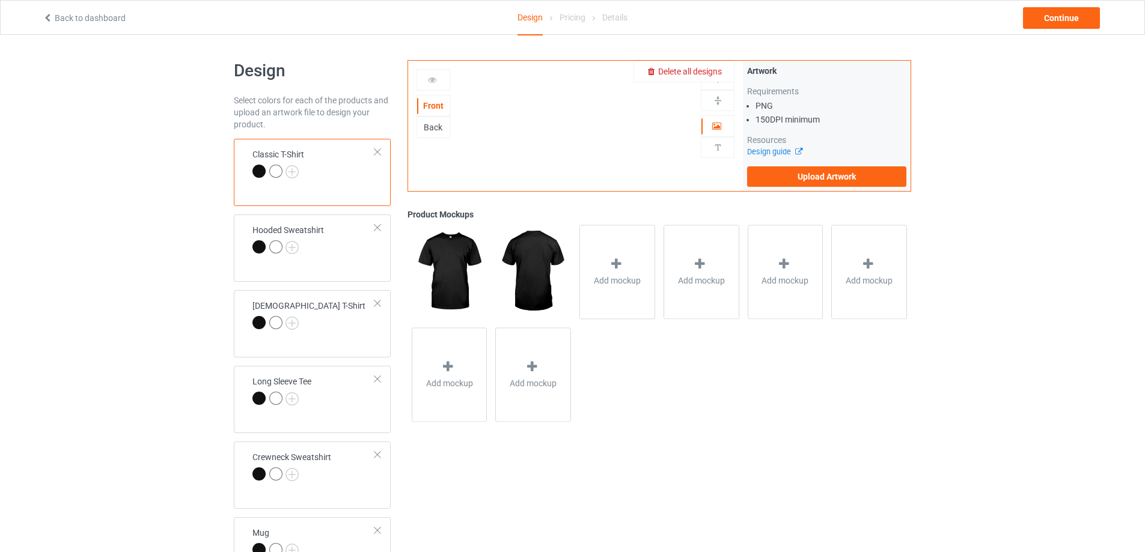
click at [715, 72] on span "Delete all designs" at bounding box center [690, 72] width 64 height 10
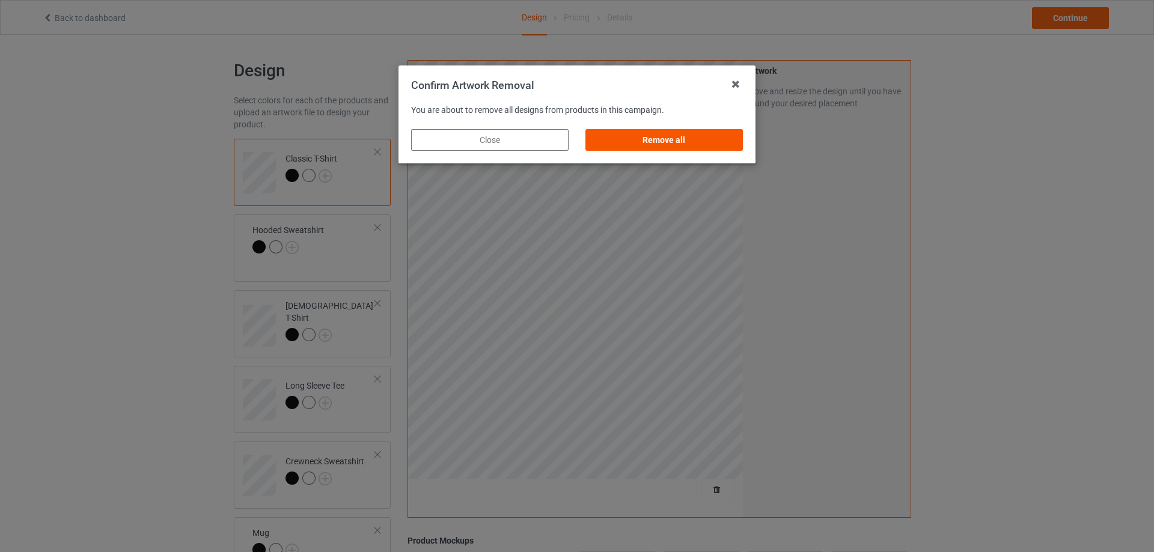
click at [696, 138] on div "Remove all" at bounding box center [663, 140] width 157 height 22
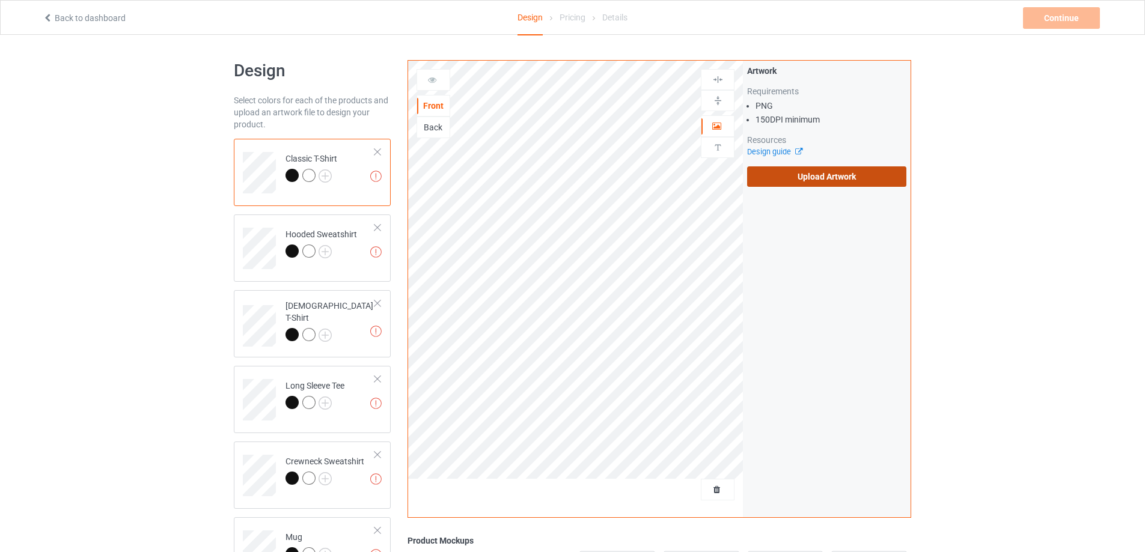
click at [831, 169] on label "Upload Artwork" at bounding box center [826, 176] width 159 height 20
click at [0, 0] on input "Upload Artwork" at bounding box center [0, 0] width 0 height 0
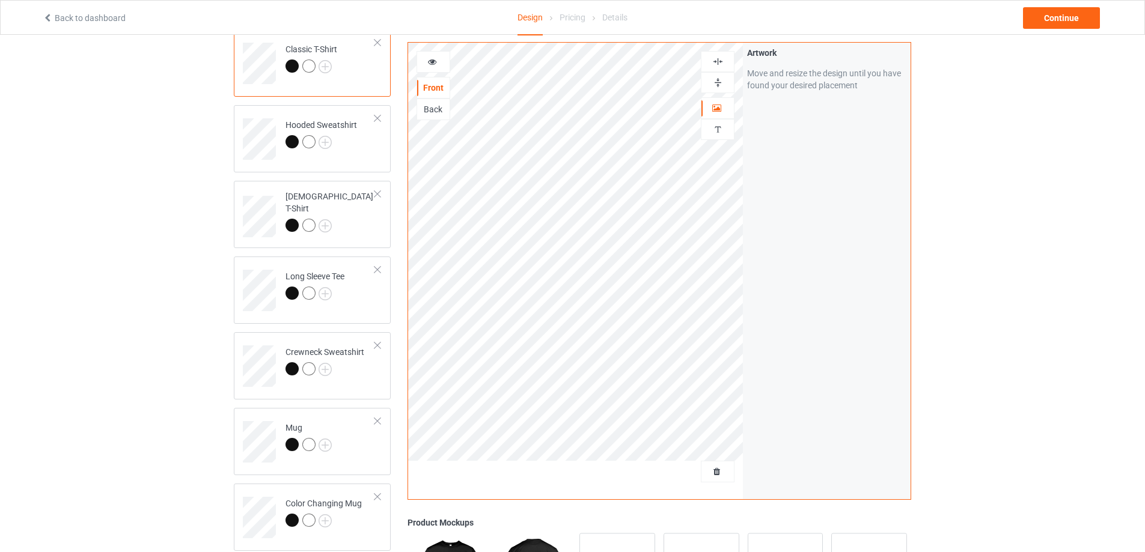
scroll to position [301, 0]
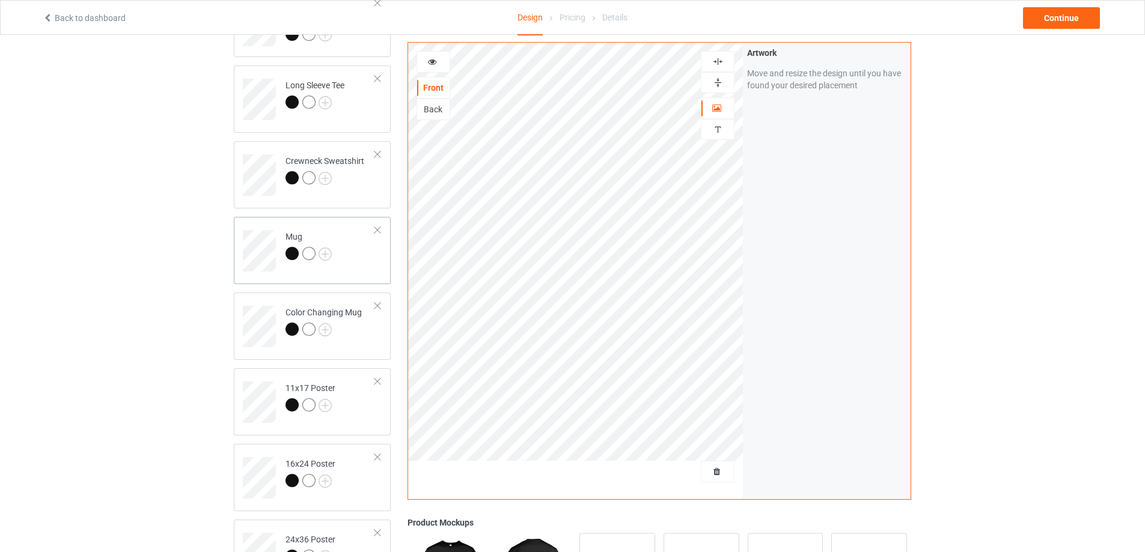
click at [350, 267] on td "Mug" at bounding box center [330, 247] width 103 height 50
click at [716, 85] on img at bounding box center [717, 82] width 11 height 11
click at [355, 418] on td "11x17 Poster" at bounding box center [330, 398] width 103 height 50
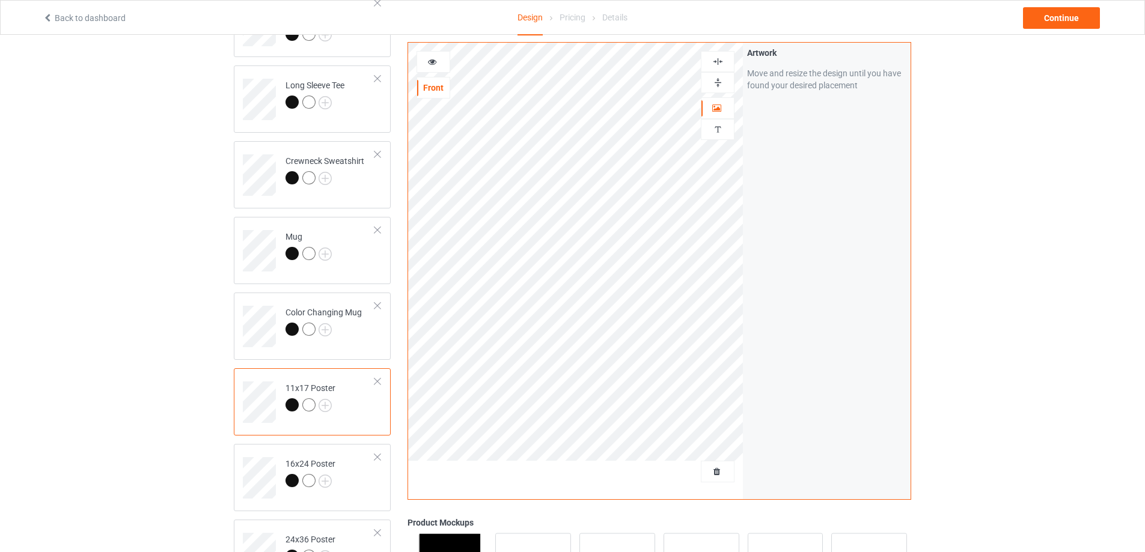
click at [718, 86] on img at bounding box center [717, 82] width 11 height 11
click at [716, 65] on img at bounding box center [717, 61] width 11 height 11
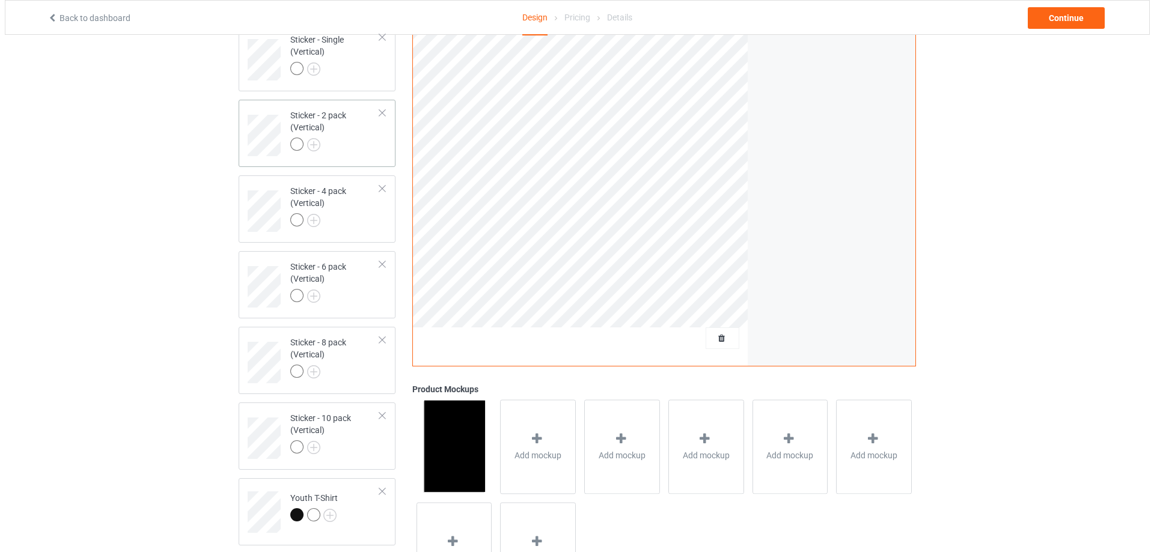
scroll to position [947, 0]
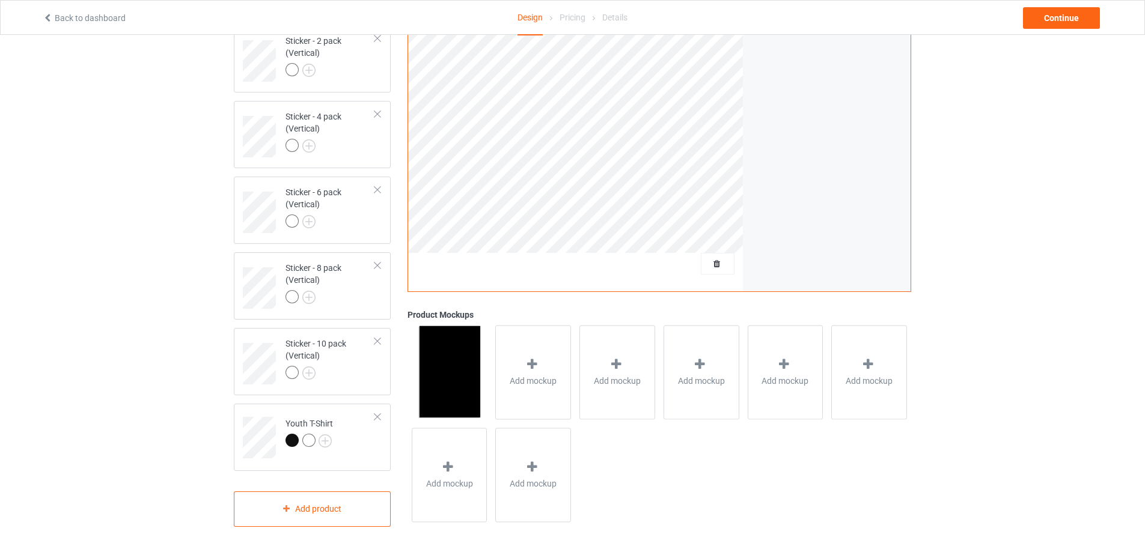
click at [332, 502] on div "Add product" at bounding box center [312, 509] width 157 height 35
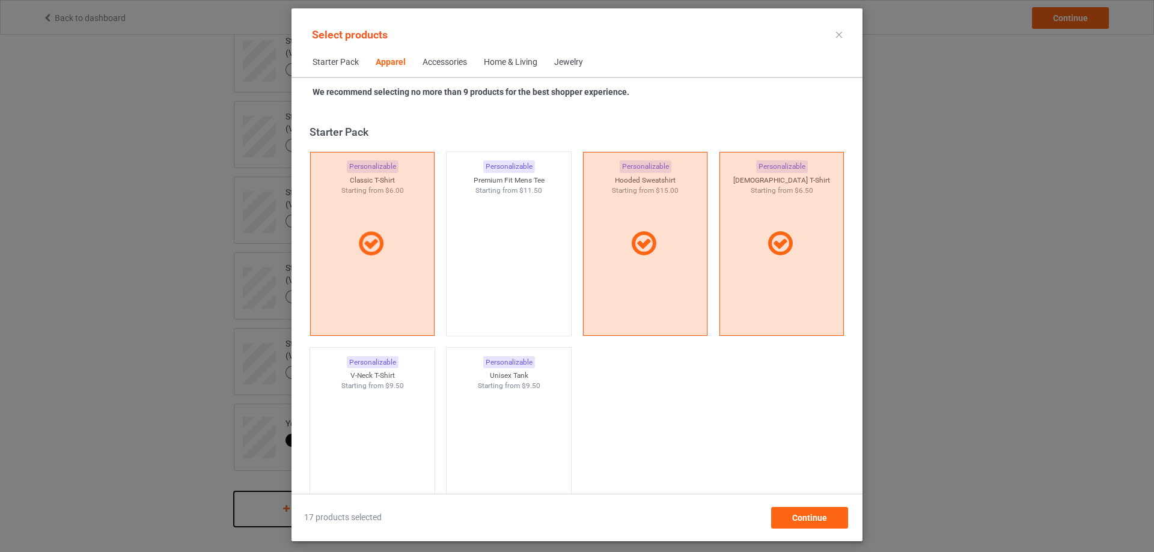
scroll to position [448, 0]
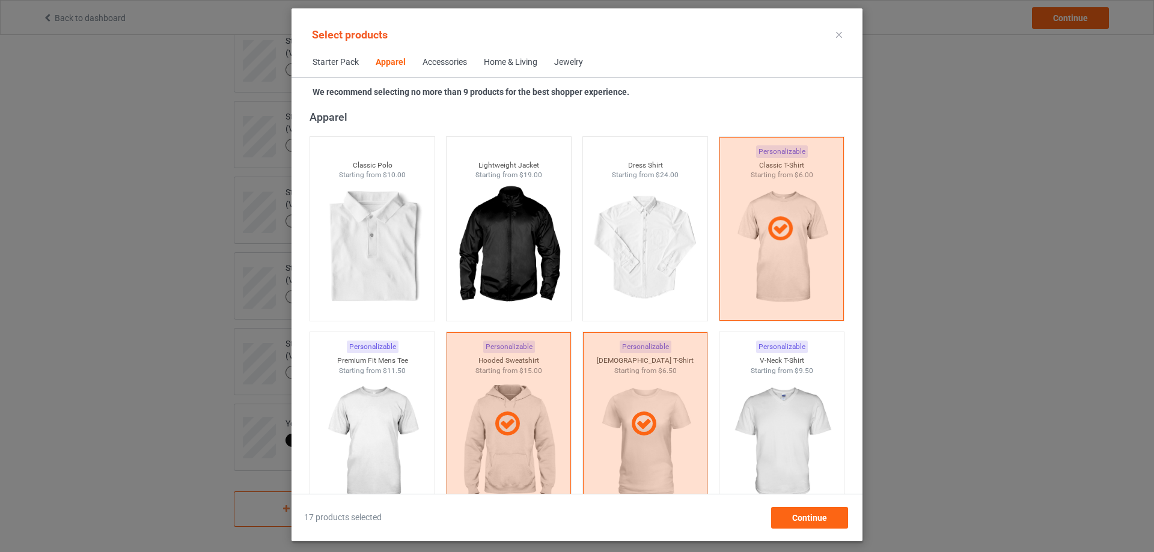
click at [583, 66] on div "Jewelry" at bounding box center [568, 62] width 29 height 12
click at [546, 55] on span "Home & Living" at bounding box center [510, 62] width 70 height 29
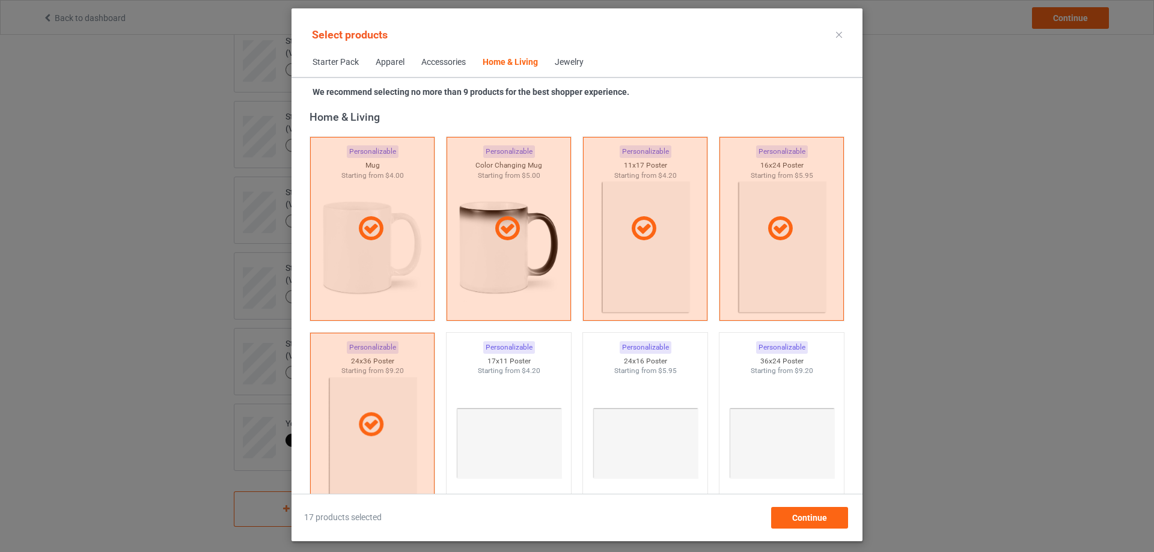
click at [566, 59] on div "Jewelry" at bounding box center [569, 62] width 29 height 12
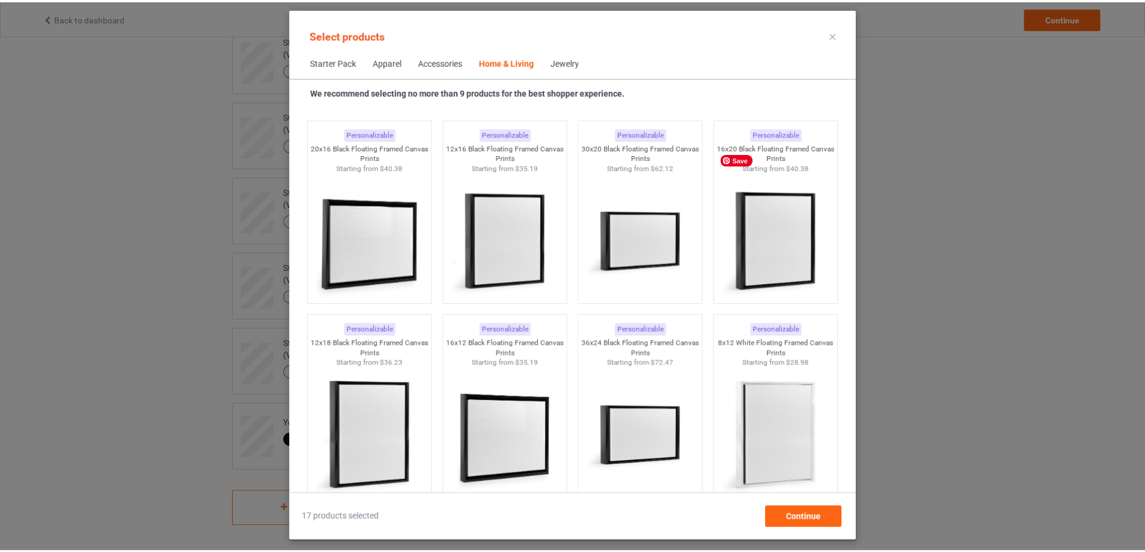
scroll to position [11501, 0]
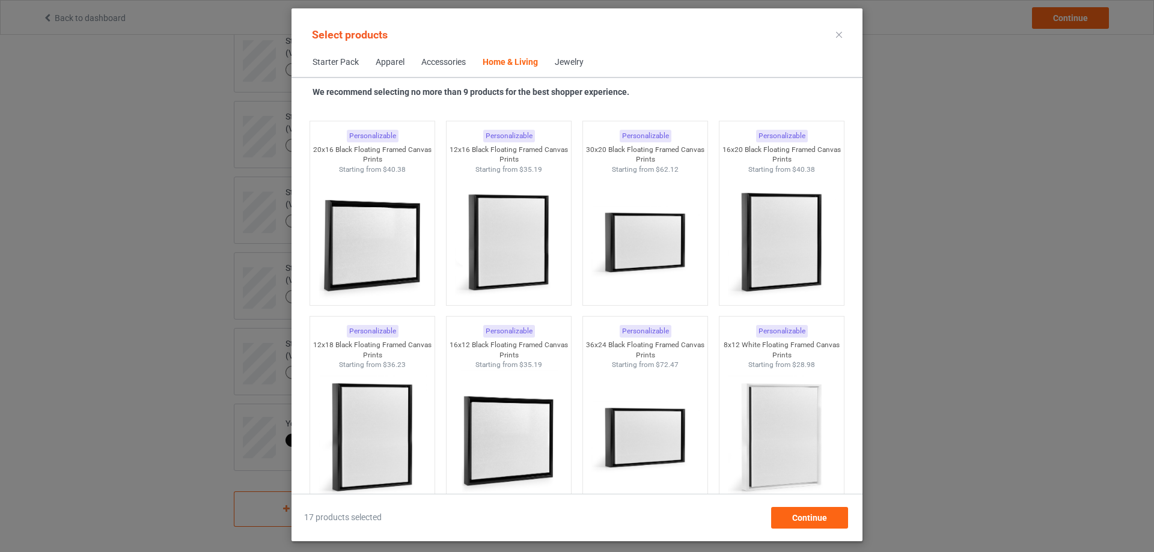
click at [837, 38] on div at bounding box center [839, 34] width 22 height 19
click at [839, 32] on icon at bounding box center [839, 35] width 6 height 6
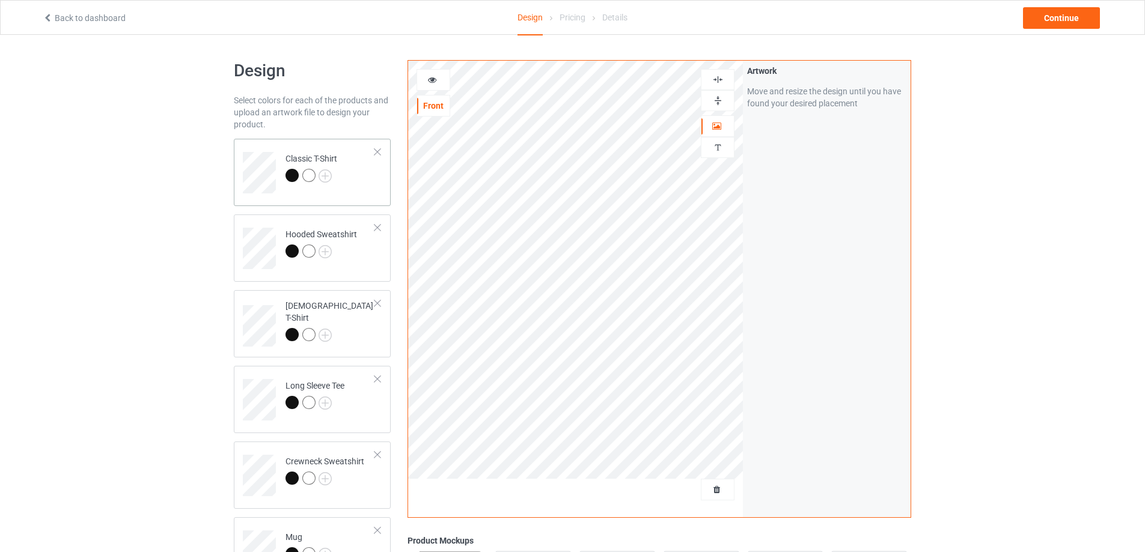
click at [358, 176] on td "Classic T-Shirt" at bounding box center [330, 169] width 103 height 50
click at [440, 78] on div at bounding box center [433, 80] width 32 height 12
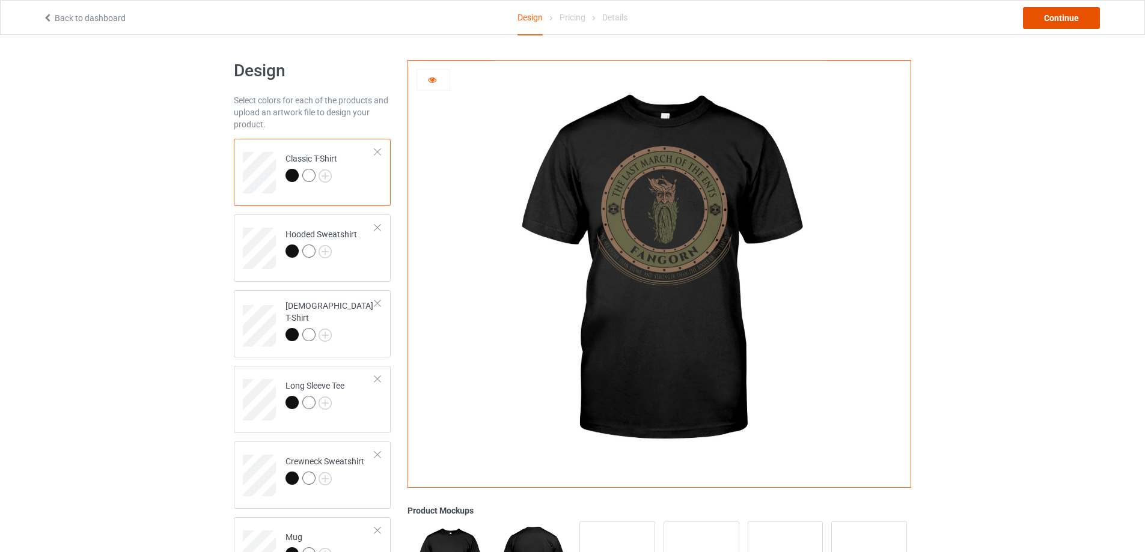
click at [1043, 21] on div "Continue" at bounding box center [1061, 18] width 77 height 22
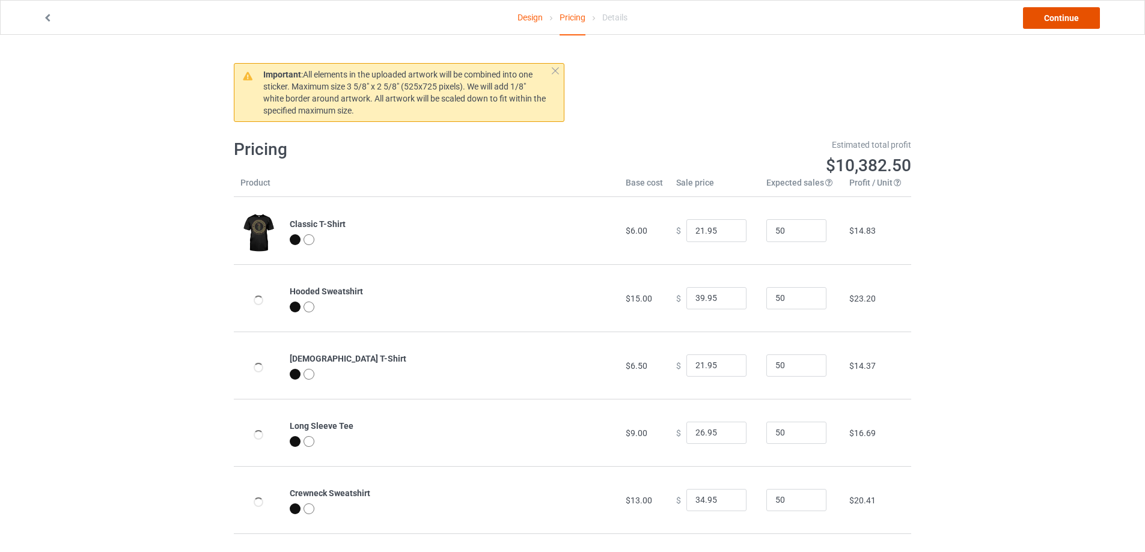
click at [1043, 21] on link "Continue" at bounding box center [1061, 18] width 77 height 22
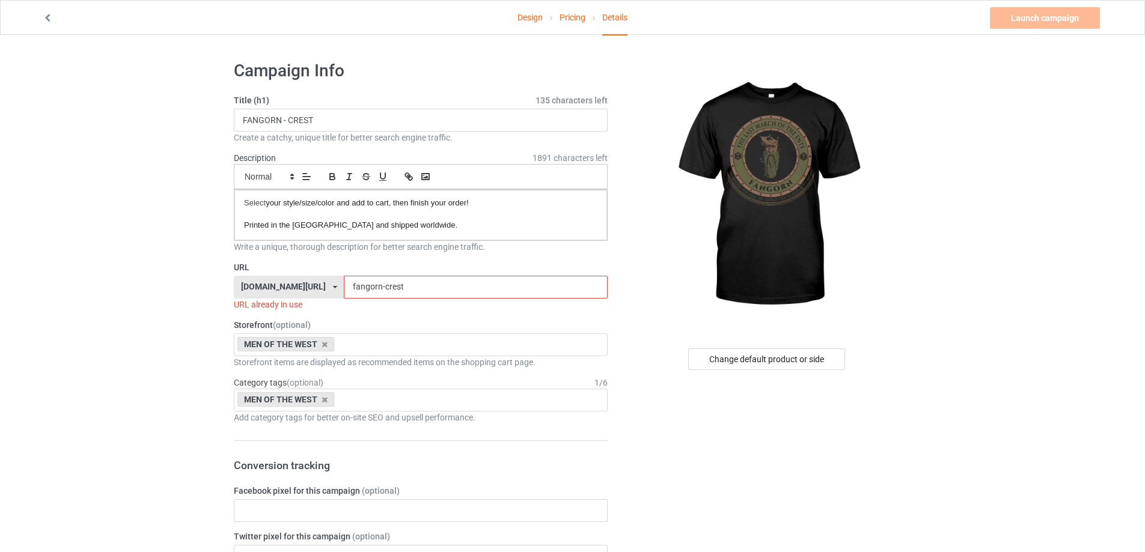
drag, startPoint x: 396, startPoint y: 288, endPoint x: 375, endPoint y: 289, distance: 21.0
click at [375, 289] on input "fangorn-crest" at bounding box center [475, 287] width 263 height 23
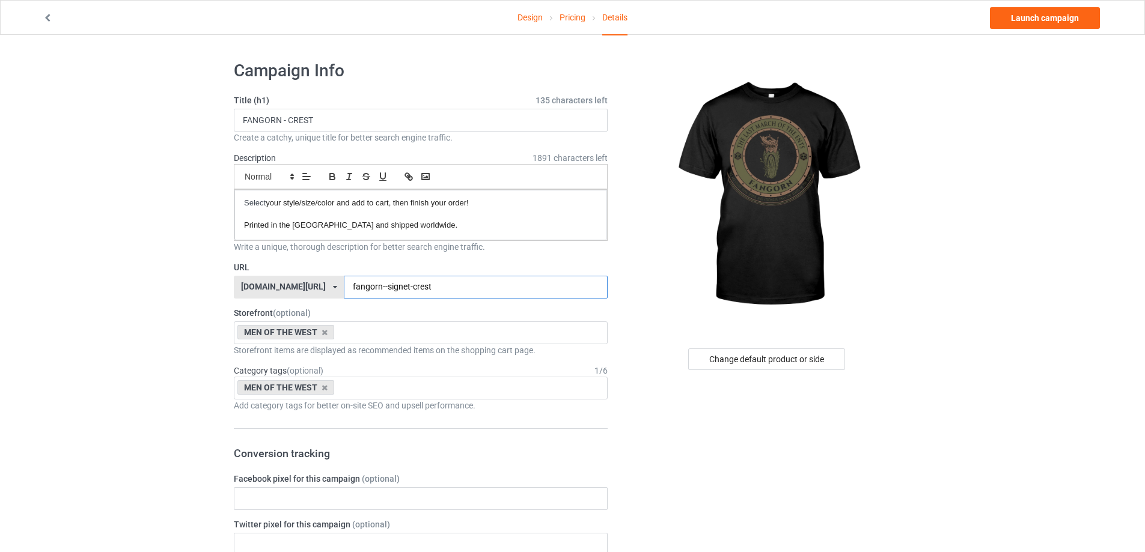
type input "fangorn--signet-crest"
drag, startPoint x: 341, startPoint y: 114, endPoint x: 0, endPoint y: 134, distance: 341.4
paste input "SIGNET"
type input "FANGORN - SIGNET CREST"
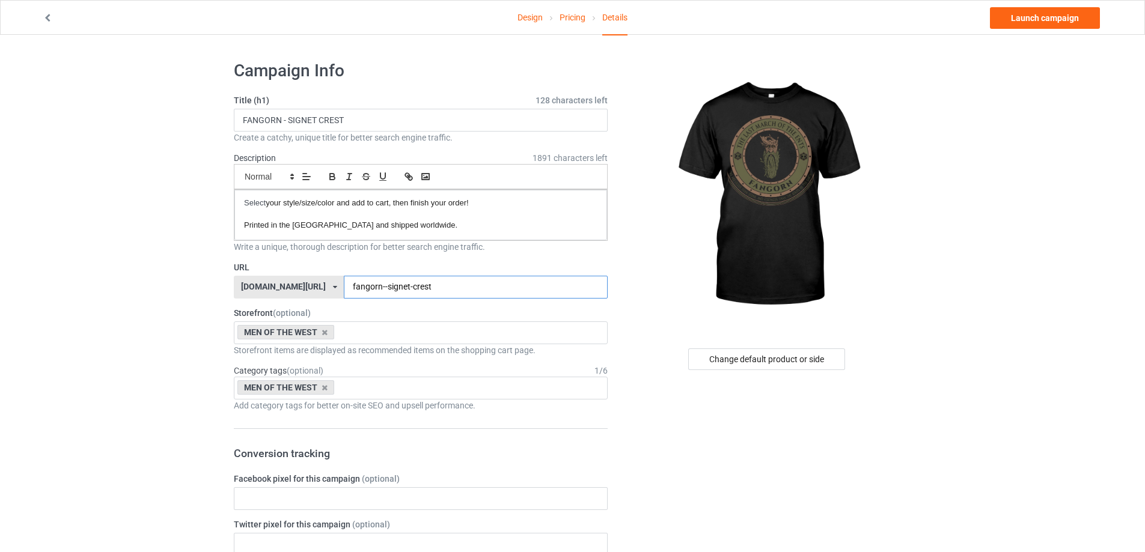
click at [376, 287] on input "fangorn--signet-crest" at bounding box center [475, 287] width 263 height 23
type input "fangorn-signet-crest"
click at [1018, 25] on link "Launch campaign" at bounding box center [1045, 18] width 110 height 22
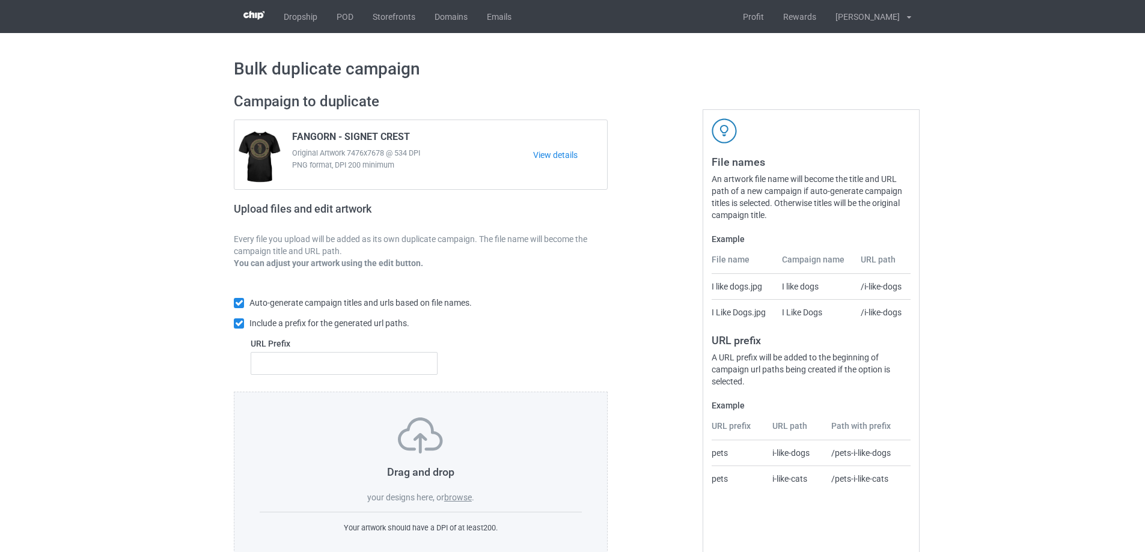
click at [463, 492] on div "Drag and drop your designs here, or browse ." at bounding box center [421, 461] width 322 height 86
click at [459, 505] on div "Drag and drop your designs here, or browse . Your artwork should have a DPI of …" at bounding box center [421, 476] width 374 height 168
click at [464, 501] on label "browse" at bounding box center [458, 498] width 28 height 10
click at [0, 0] on input "browse" at bounding box center [0, 0] width 0 height 0
click at [459, 496] on label "browse" at bounding box center [458, 498] width 28 height 10
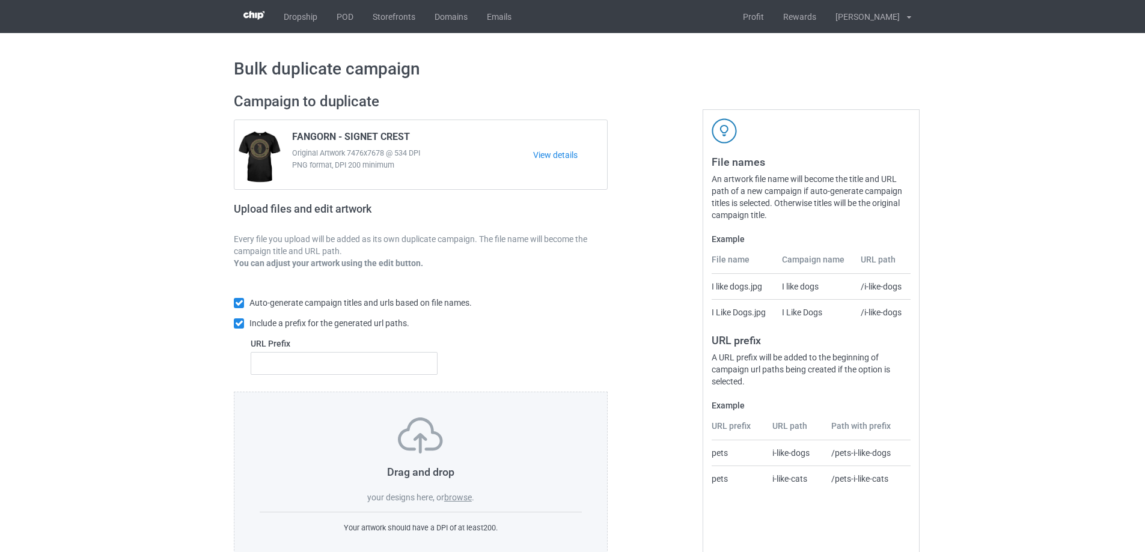
click at [0, 0] on input "browse" at bounding box center [0, 0] width 0 height 0
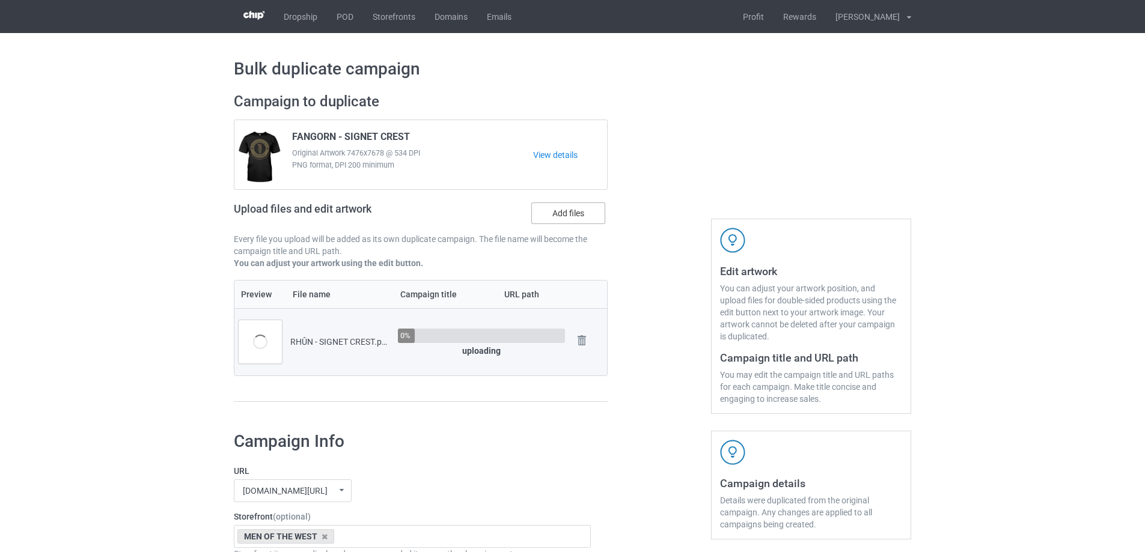
click at [552, 216] on label "Add files" at bounding box center [568, 214] width 74 height 22
click at [0, 0] on input "Add files" at bounding box center [0, 0] width 0 height 0
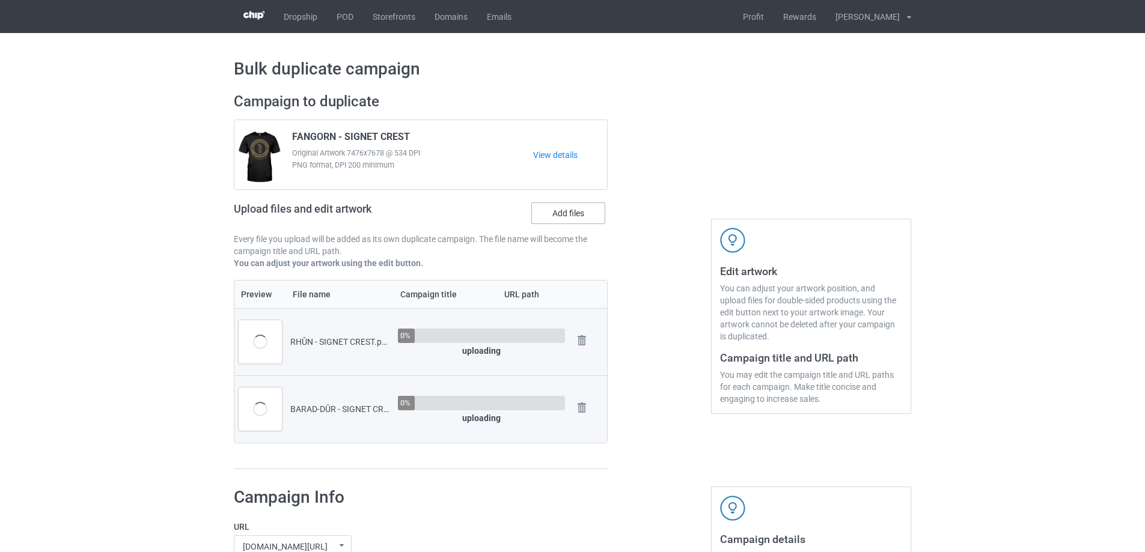
click at [557, 214] on label "Add files" at bounding box center [568, 214] width 74 height 22
click at [0, 0] on input "Add files" at bounding box center [0, 0] width 0 height 0
click at [576, 341] on img at bounding box center [581, 340] width 17 height 17
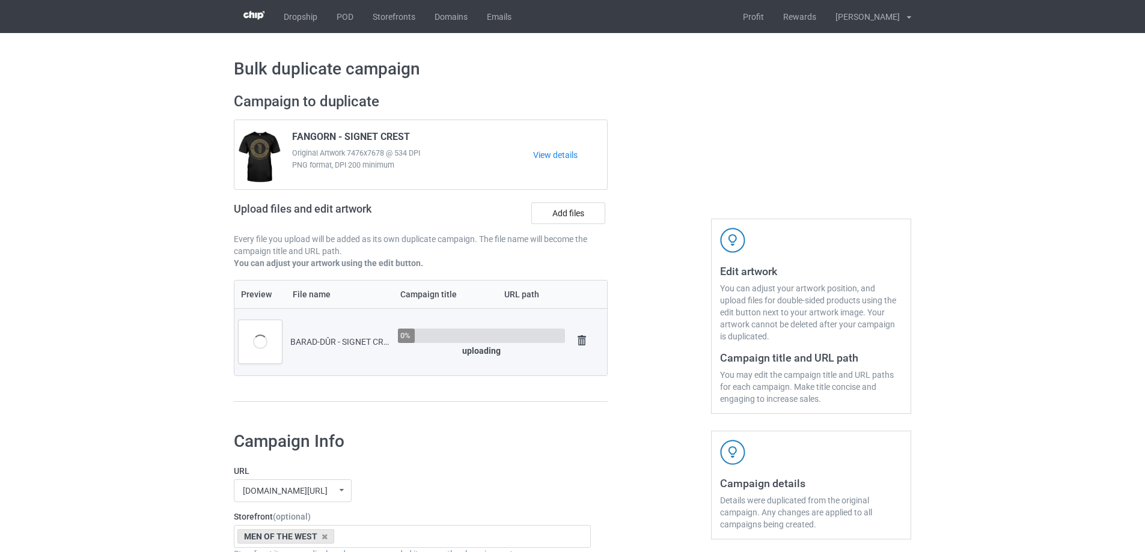
click at [578, 340] on img at bounding box center [581, 340] width 17 height 17
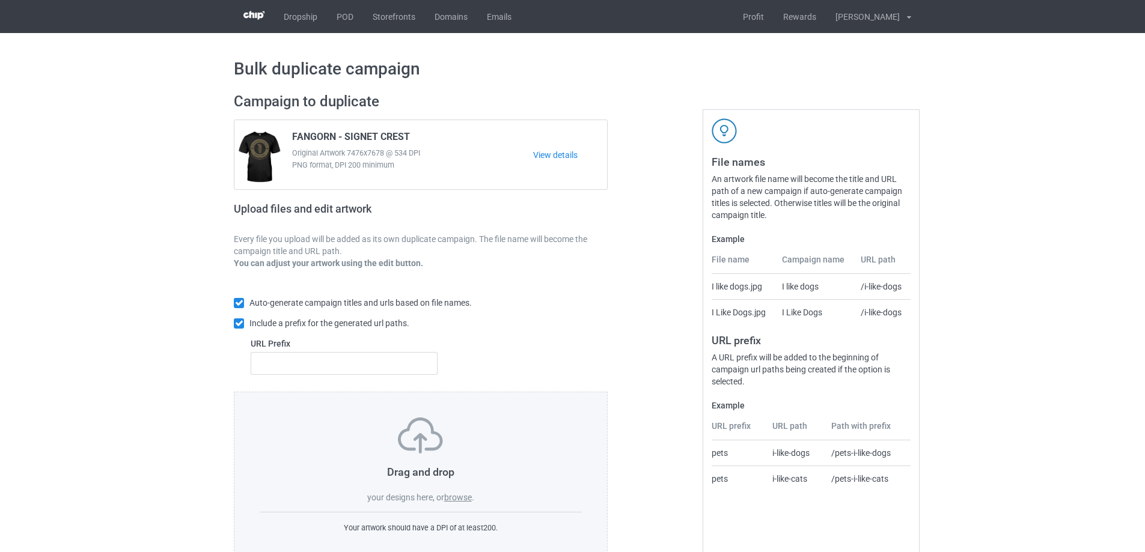
click at [444, 498] on span "your designs here, or" at bounding box center [405, 498] width 77 height 10
click at [455, 496] on label "browse" at bounding box center [458, 498] width 28 height 10
click at [0, 0] on input "browse" at bounding box center [0, 0] width 0 height 0
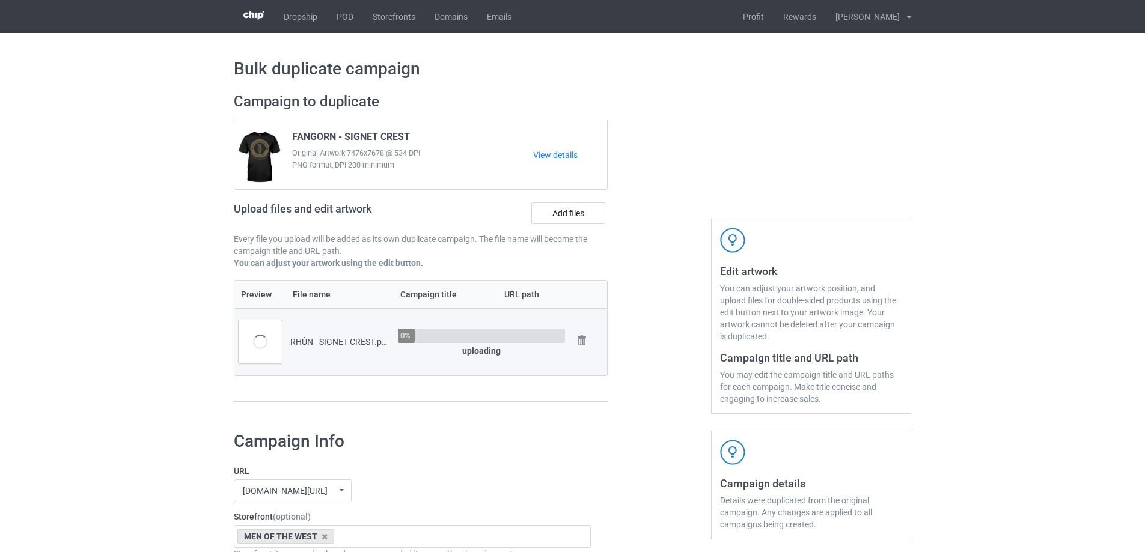
click at [545, 229] on div "Upload files and edit artwork Add files" at bounding box center [421, 215] width 374 height 35
click at [548, 215] on label "Add files" at bounding box center [568, 214] width 74 height 22
click at [0, 0] on input "Add files" at bounding box center [0, 0] width 0 height 0
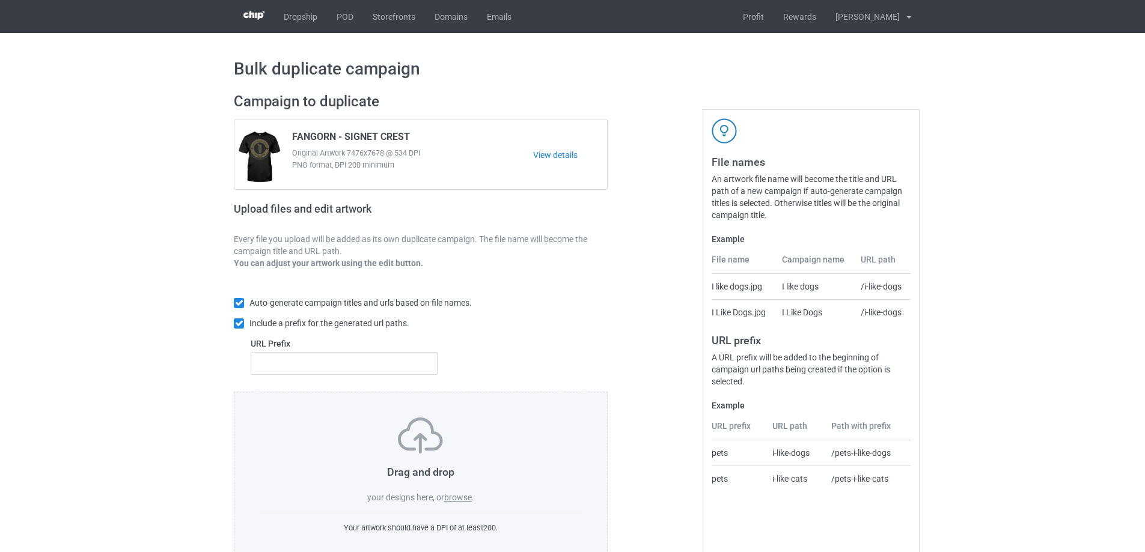
click at [460, 495] on label "browse" at bounding box center [458, 498] width 28 height 10
click at [0, 0] on input "browse" at bounding box center [0, 0] width 0 height 0
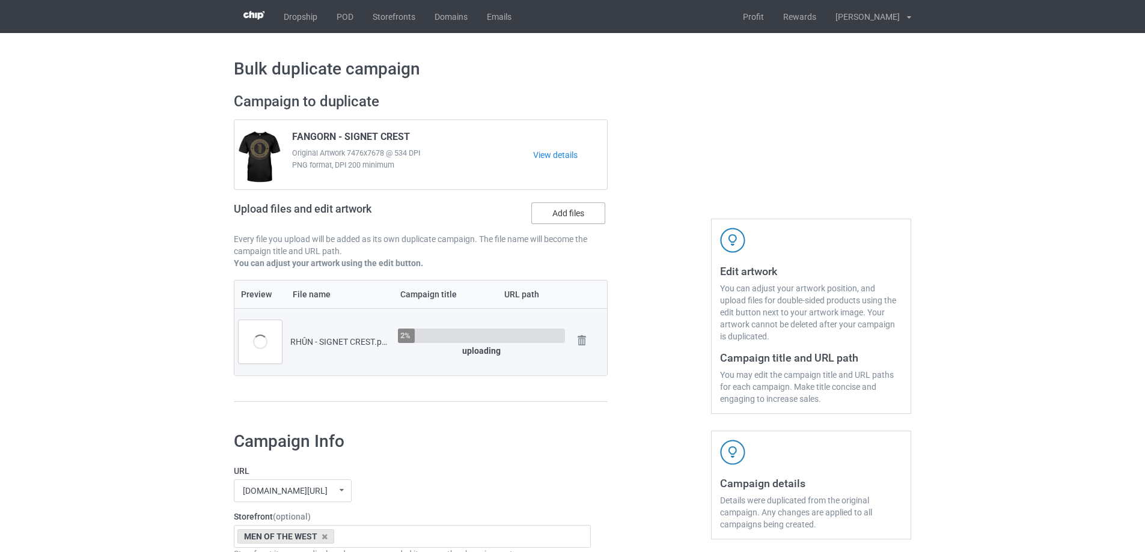
click at [552, 216] on label "Add files" at bounding box center [568, 214] width 74 height 22
click at [0, 0] on input "Add files" at bounding box center [0, 0] width 0 height 0
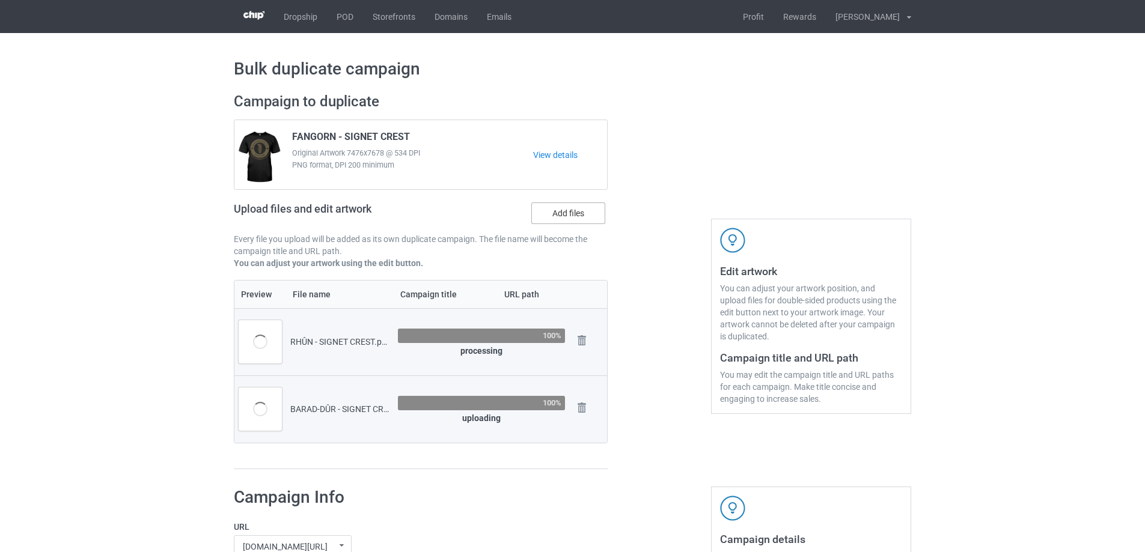
click at [567, 214] on label "Add files" at bounding box center [568, 214] width 74 height 22
click at [0, 0] on input "Add files" at bounding box center [0, 0] width 0 height 0
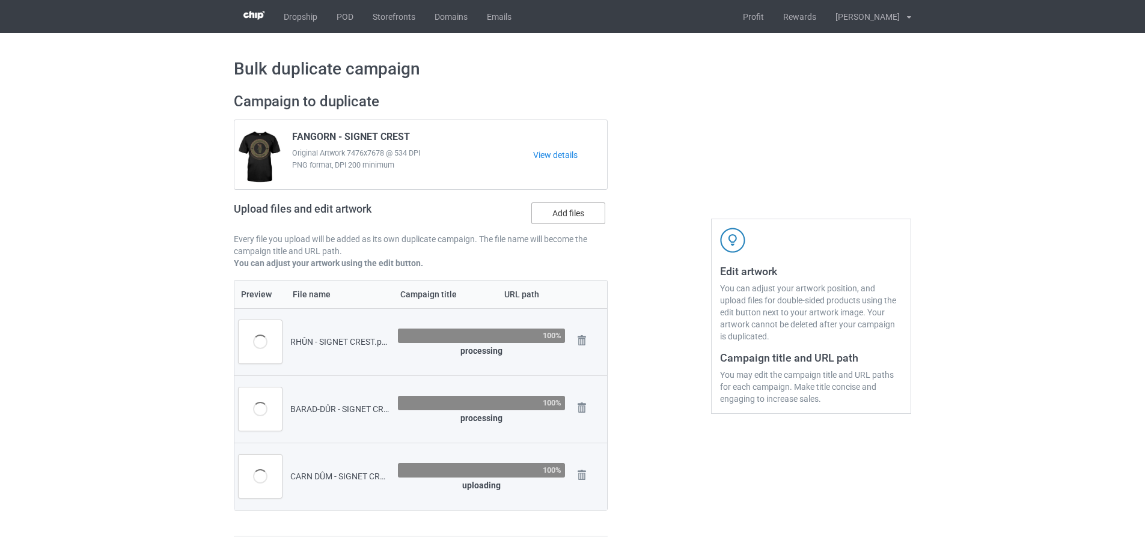
click at [560, 222] on label "Add files" at bounding box center [568, 214] width 74 height 22
click at [0, 0] on input "Add files" at bounding box center [0, 0] width 0 height 0
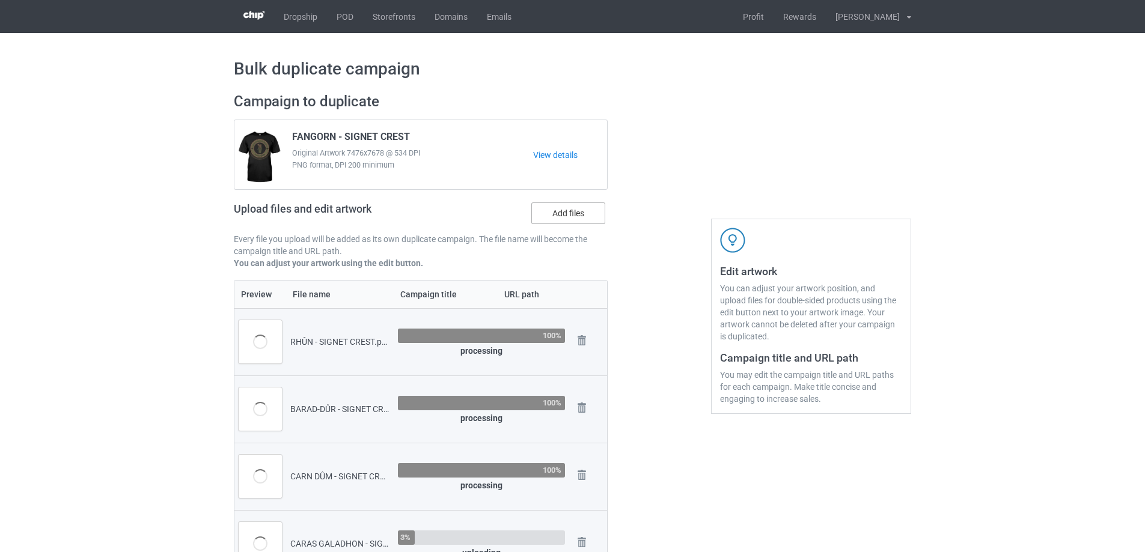
click at [537, 213] on label "Add files" at bounding box center [568, 214] width 74 height 22
click at [0, 0] on input "Add files" at bounding box center [0, 0] width 0 height 0
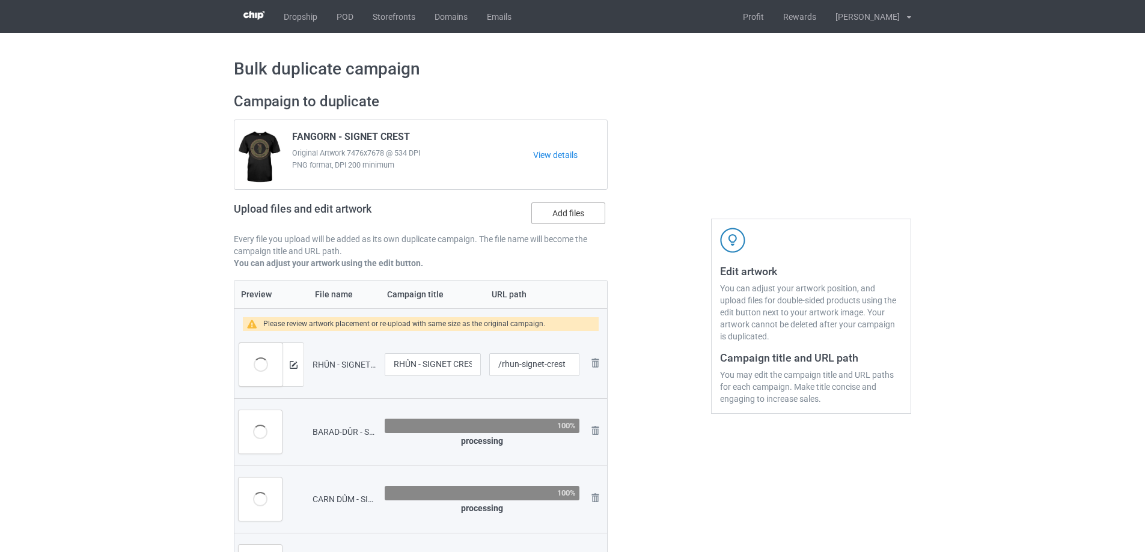
click at [582, 207] on label "Add files" at bounding box center [568, 214] width 74 height 22
click at [0, 0] on input "Add files" at bounding box center [0, 0] width 0 height 0
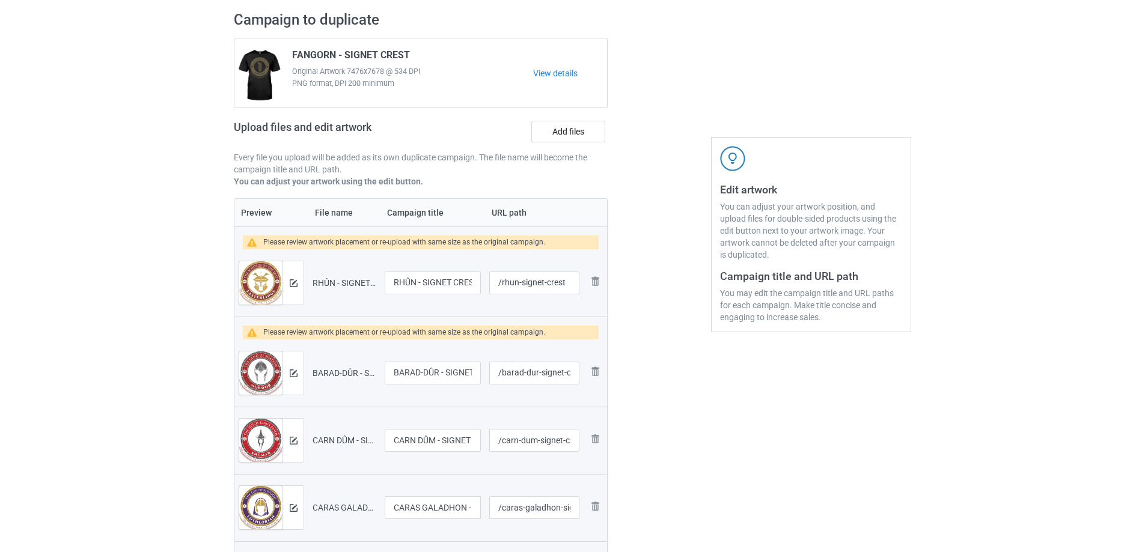
scroll to position [60, 0]
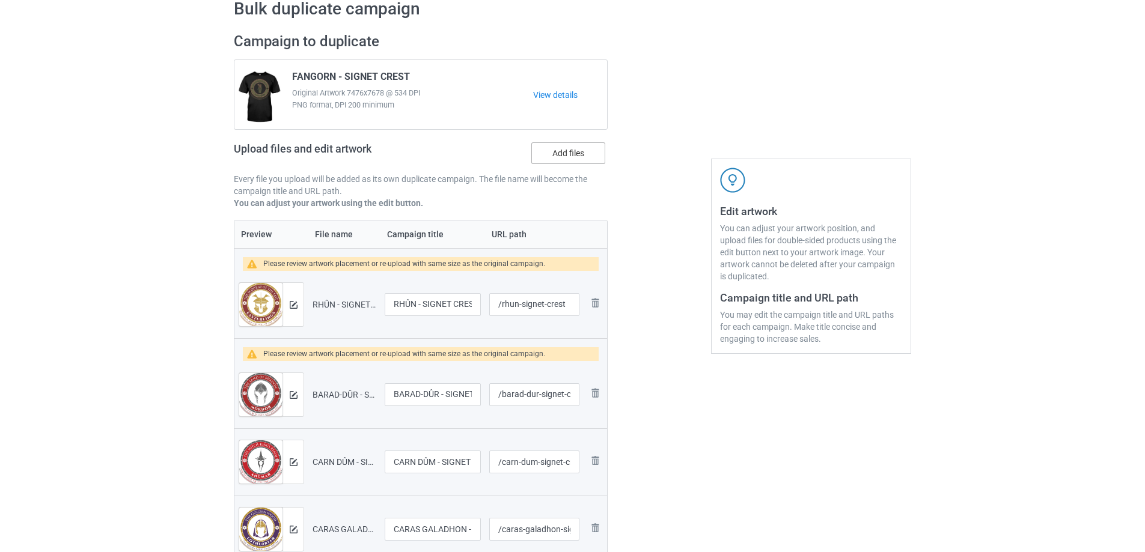
click at [554, 162] on label "Add files" at bounding box center [568, 153] width 74 height 22
click at [0, 0] on input "Add files" at bounding box center [0, 0] width 0 height 0
click at [563, 166] on div "Upload files and edit artwork Add files" at bounding box center [421, 155] width 374 height 35
click at [560, 147] on label "Add files" at bounding box center [568, 153] width 74 height 22
click at [0, 0] on input "Add files" at bounding box center [0, 0] width 0 height 0
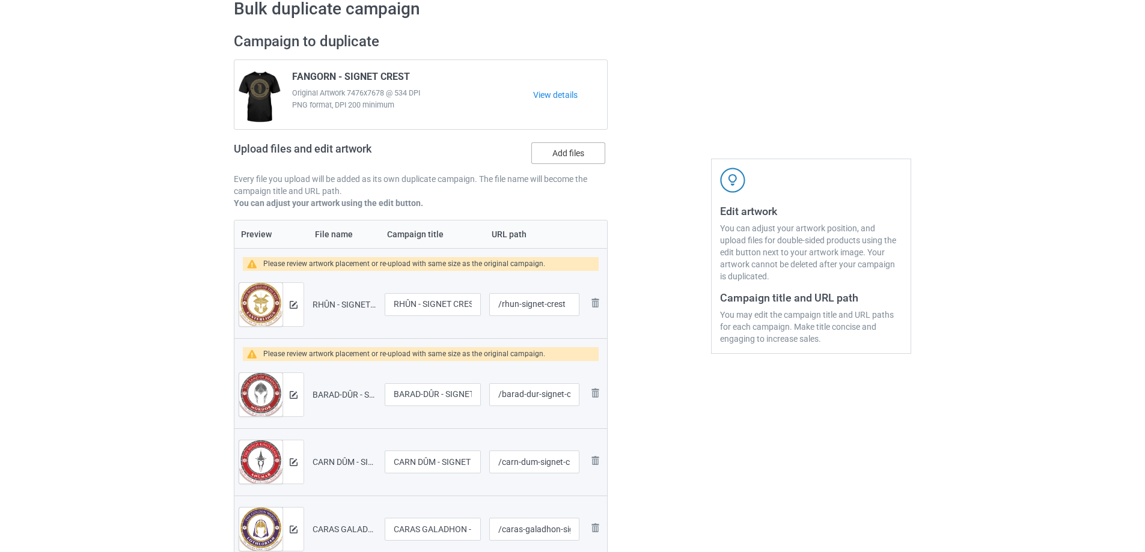
click at [580, 162] on label "Add files" at bounding box center [568, 153] width 74 height 22
click at [0, 0] on input "Add files" at bounding box center [0, 0] width 0 height 0
click at [567, 159] on label "Add files" at bounding box center [568, 153] width 74 height 22
click at [0, 0] on input "Add files" at bounding box center [0, 0] width 0 height 0
click at [569, 155] on label "Add files" at bounding box center [568, 153] width 74 height 22
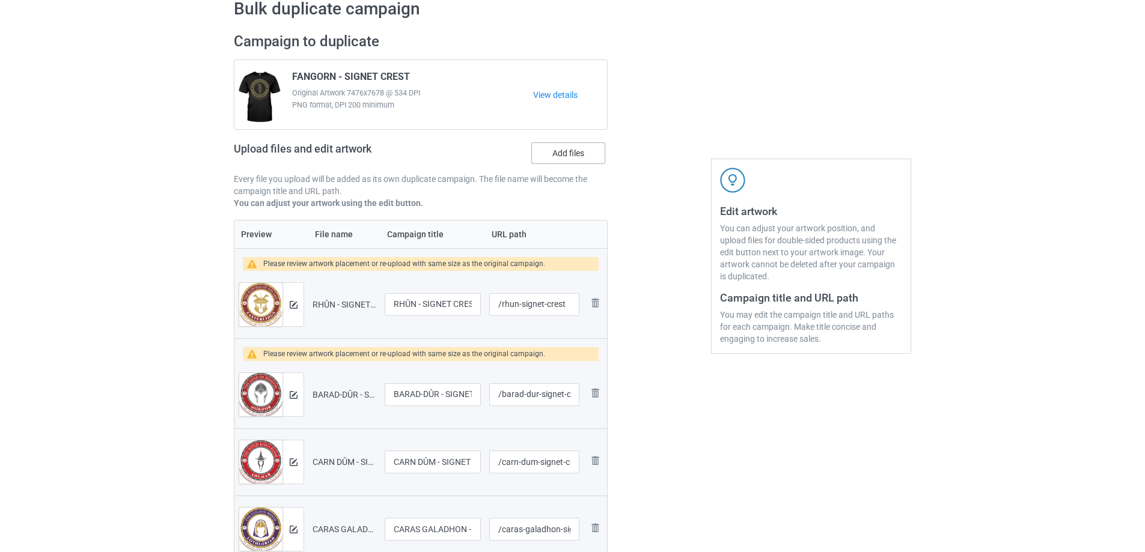
click at [0, 0] on input "Add files" at bounding box center [0, 0] width 0 height 0
click at [553, 159] on label "Add files" at bounding box center [568, 153] width 74 height 22
click at [0, 0] on input "Add files" at bounding box center [0, 0] width 0 height 0
click at [558, 151] on label "Add files" at bounding box center [568, 153] width 74 height 22
click at [0, 0] on input "Add files" at bounding box center [0, 0] width 0 height 0
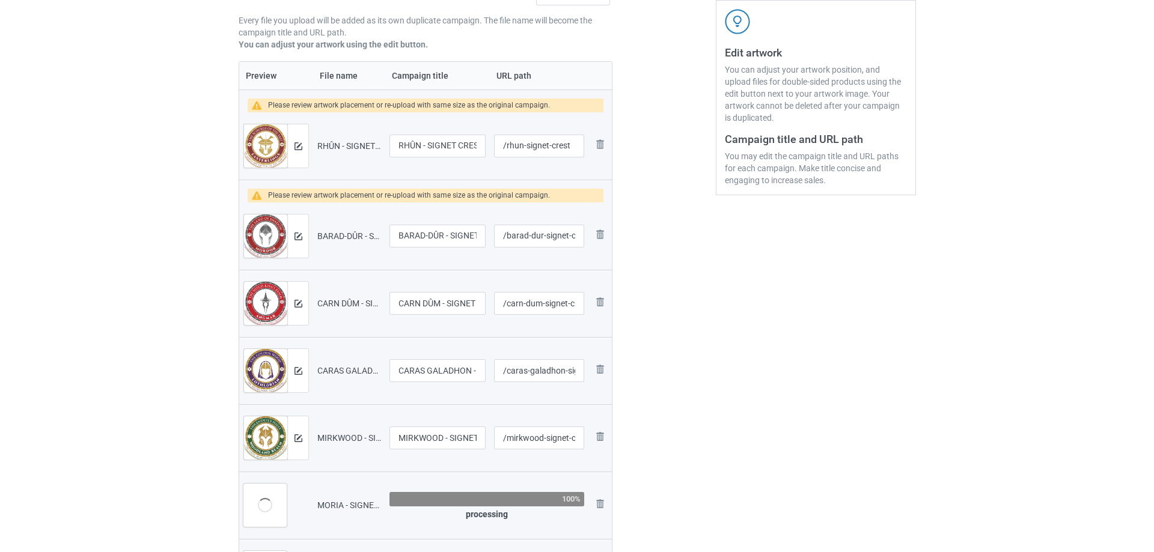
scroll to position [180, 0]
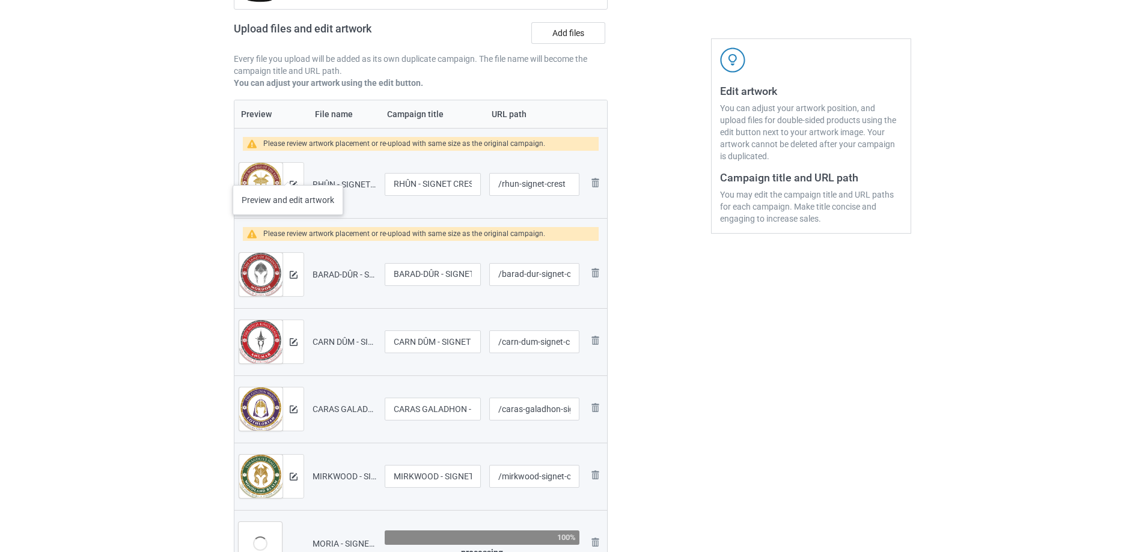
click at [288, 173] on div at bounding box center [292, 184] width 21 height 43
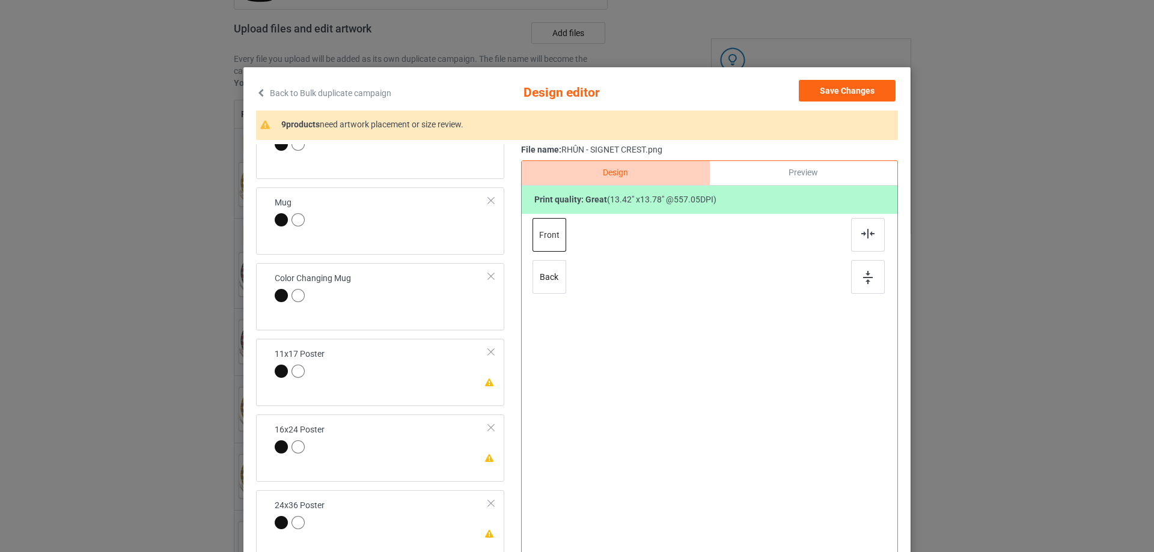
scroll to position [361, 0]
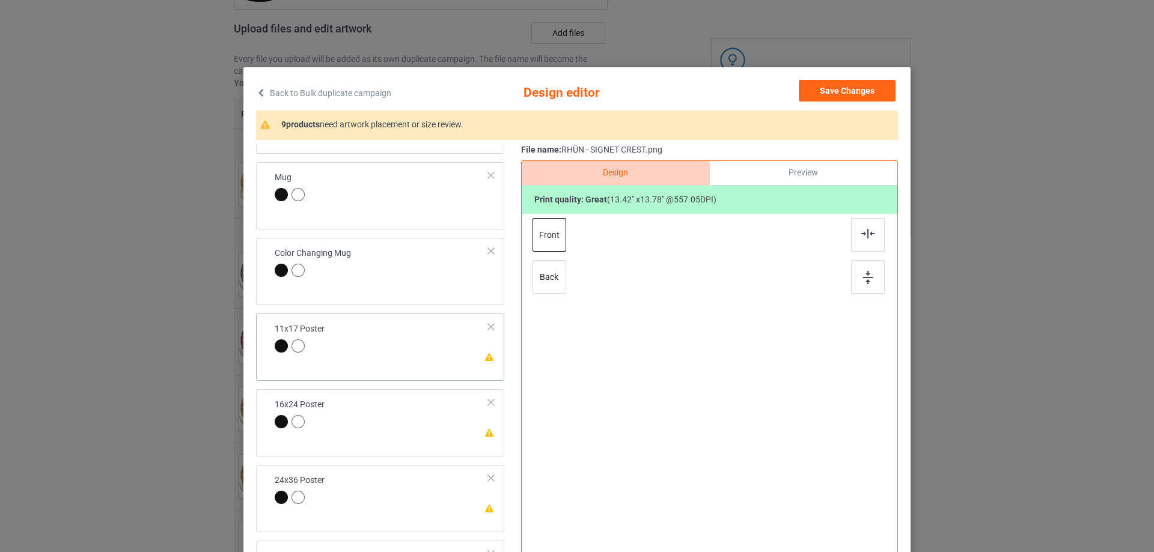
click at [448, 374] on div "Please review artwork placement 11x17 Poster" at bounding box center [380, 347] width 248 height 67
click at [865, 276] on img at bounding box center [868, 277] width 10 height 13
click at [866, 228] on div at bounding box center [868, 235] width 34 height 34
click at [432, 420] on td "Please review artwork placement 16x24 Poster" at bounding box center [381, 414] width 227 height 41
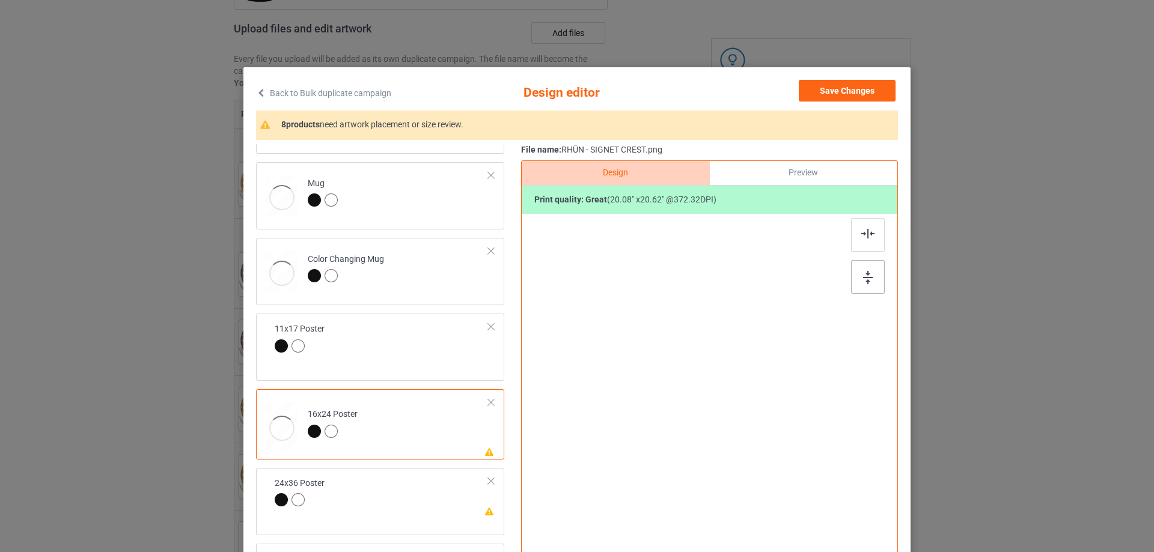
click at [853, 273] on div at bounding box center [868, 277] width 34 height 34
click at [870, 216] on div "Design Preview Print quality: great ( 20.08 " x 20.62 " @ 372.32 DPI)" at bounding box center [709, 383] width 377 height 447
click at [855, 238] on div at bounding box center [868, 235] width 34 height 34
click at [422, 501] on td "Please review artwork placement 24x36 Poster" at bounding box center [398, 505] width 194 height 61
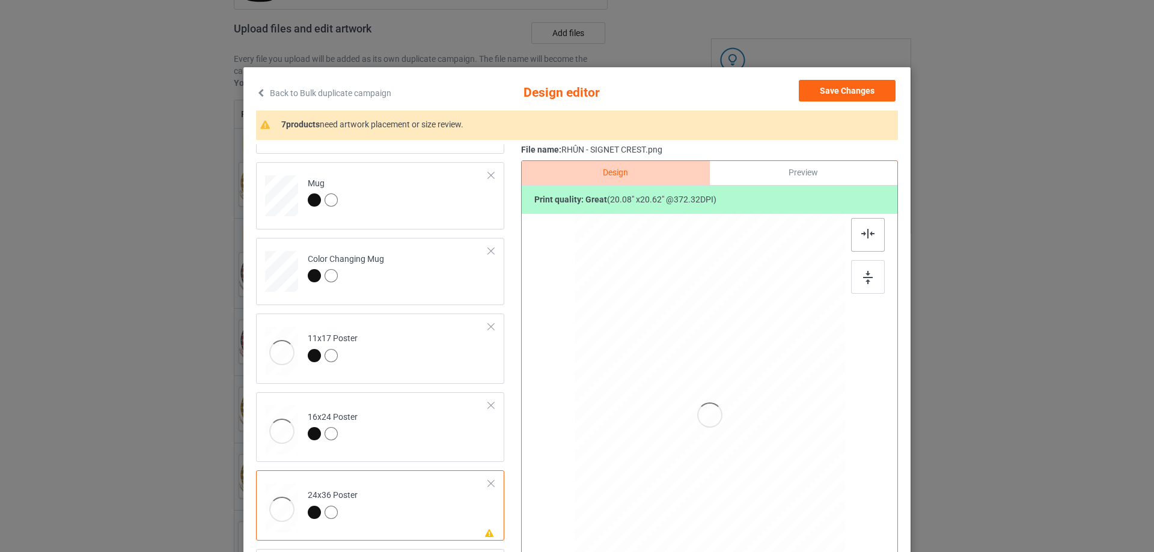
drag, startPoint x: 860, startPoint y: 281, endPoint x: 864, endPoint y: 246, distance: 35.0
click at [863, 281] on img at bounding box center [868, 277] width 10 height 13
click at [864, 234] on img at bounding box center [867, 234] width 13 height 10
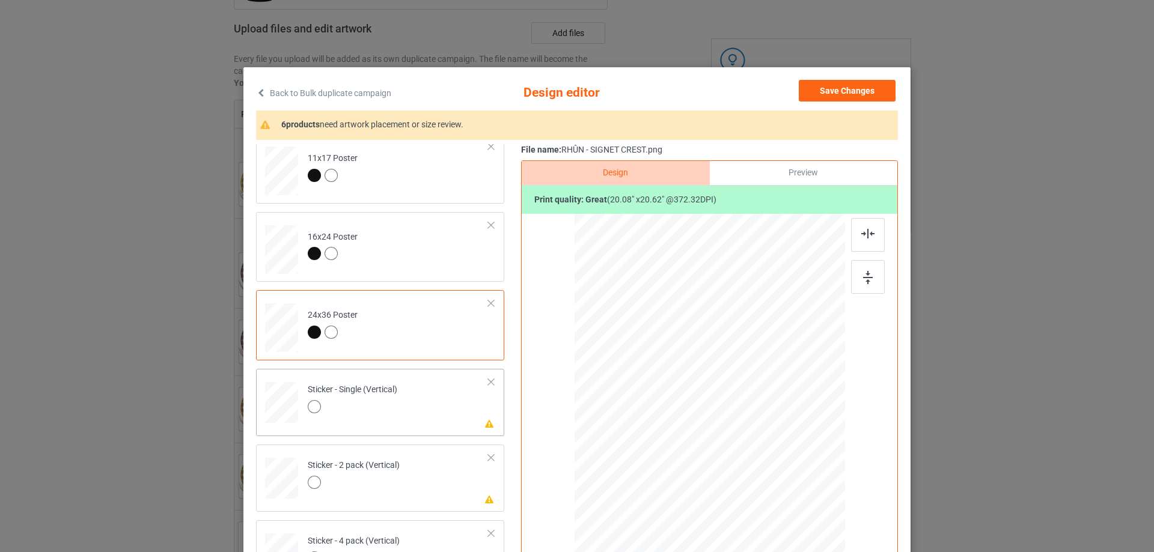
click at [395, 421] on td "Please review artwork placement Sticker - Single (Vertical)" at bounding box center [398, 400] width 194 height 53
click at [868, 267] on div at bounding box center [868, 277] width 34 height 34
click at [864, 237] on img at bounding box center [867, 234] width 13 height 10
click at [405, 477] on td "Please review artwork placement Sticker - 2 pack (Vertical)" at bounding box center [398, 476] width 194 height 53
click at [868, 276] on img at bounding box center [868, 277] width 10 height 13
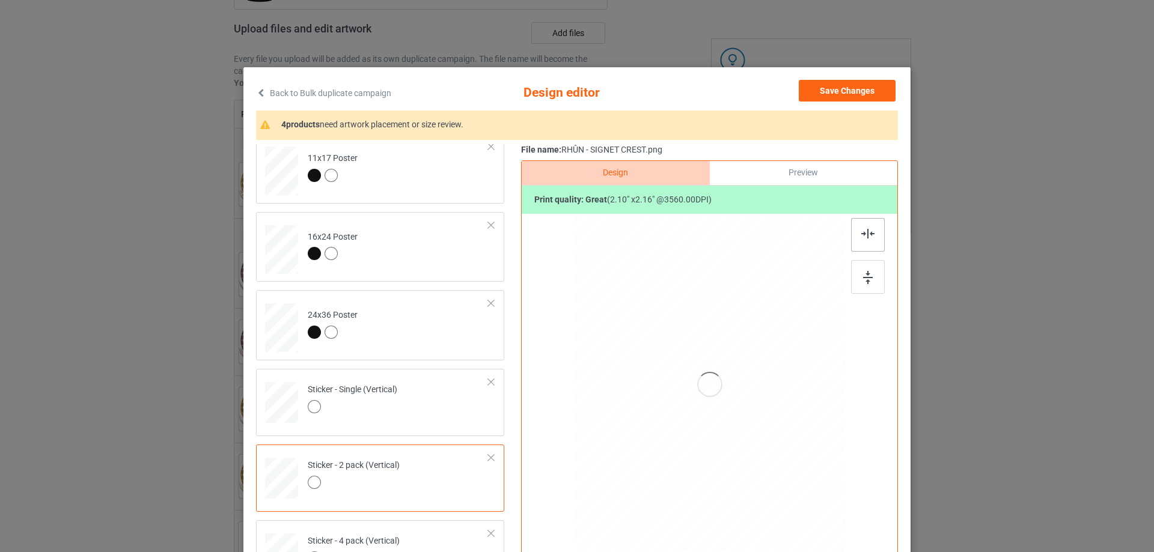
click at [863, 237] on img at bounding box center [867, 234] width 13 height 10
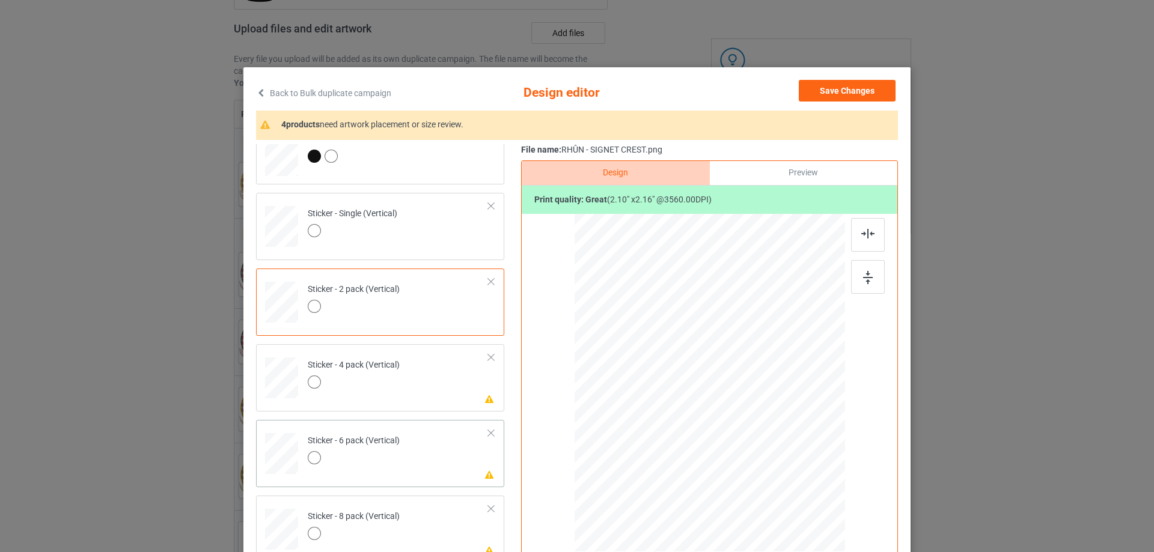
scroll to position [721, 0]
click at [431, 406] on div "Please review artwork placement Sticker - 4 pack (Vertical)" at bounding box center [380, 373] width 248 height 67
click at [851, 287] on div at bounding box center [868, 277] width 34 height 34
click at [865, 234] on img at bounding box center [867, 234] width 13 height 10
drag, startPoint x: 444, startPoint y: 445, endPoint x: 521, endPoint y: 409, distance: 85.3
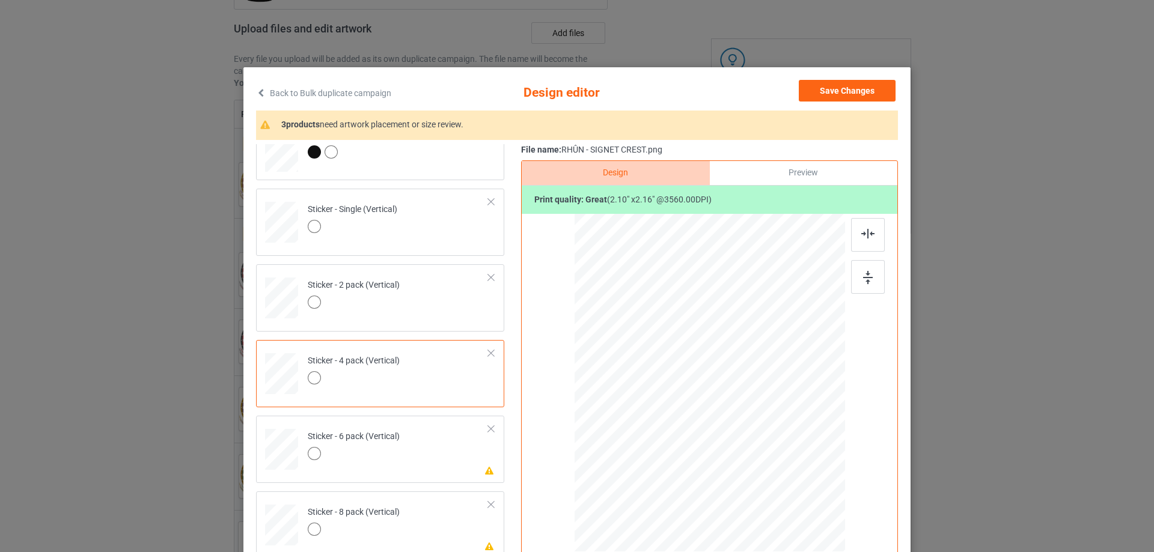
click at [443, 445] on td "Please review artwork placement Sticker - 6 pack (Vertical)" at bounding box center [398, 447] width 194 height 53
click at [857, 273] on div at bounding box center [868, 277] width 34 height 34
click at [861, 231] on img at bounding box center [867, 234] width 13 height 10
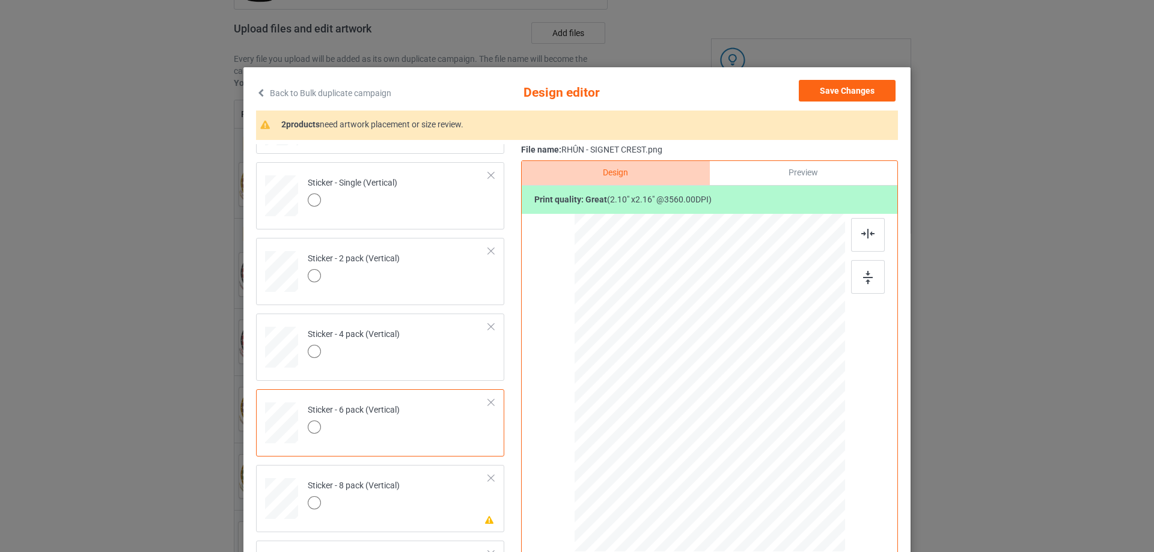
scroll to position [819, 0]
click at [435, 435] on td "Please review artwork placement Sticker - 8 pack (Vertical)" at bounding box center [398, 425] width 194 height 53
click at [857, 277] on div at bounding box center [868, 277] width 34 height 34
click at [858, 226] on div at bounding box center [868, 235] width 34 height 34
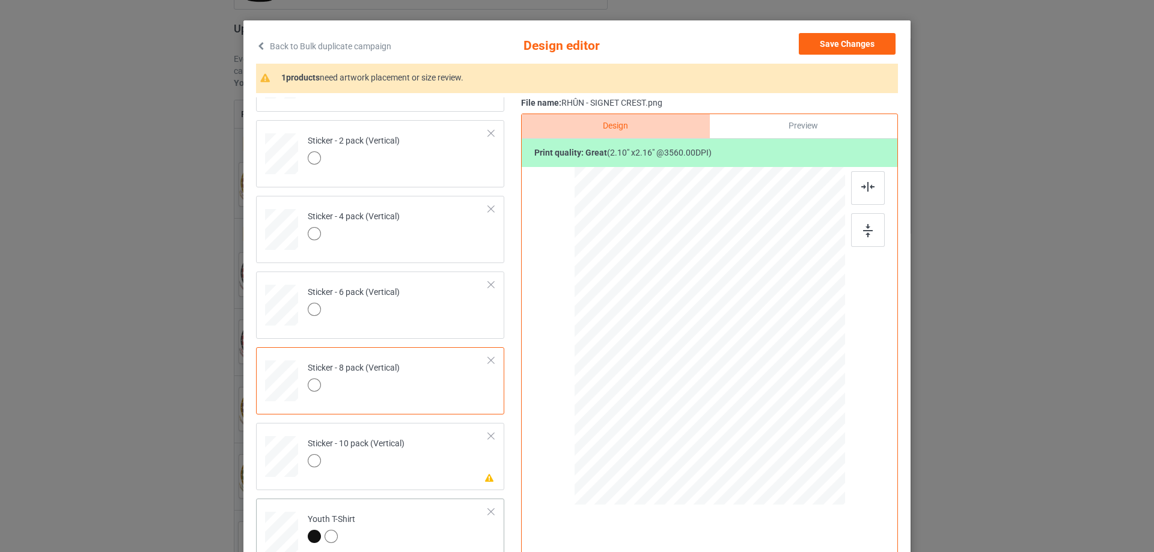
scroll to position [120, 0]
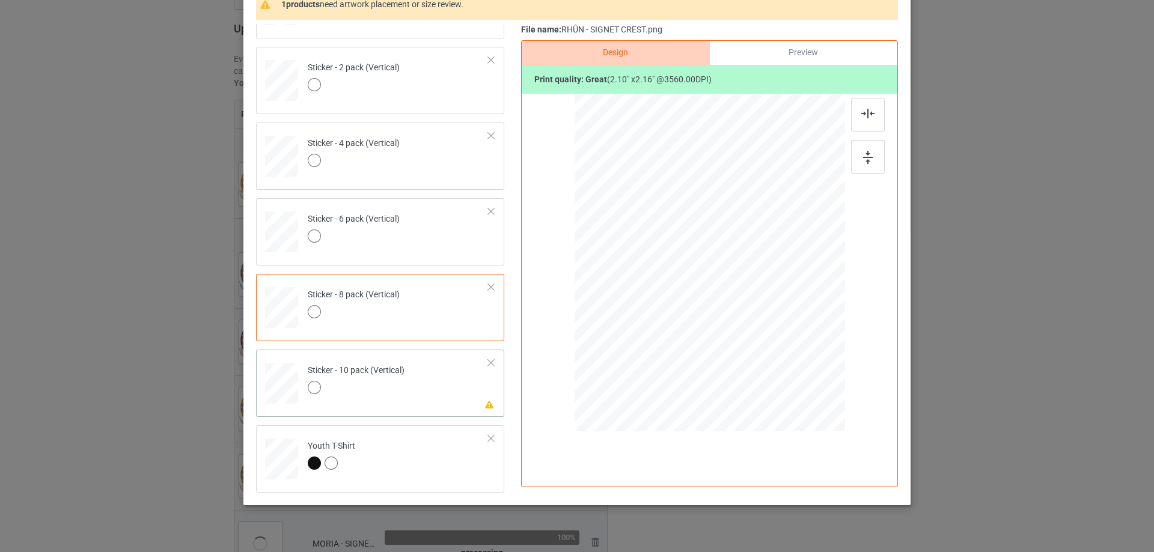
click at [401, 398] on div at bounding box center [356, 389] width 97 height 17
click at [874, 141] on div at bounding box center [868, 157] width 34 height 34
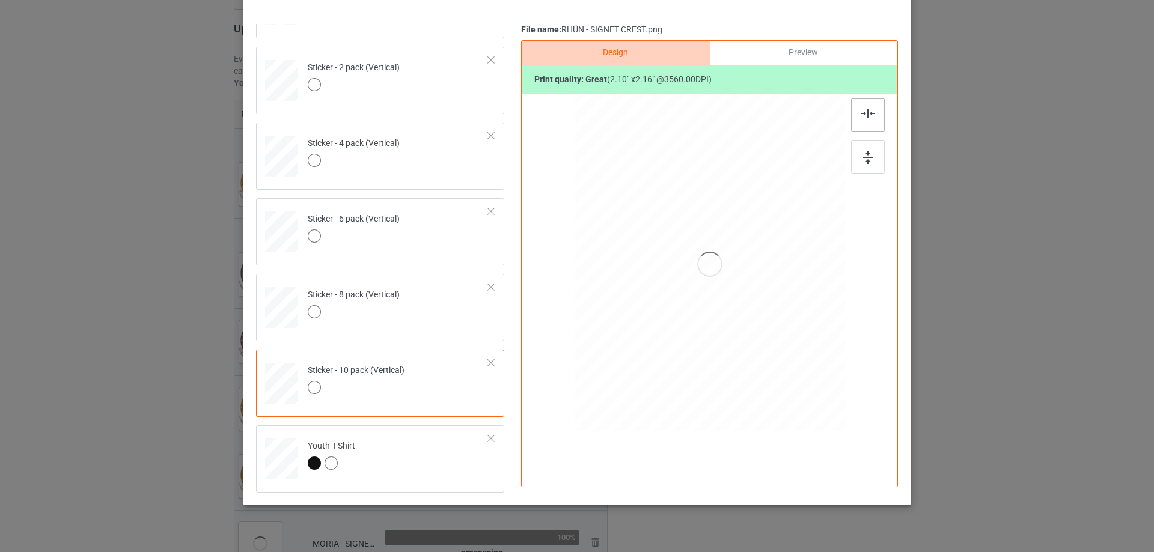
click at [868, 114] on img at bounding box center [867, 114] width 13 height 10
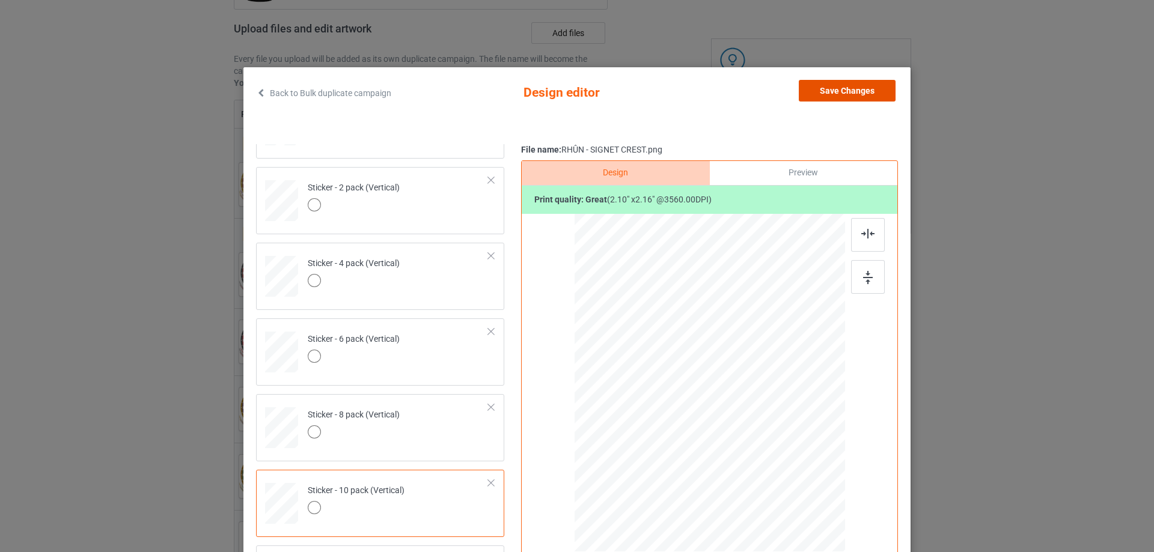
click at [829, 90] on button "Save Changes" at bounding box center [847, 91] width 97 height 22
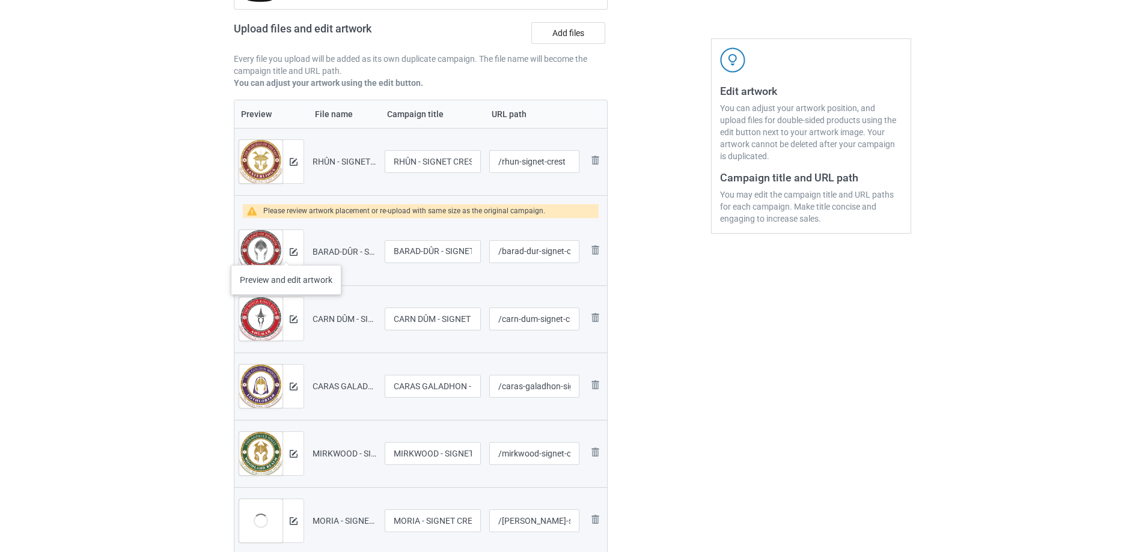
click at [286, 253] on div at bounding box center [292, 251] width 21 height 43
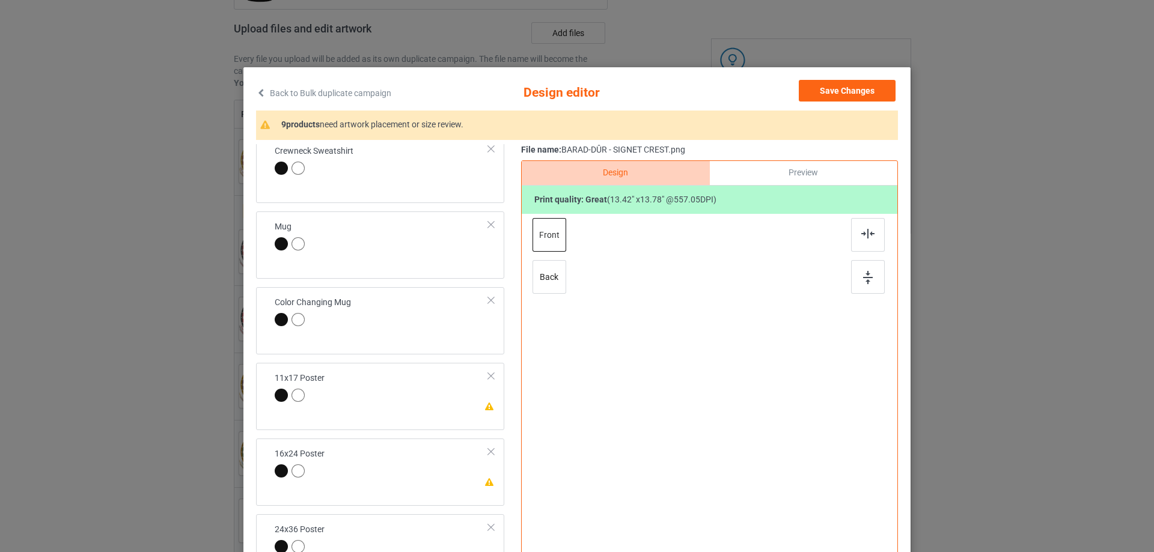
scroll to position [421, 0]
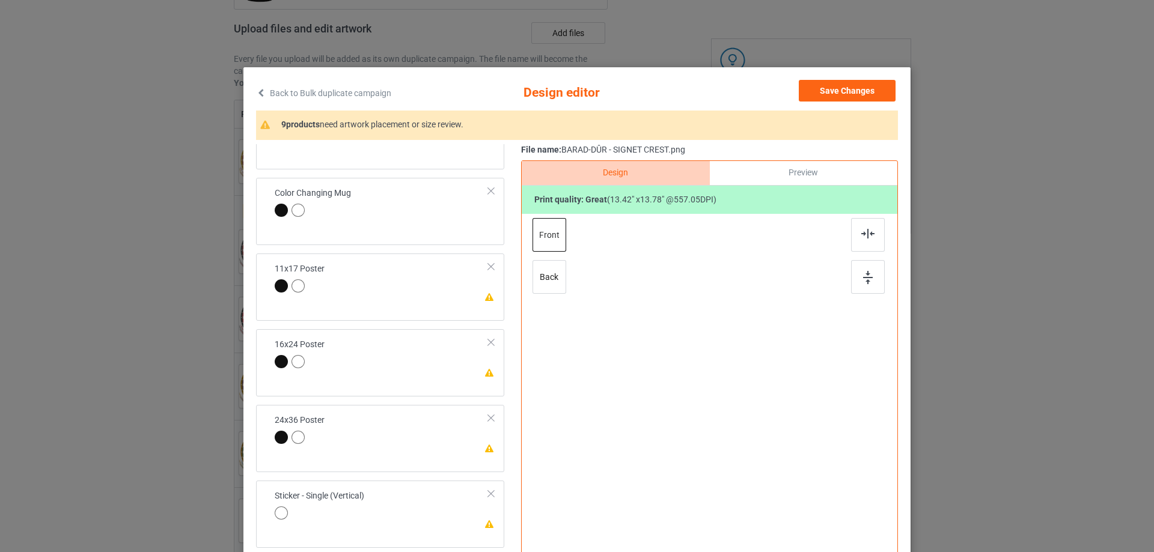
click at [417, 307] on div "Please review artwork placement 11x17 Poster" at bounding box center [380, 287] width 248 height 67
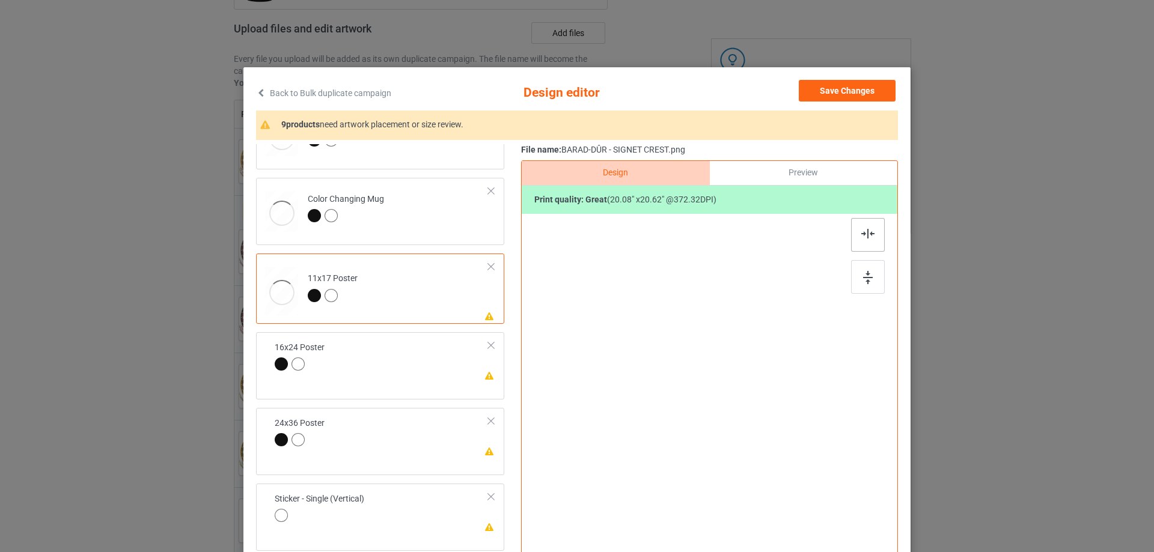
click at [863, 278] on img at bounding box center [868, 277] width 10 height 13
click at [861, 238] on img at bounding box center [867, 234] width 13 height 10
click at [414, 376] on td "Please review artwork placement 16x24 Poster" at bounding box center [381, 357] width 227 height 41
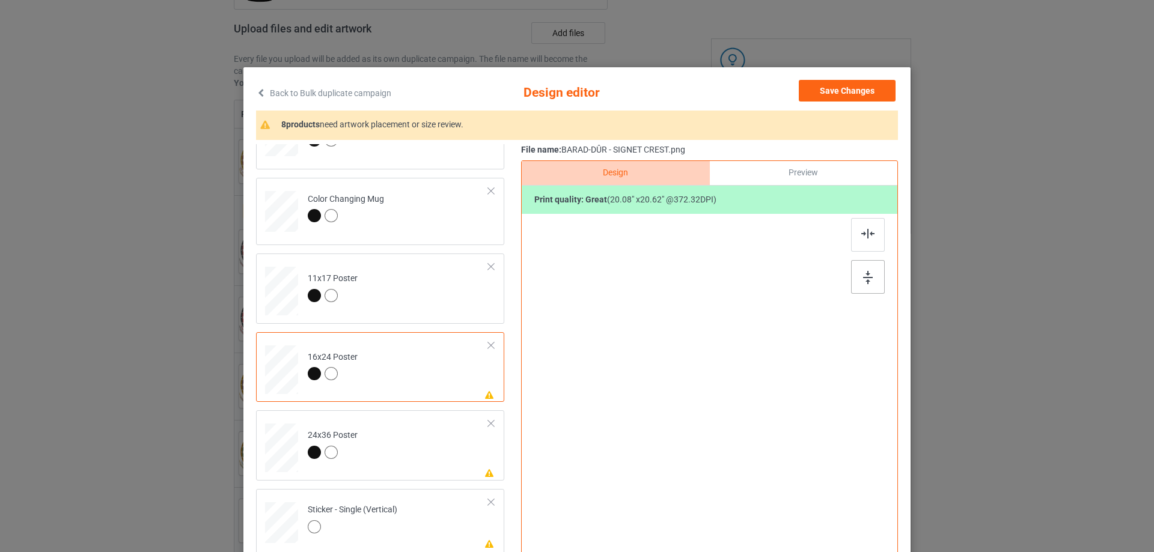
click at [863, 274] on img at bounding box center [868, 277] width 10 height 13
click at [867, 240] on div at bounding box center [868, 235] width 34 height 34
click at [431, 455] on td "Please review artwork placement 24x36 Poster" at bounding box center [398, 445] width 194 height 61
click at [866, 283] on img at bounding box center [868, 277] width 10 height 13
click at [859, 245] on div at bounding box center [868, 235] width 34 height 34
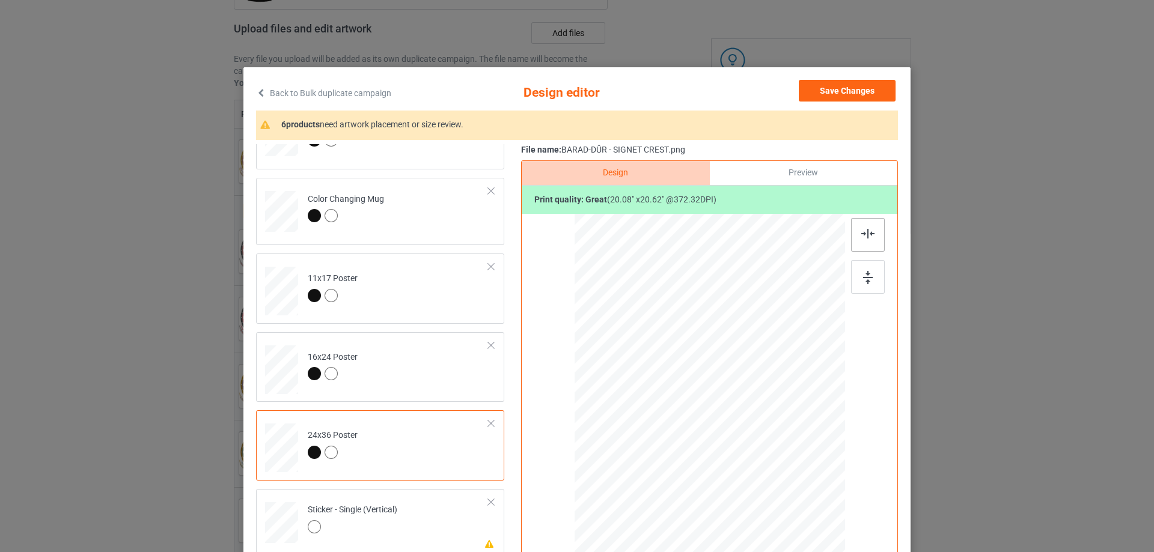
click at [857, 239] on div at bounding box center [868, 235] width 34 height 34
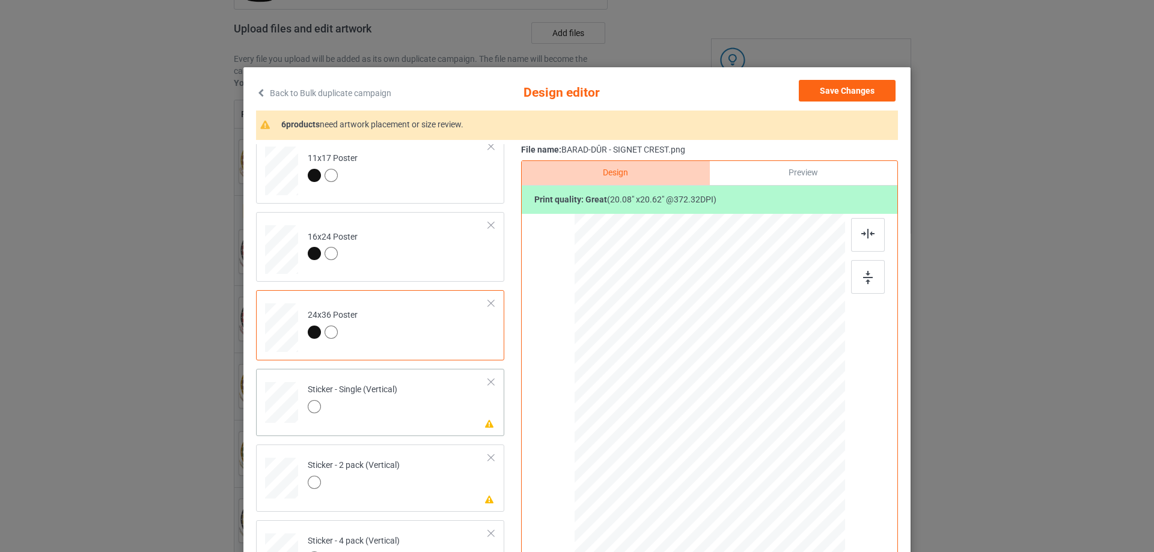
click at [419, 507] on div "Please review artwork placement Sticker - 2 pack (Vertical)" at bounding box center [380, 478] width 248 height 67
click at [858, 273] on div at bounding box center [868, 277] width 34 height 34
click at [856, 249] on div at bounding box center [868, 235] width 34 height 34
click at [462, 395] on td "Please review artwork placement Sticker - Single (Vertical)" at bounding box center [398, 400] width 194 height 53
click at [872, 272] on div at bounding box center [868, 277] width 34 height 34
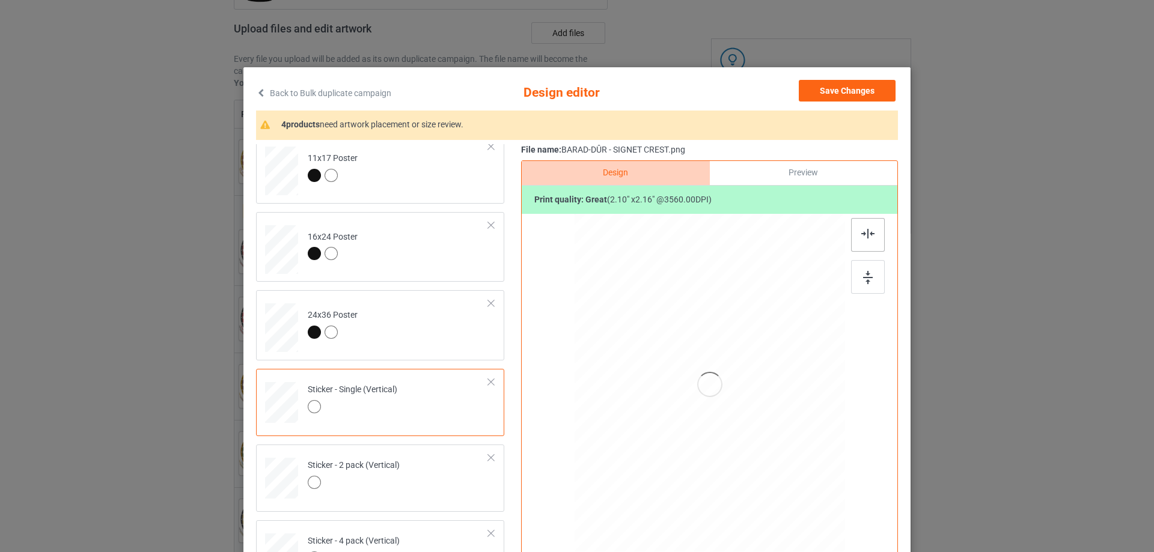
click at [861, 234] on img at bounding box center [867, 234] width 13 height 10
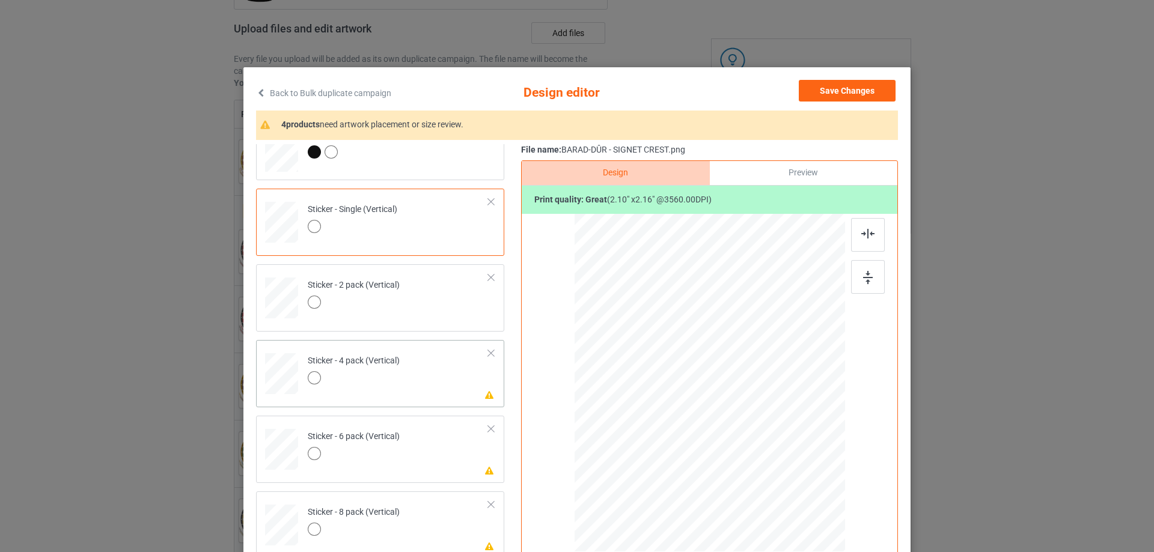
click at [398, 391] on td "Please review artwork placement Sticker - 4 pack (Vertical)" at bounding box center [398, 371] width 194 height 53
click at [853, 276] on div at bounding box center [868, 277] width 34 height 34
click at [865, 236] on img at bounding box center [867, 234] width 13 height 10
click at [442, 469] on td "Please review artwork placement Sticker - 6 pack (Vertical)" at bounding box center [398, 447] width 194 height 53
click at [871, 272] on div at bounding box center [868, 277] width 34 height 34
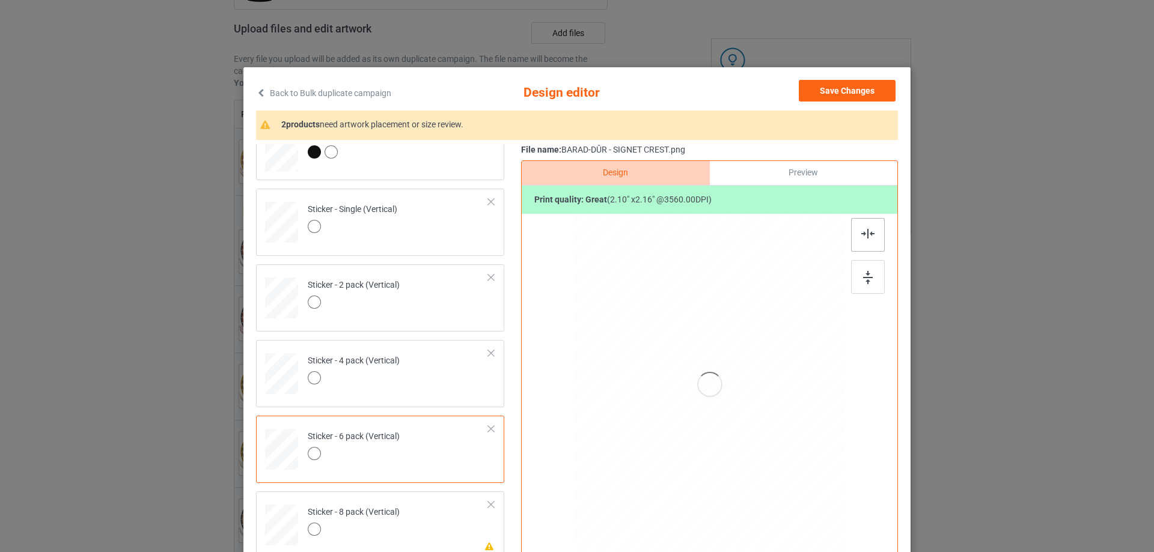
click at [861, 236] on img at bounding box center [867, 234] width 13 height 10
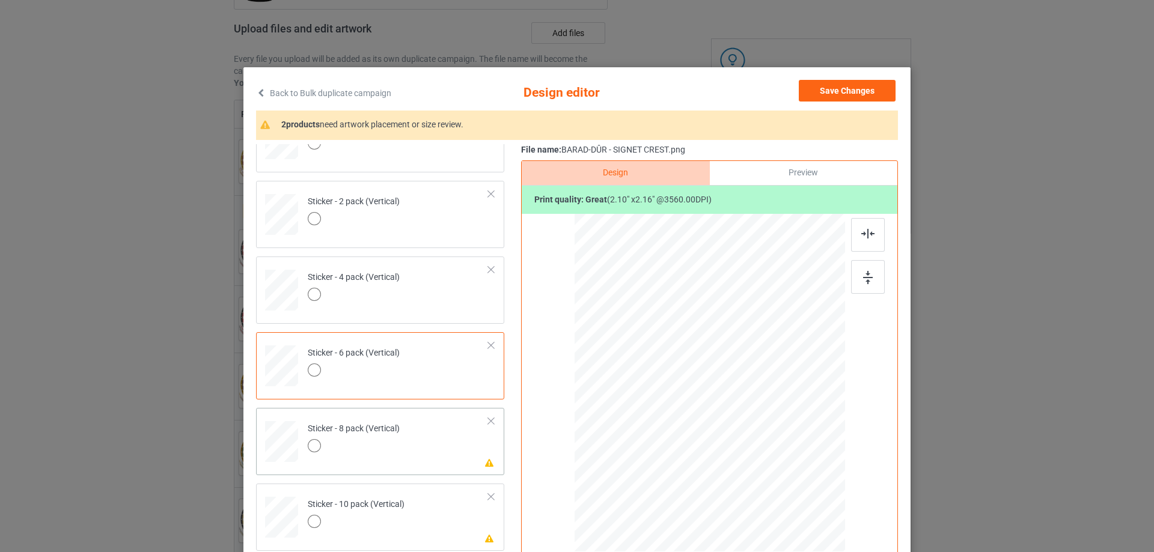
scroll to position [819, 0]
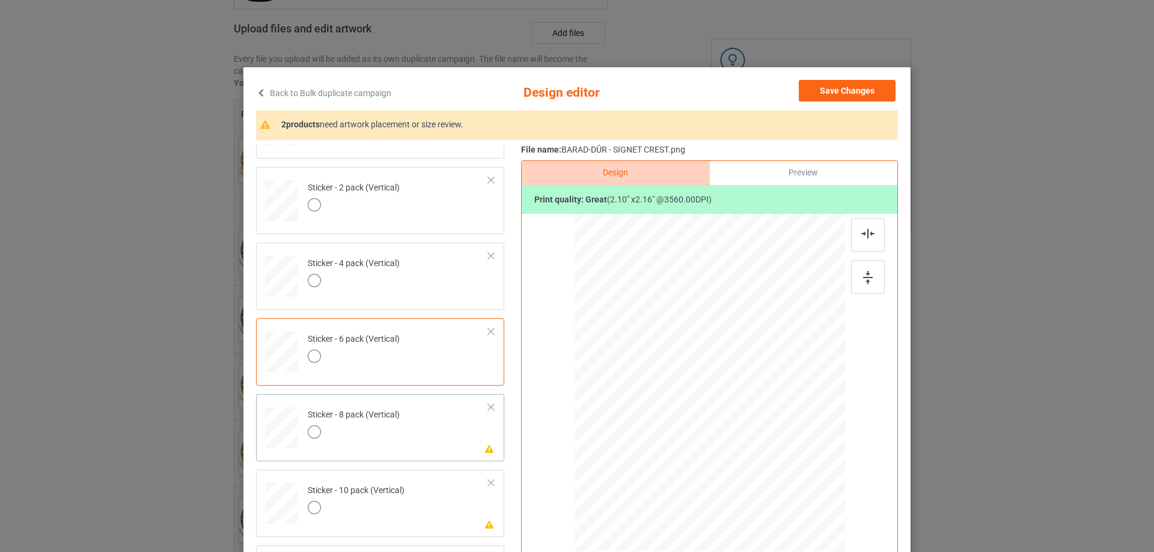
click at [441, 414] on td "Please review artwork placement Sticker - 8 pack (Vertical)" at bounding box center [398, 425] width 194 height 53
click at [863, 276] on img at bounding box center [868, 277] width 10 height 13
click at [861, 235] on img at bounding box center [867, 234] width 13 height 10
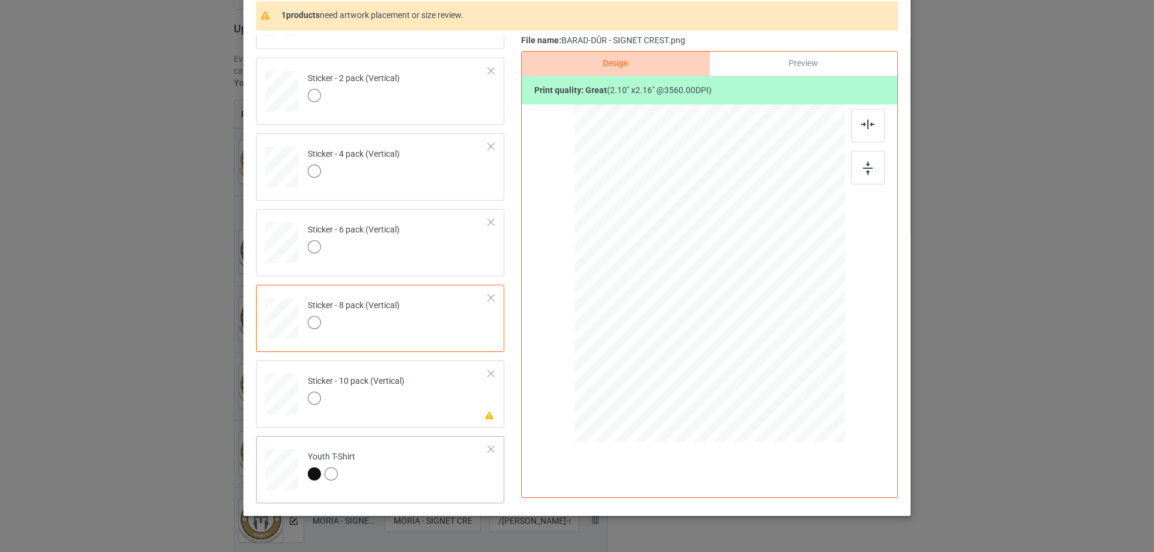
scroll to position [120, 0]
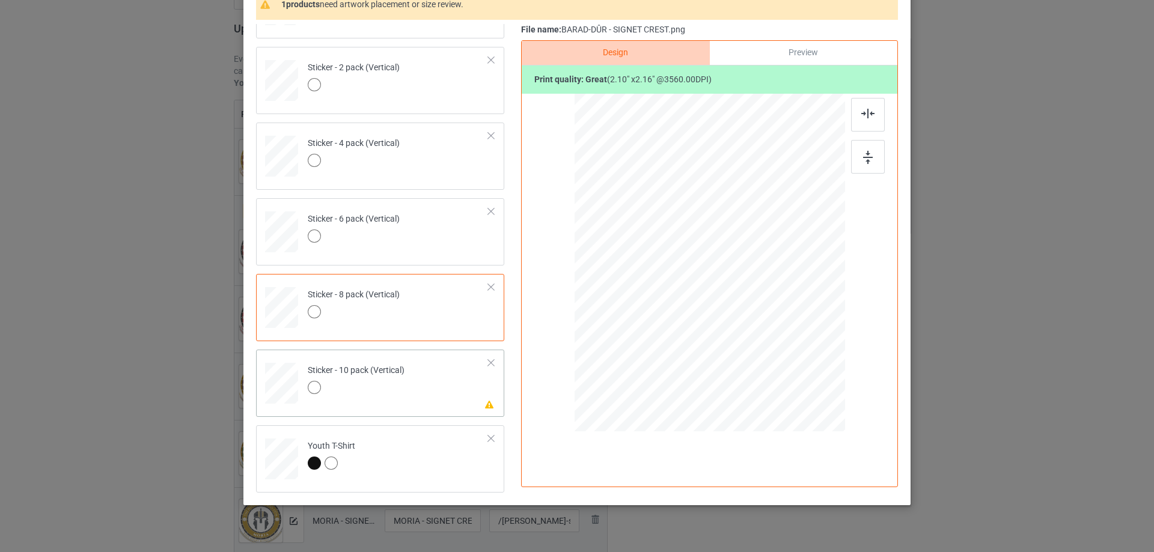
drag, startPoint x: 421, startPoint y: 395, endPoint x: 476, endPoint y: 377, distance: 58.2
click at [421, 395] on td "Please review artwork placement Sticker - 10 pack (Vertical)" at bounding box center [398, 381] width 194 height 53
click at [865, 154] on img at bounding box center [868, 157] width 10 height 13
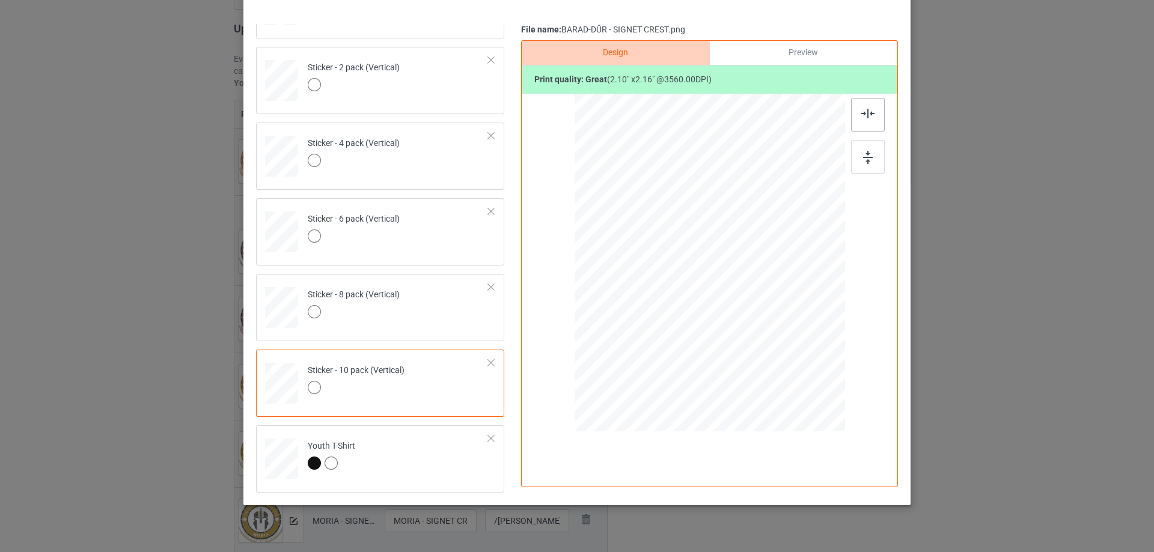
click at [864, 122] on div at bounding box center [868, 115] width 34 height 34
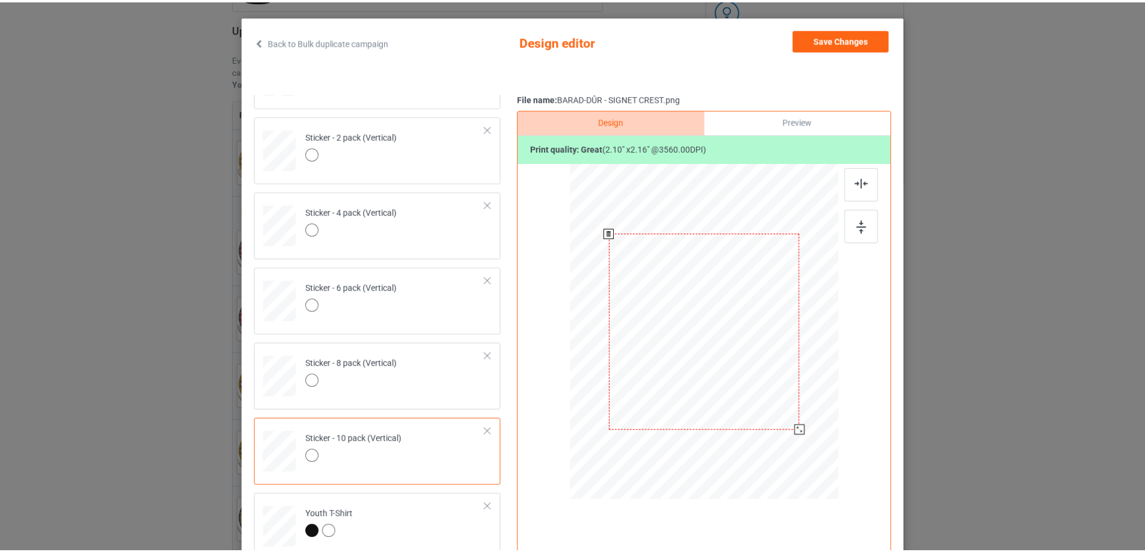
scroll to position [0, 0]
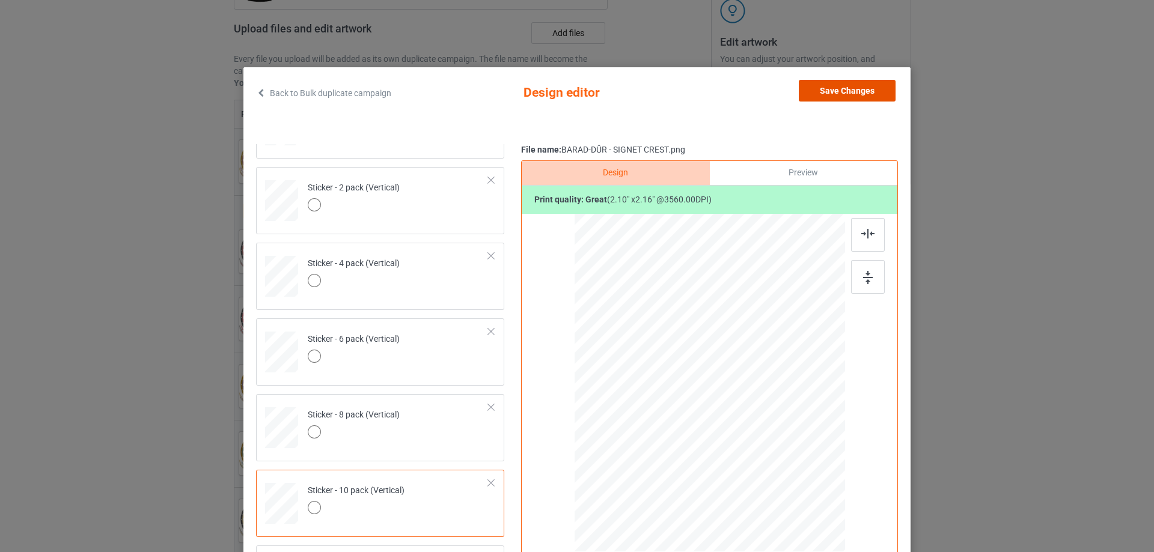
click at [841, 94] on button "Save Changes" at bounding box center [847, 91] width 97 height 22
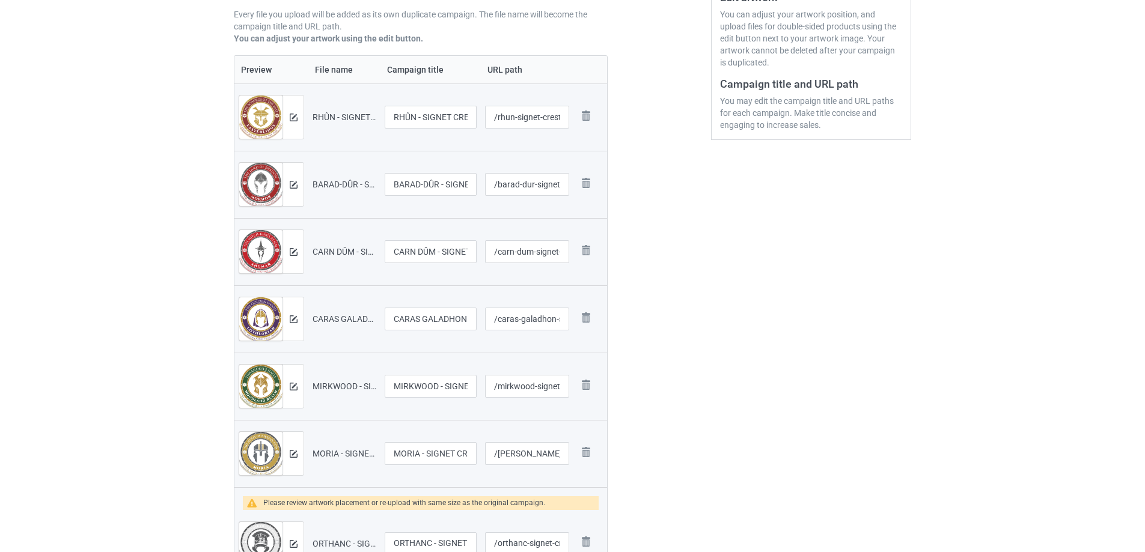
scroll to position [481, 0]
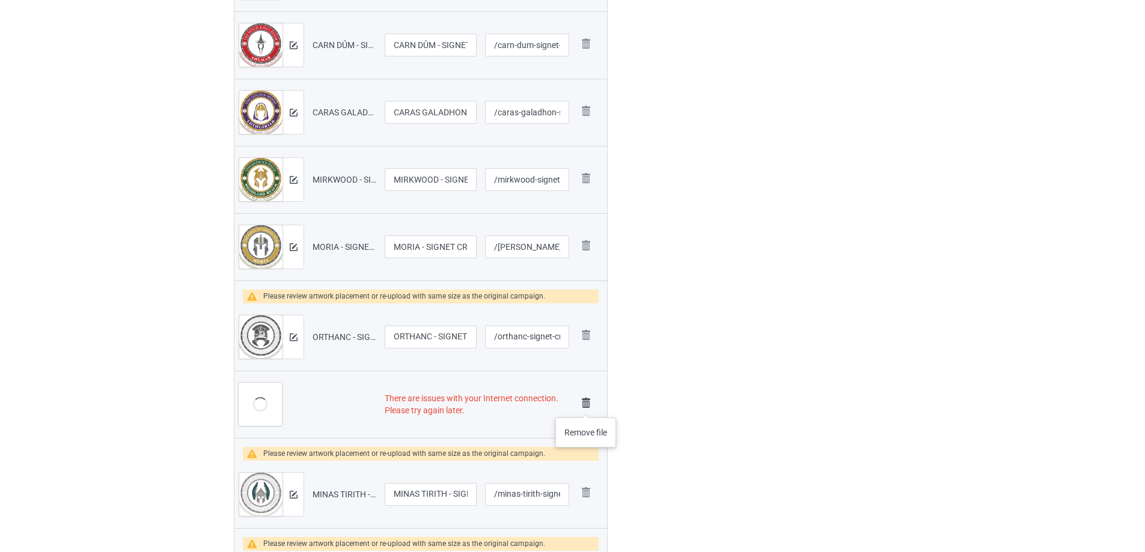
click at [586, 406] on img at bounding box center [586, 403] width 17 height 17
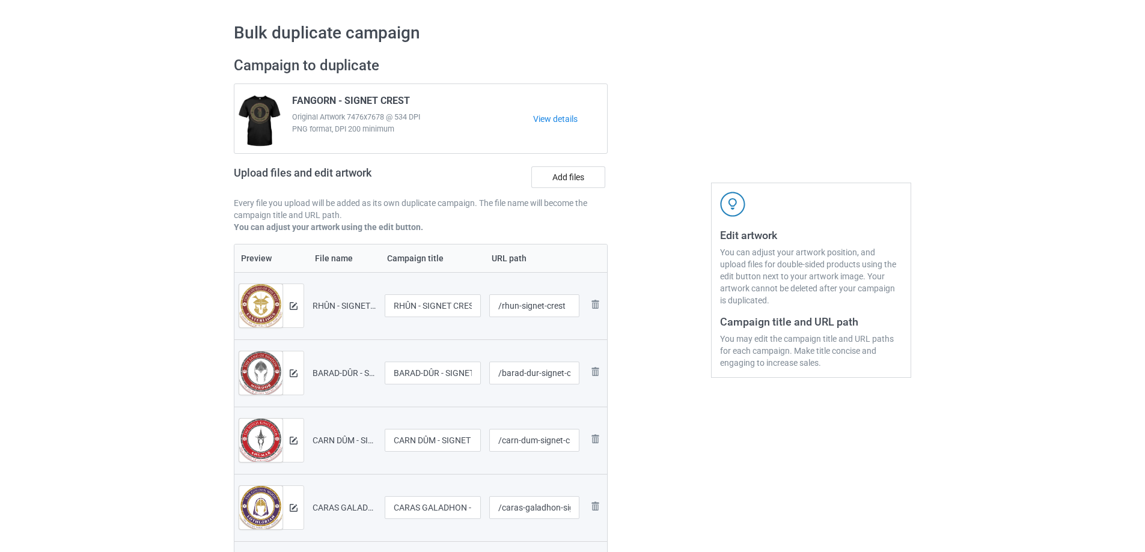
scroll to position [0, 0]
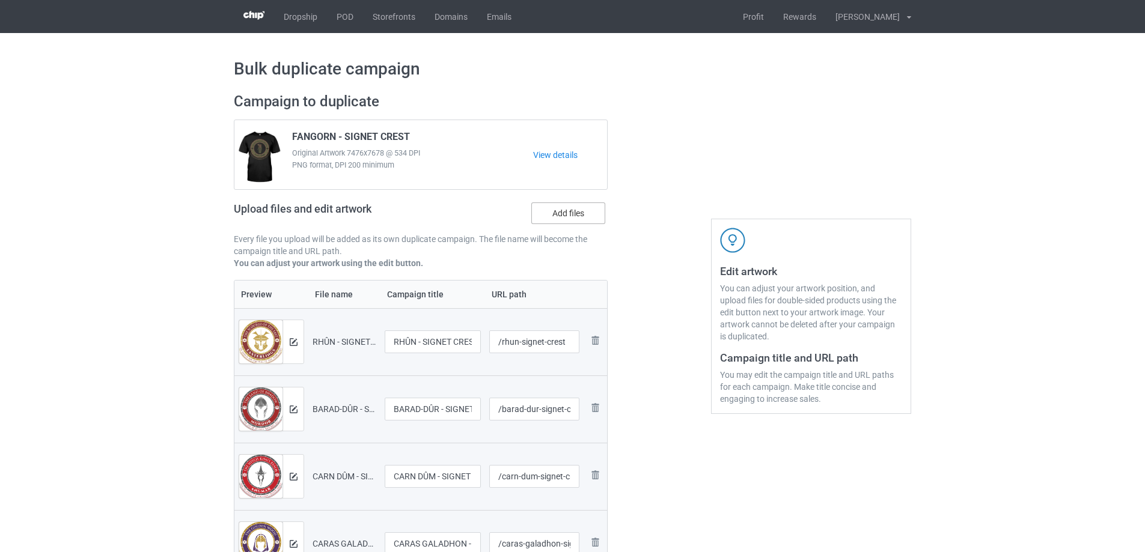
click at [567, 215] on label "Add files" at bounding box center [568, 214] width 74 height 22
click at [0, 0] on input "Add files" at bounding box center [0, 0] width 0 height 0
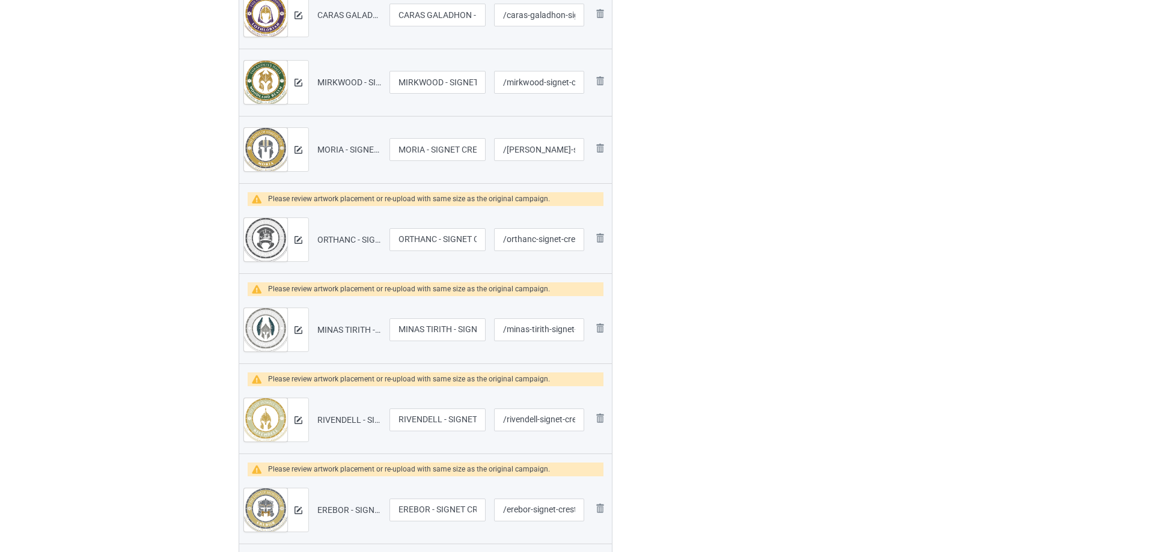
scroll to position [541, 0]
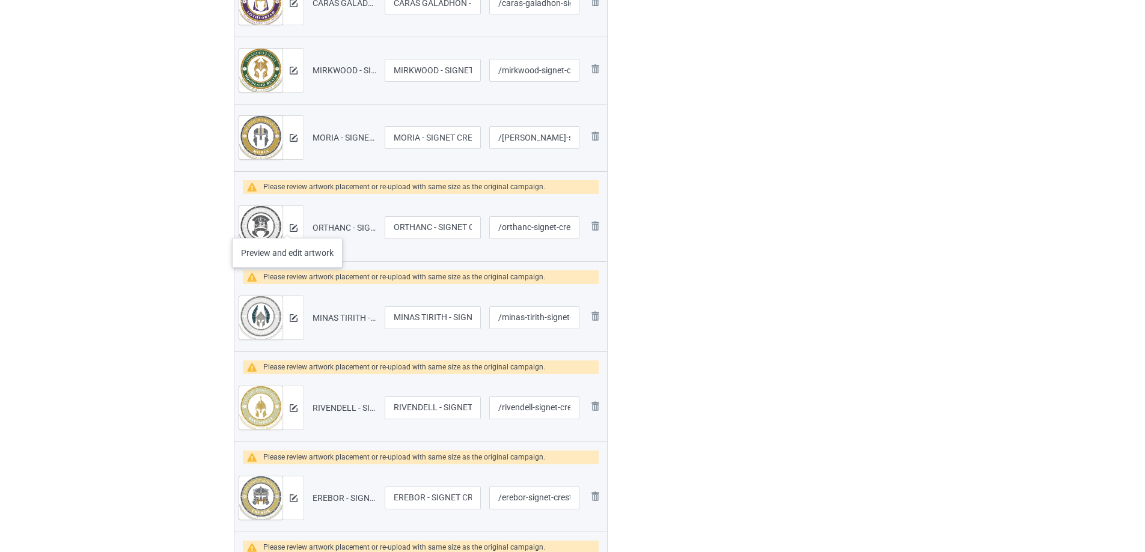
click at [287, 225] on div at bounding box center [292, 227] width 21 height 43
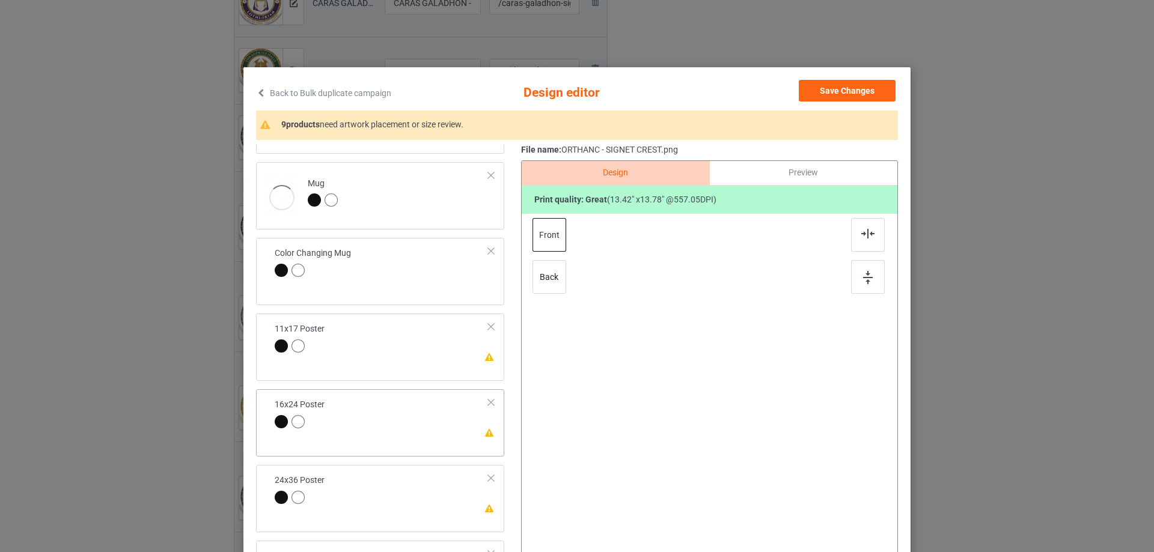
scroll to position [481, 0]
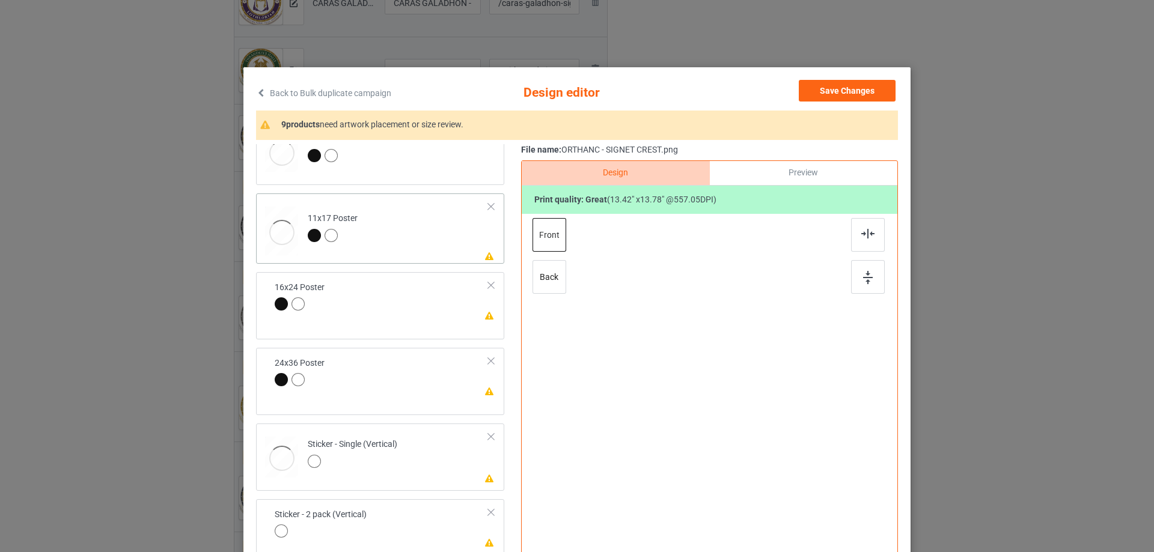
click at [447, 223] on td "Please review artwork placement 11x17 Poster" at bounding box center [398, 228] width 194 height 61
click at [858, 275] on div at bounding box center [868, 277] width 34 height 34
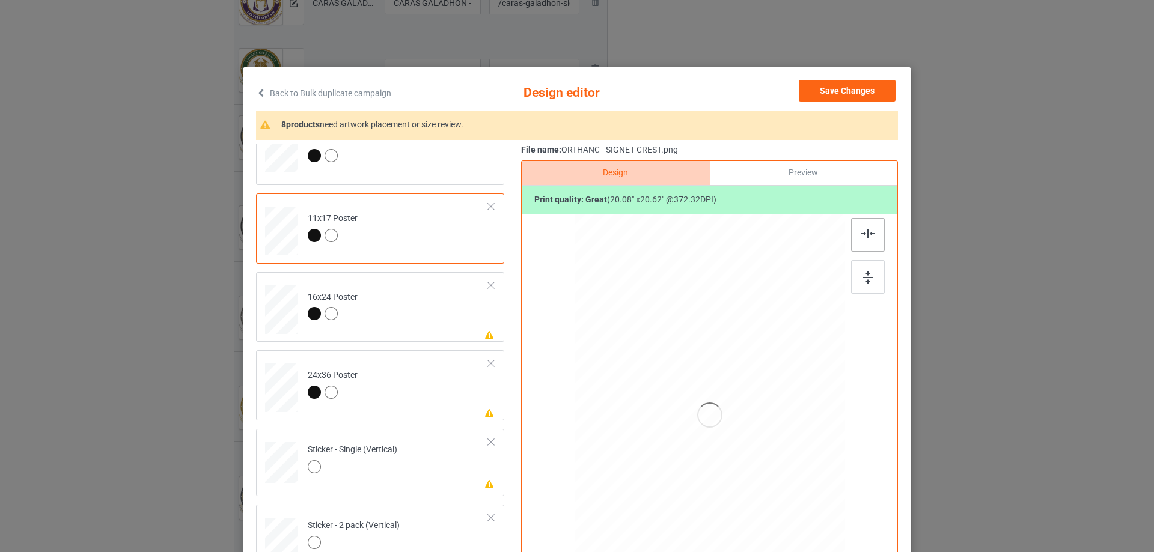
drag, startPoint x: 864, startPoint y: 242, endPoint x: 534, endPoint y: 319, distance: 338.4
click at [863, 242] on div at bounding box center [868, 235] width 34 height 34
click at [400, 332] on td "Please review artwork placement 16x24 Poster" at bounding box center [398, 307] width 194 height 61
click at [864, 281] on img at bounding box center [868, 277] width 10 height 13
click at [863, 236] on img at bounding box center [867, 234] width 13 height 10
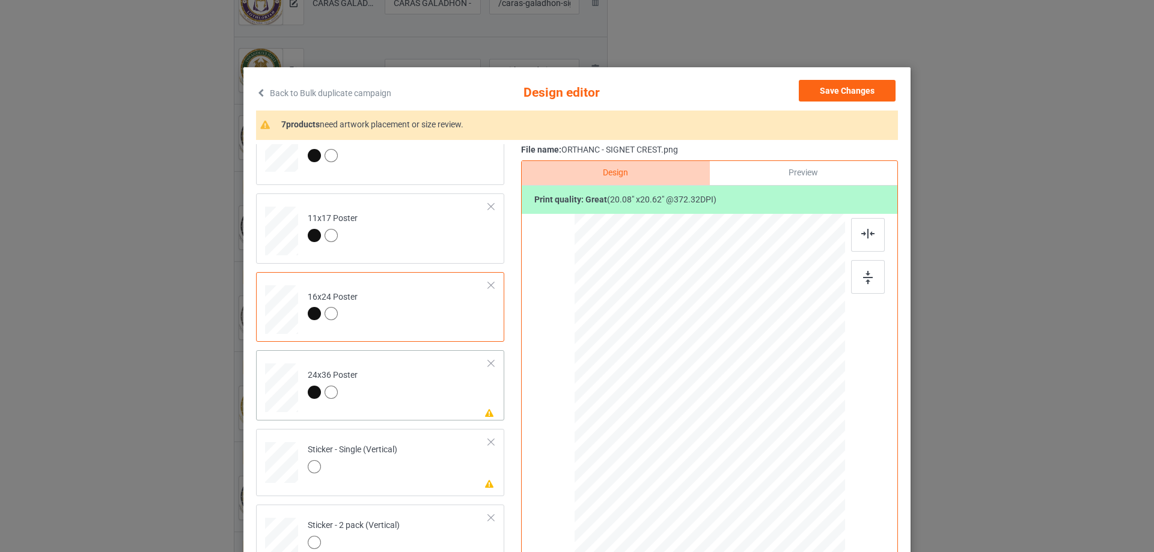
click at [455, 382] on td "Please review artwork placement 24x36 Poster" at bounding box center [398, 385] width 194 height 61
click at [855, 281] on div at bounding box center [868, 277] width 34 height 34
click at [852, 223] on div at bounding box center [868, 235] width 34 height 34
click at [446, 452] on td "Please review artwork placement Sticker - Single (Vertical)" at bounding box center [398, 460] width 194 height 53
click at [851, 289] on div at bounding box center [868, 277] width 34 height 34
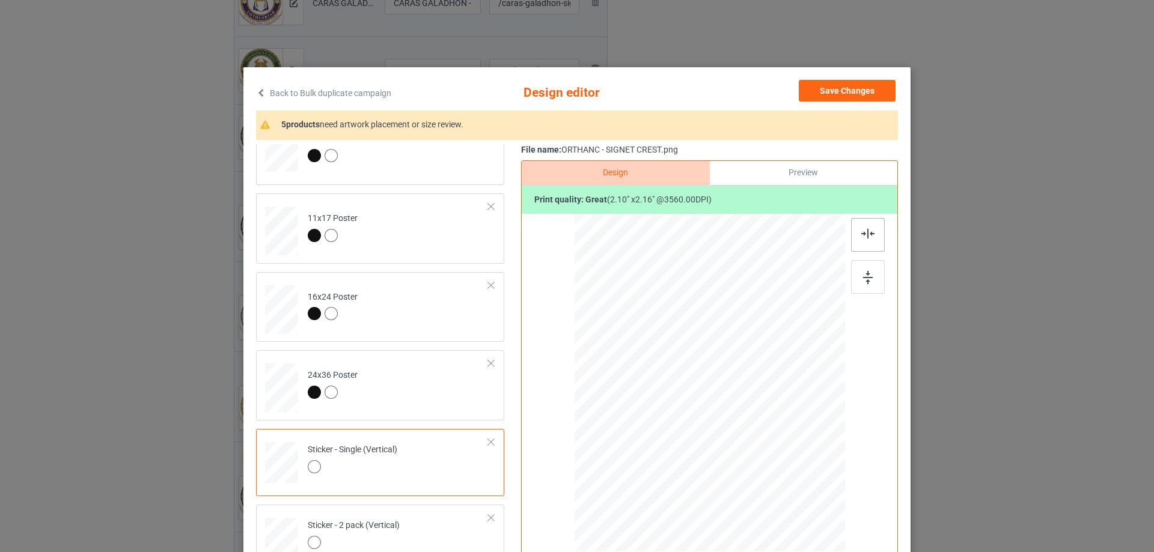
click at [861, 236] on img at bounding box center [867, 234] width 13 height 10
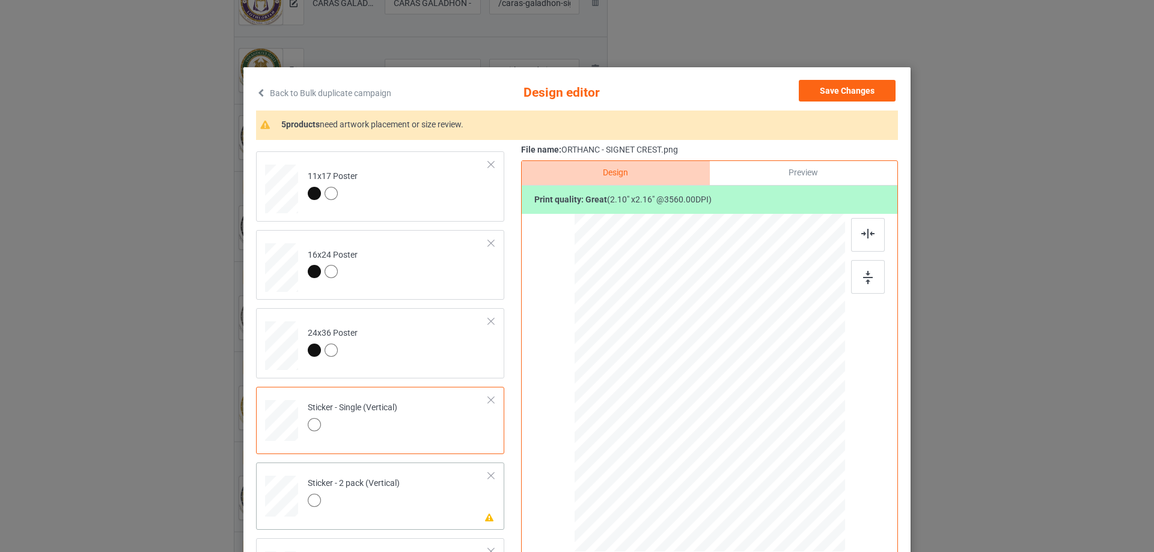
scroll to position [661, 0]
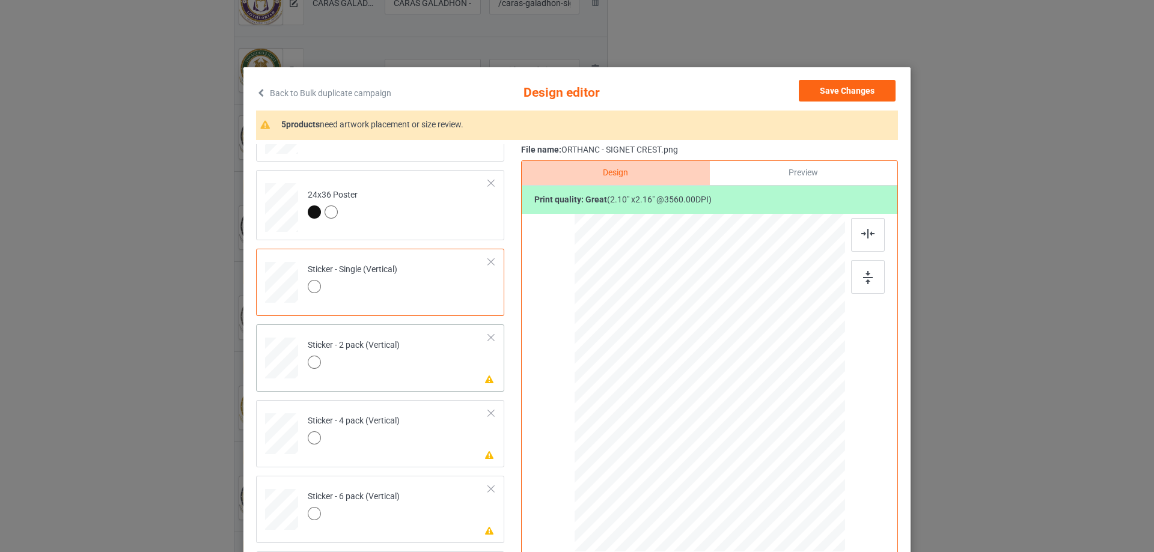
click at [434, 361] on td "Please review artwork placement Sticker - 2 pack (Vertical)" at bounding box center [398, 355] width 194 height 53
click at [858, 284] on div at bounding box center [868, 277] width 34 height 34
click at [861, 237] on img at bounding box center [867, 234] width 13 height 10
click at [455, 441] on td "Please review artwork placement Sticker - 4 pack (Vertical)" at bounding box center [398, 431] width 194 height 53
click at [868, 281] on img at bounding box center [868, 277] width 10 height 13
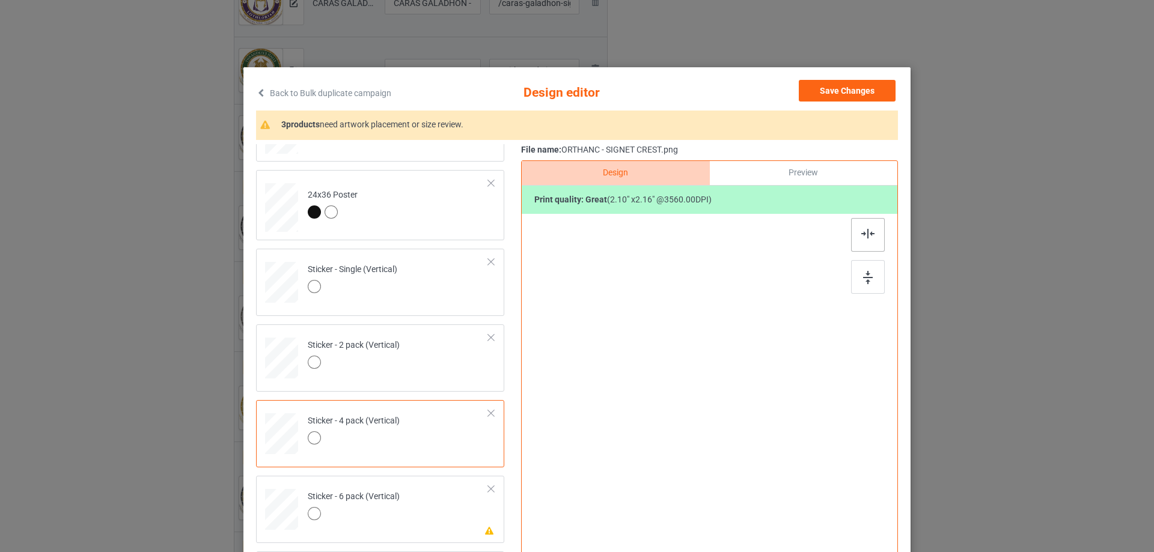
click at [861, 235] on img at bounding box center [867, 234] width 13 height 10
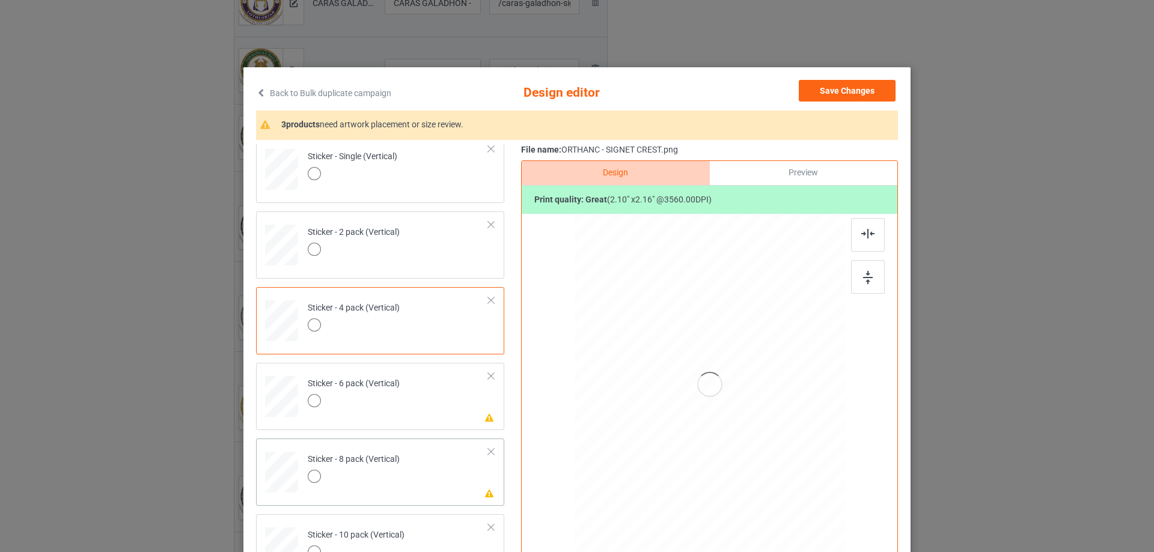
scroll to position [819, 0]
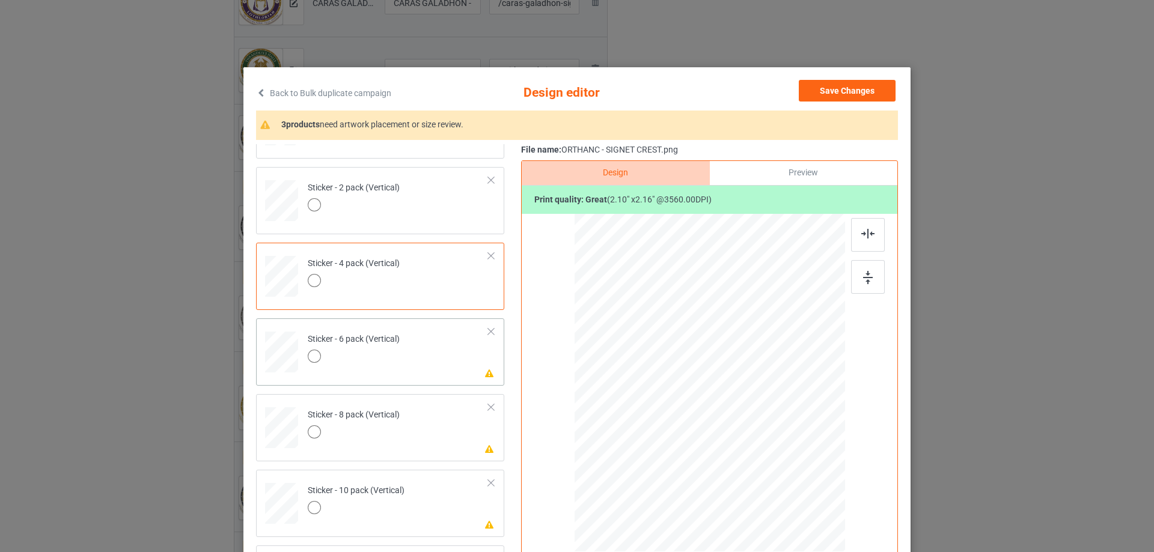
click at [398, 353] on td "Please review artwork placement Sticker - 6 pack (Vertical)" at bounding box center [398, 349] width 194 height 53
click at [863, 279] on img at bounding box center [868, 277] width 10 height 13
click at [862, 227] on div at bounding box center [868, 235] width 34 height 34
click at [414, 444] on td "Please review artwork placement Sticker - 8 pack (Vertical)" at bounding box center [398, 425] width 194 height 53
click at [860, 265] on div at bounding box center [868, 277] width 34 height 34
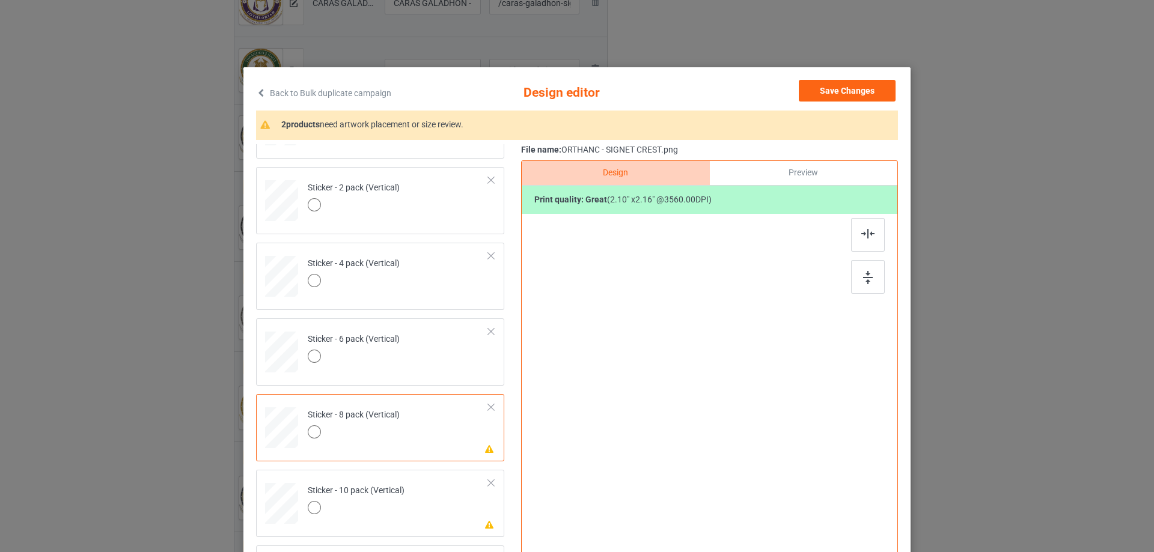
click at [855, 225] on div at bounding box center [868, 235] width 34 height 34
click at [426, 490] on td "Please review artwork placement Sticker - 10 pack (Vertical)" at bounding box center [398, 501] width 194 height 53
drag, startPoint x: 856, startPoint y: 278, endPoint x: 872, endPoint y: 230, distance: 50.0
click at [856, 277] on div at bounding box center [868, 277] width 34 height 34
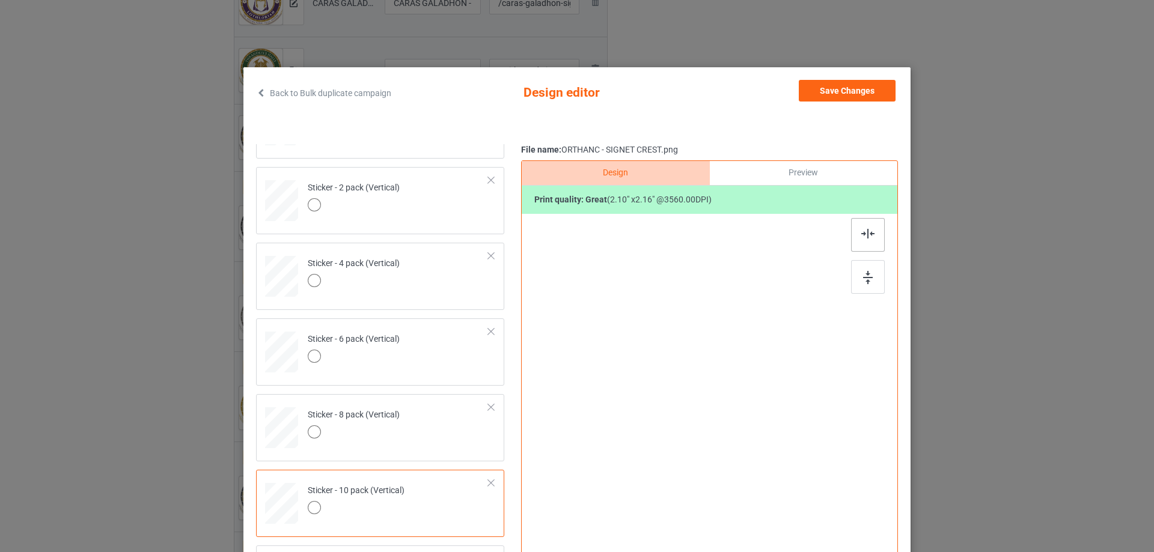
click at [873, 228] on div at bounding box center [868, 235] width 34 height 34
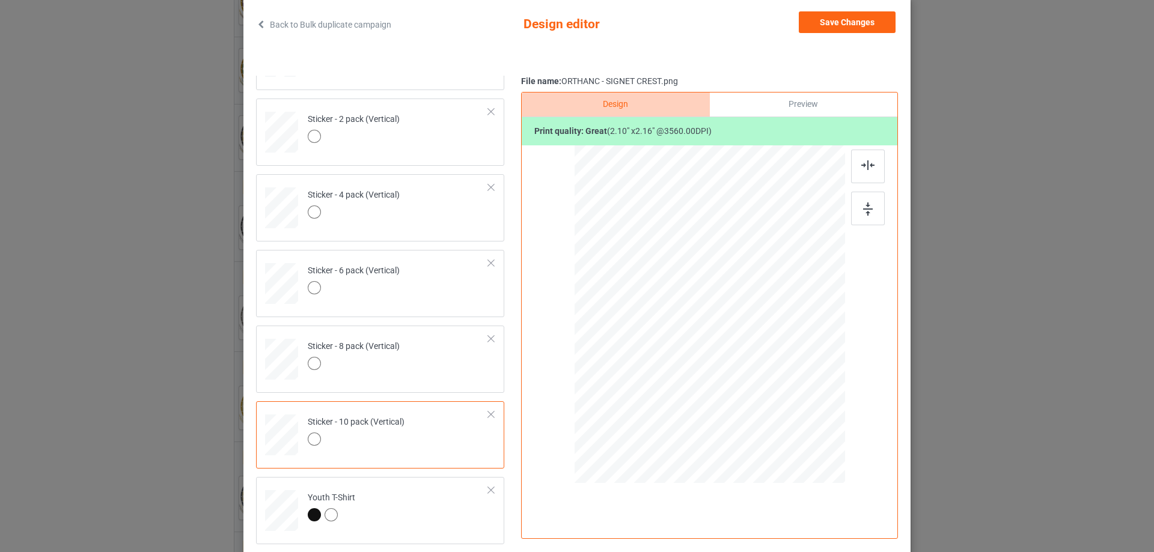
scroll to position [0, 0]
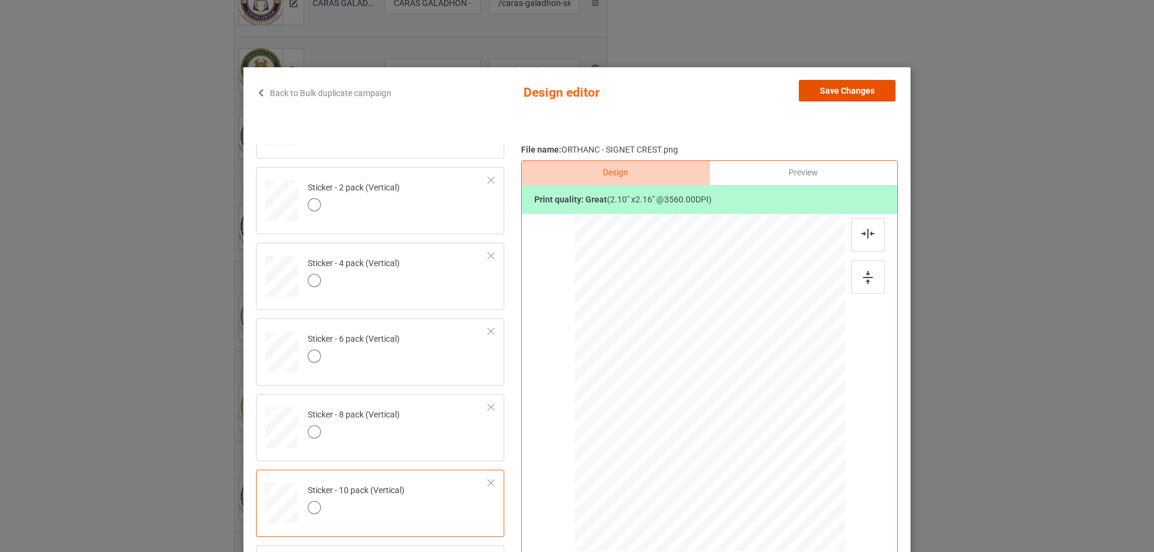
click at [876, 95] on button "Save Changes" at bounding box center [847, 91] width 97 height 22
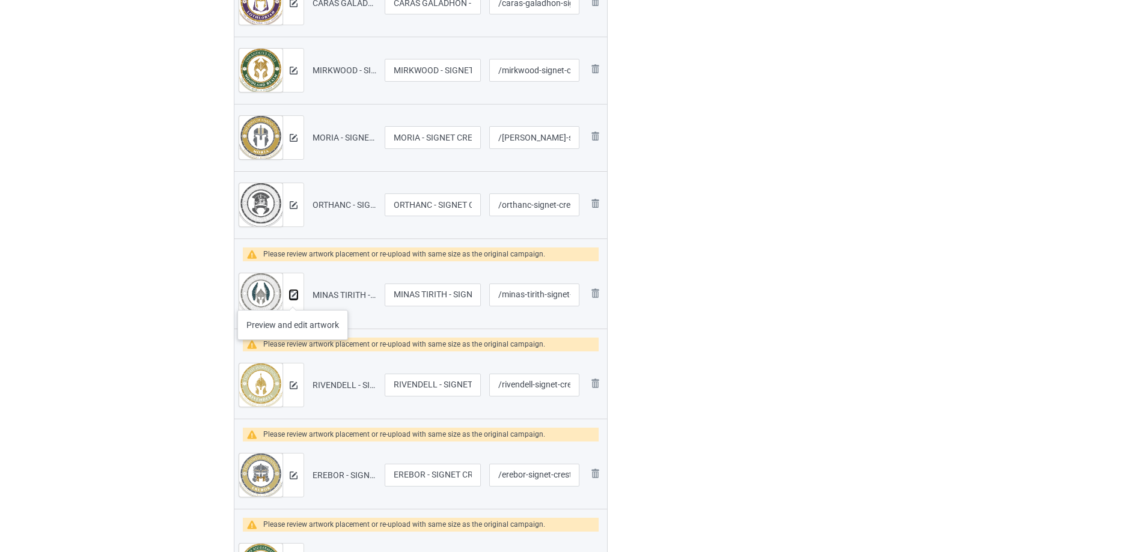
click at [292, 298] on img at bounding box center [294, 296] width 8 height 8
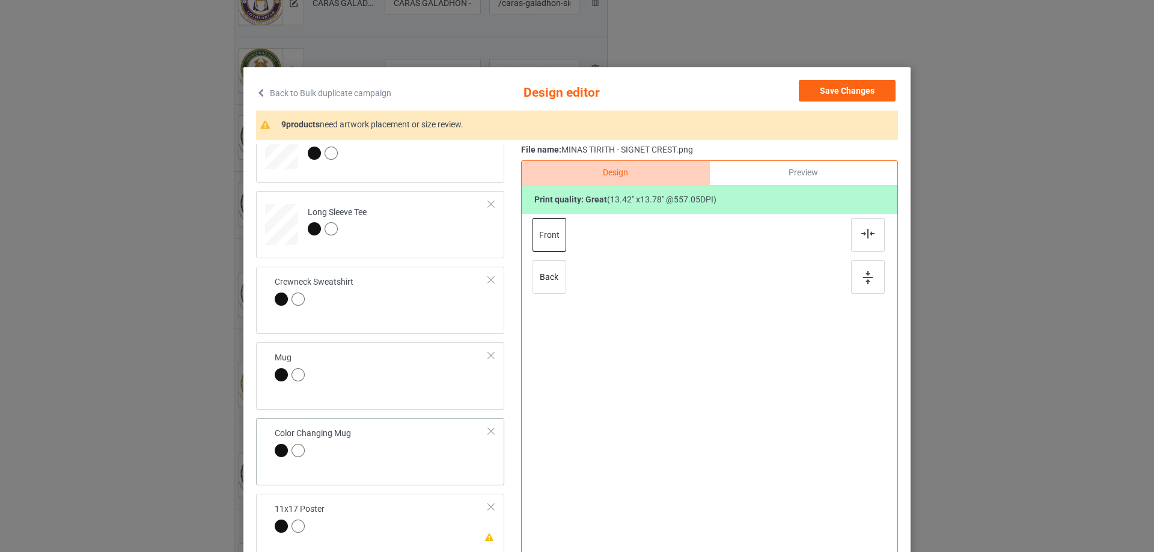
scroll to position [421, 0]
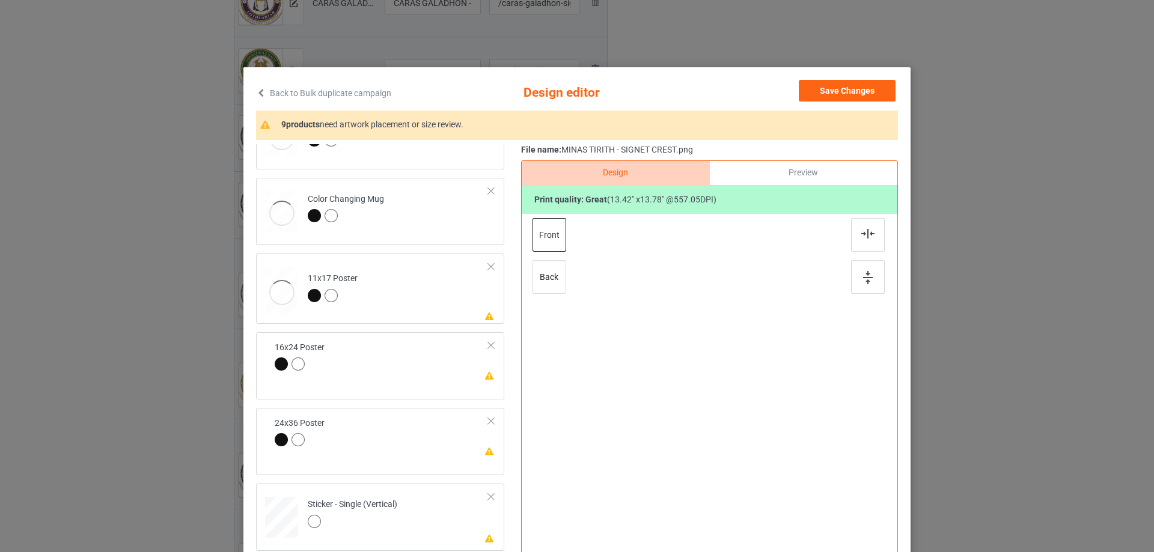
click at [428, 295] on td "Please review artwork placement 11x17 Poster" at bounding box center [398, 288] width 194 height 61
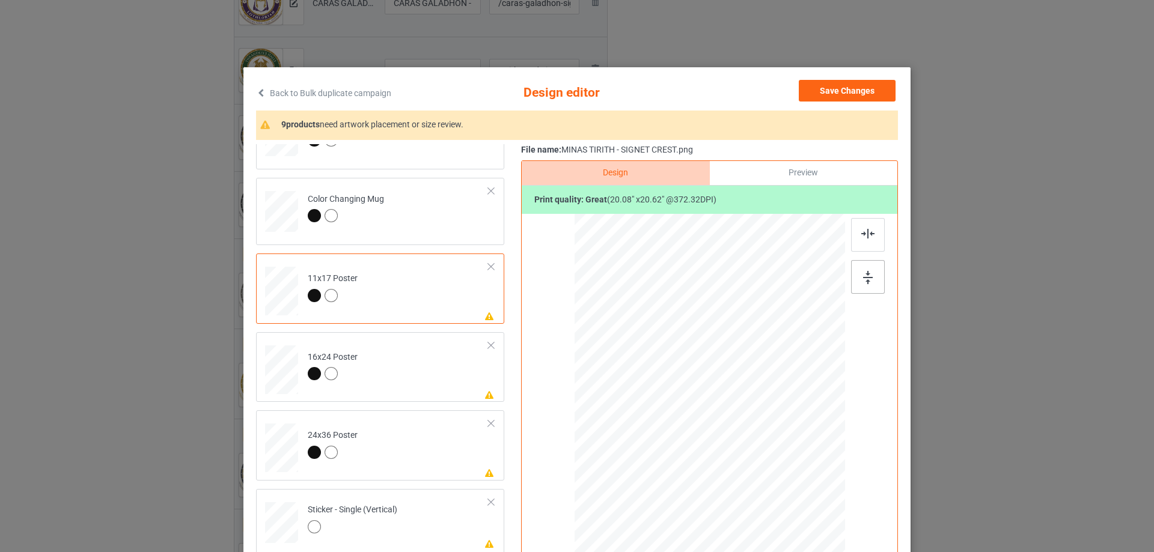
click at [864, 277] on img at bounding box center [868, 277] width 10 height 13
click at [861, 236] on img at bounding box center [867, 234] width 13 height 10
drag, startPoint x: 400, startPoint y: 392, endPoint x: 418, endPoint y: 390, distance: 17.5
click at [401, 392] on td "Please review artwork placement 16x24 Poster" at bounding box center [398, 367] width 194 height 61
click at [844, 272] on div at bounding box center [710, 415] width 313 height 403
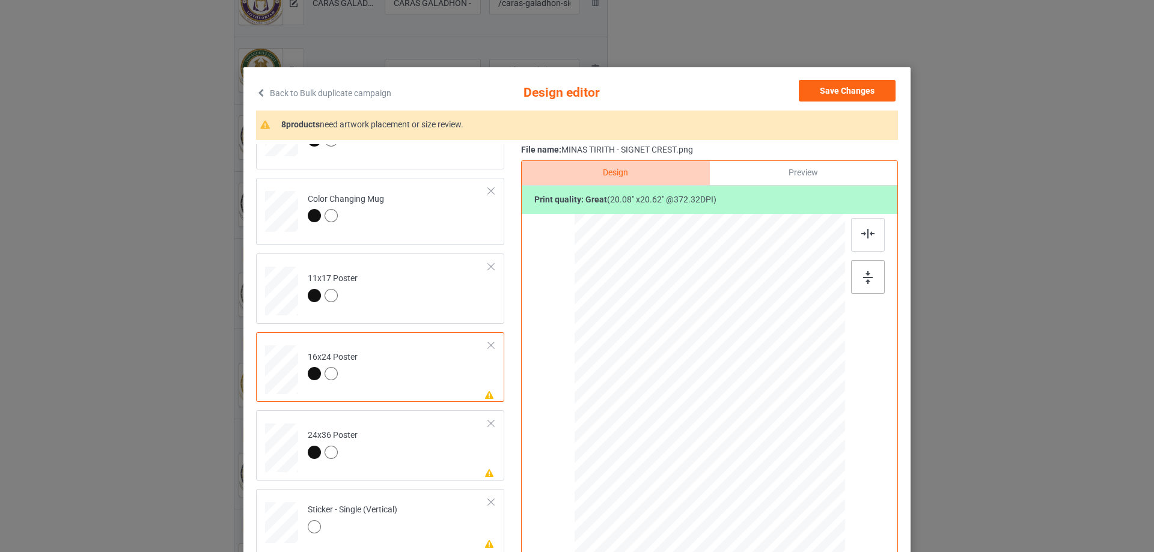
click at [864, 273] on img at bounding box center [868, 277] width 10 height 13
click at [861, 237] on img at bounding box center [867, 234] width 13 height 10
click at [427, 454] on td "Please review artwork placement 24x36 Poster" at bounding box center [398, 445] width 194 height 61
click at [851, 281] on div at bounding box center [868, 277] width 34 height 34
click at [861, 235] on img at bounding box center [867, 234] width 13 height 10
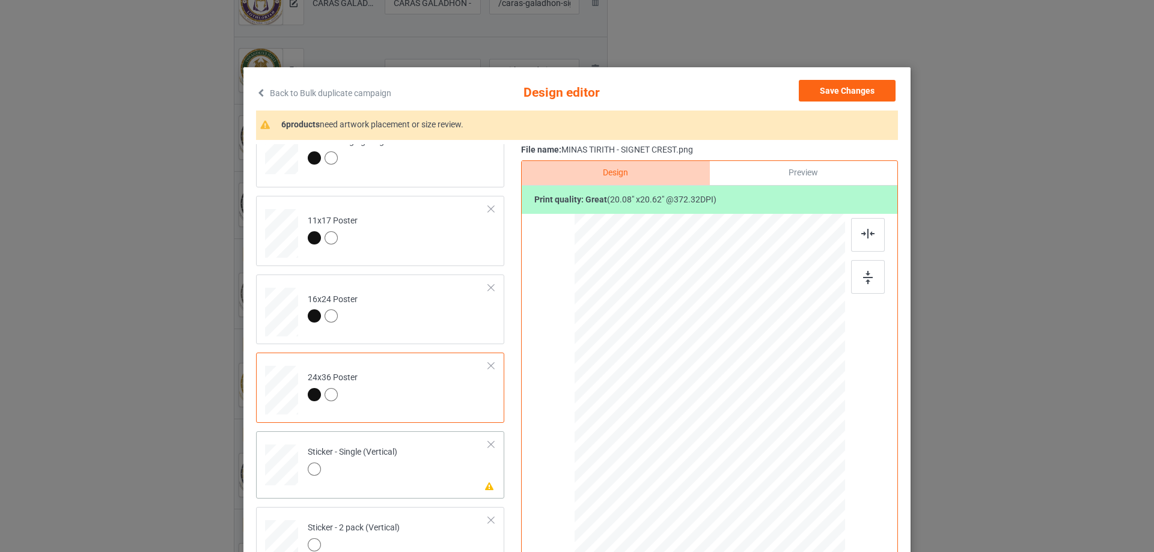
scroll to position [481, 0]
click at [436, 453] on td "Please review artwork placement Sticker - Single (Vertical)" at bounding box center [398, 460] width 194 height 53
click at [866, 274] on img at bounding box center [868, 277] width 10 height 13
click at [862, 237] on img at bounding box center [867, 234] width 13 height 10
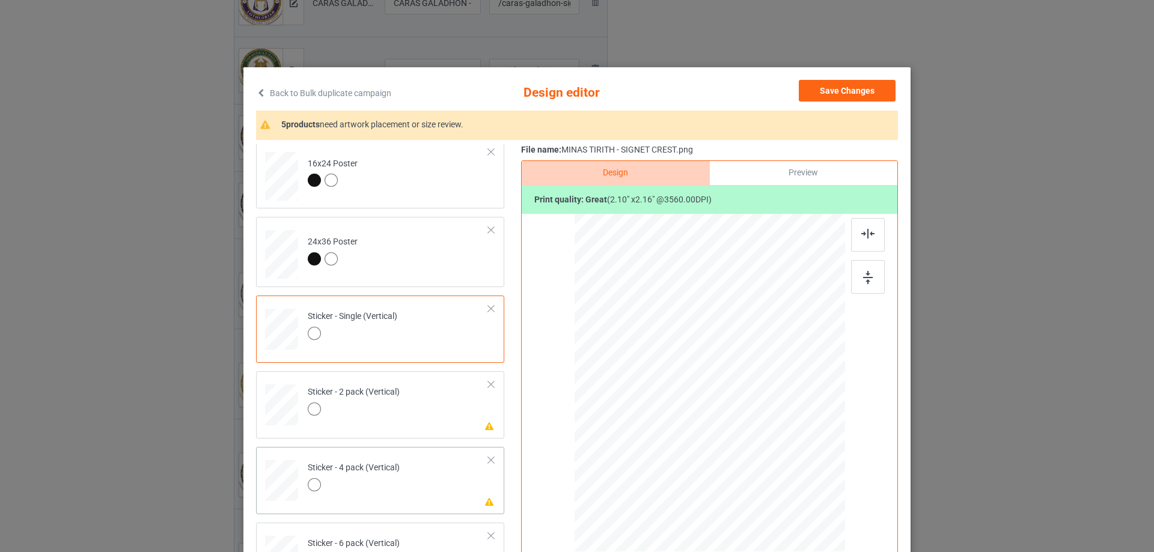
scroll to position [661, 0]
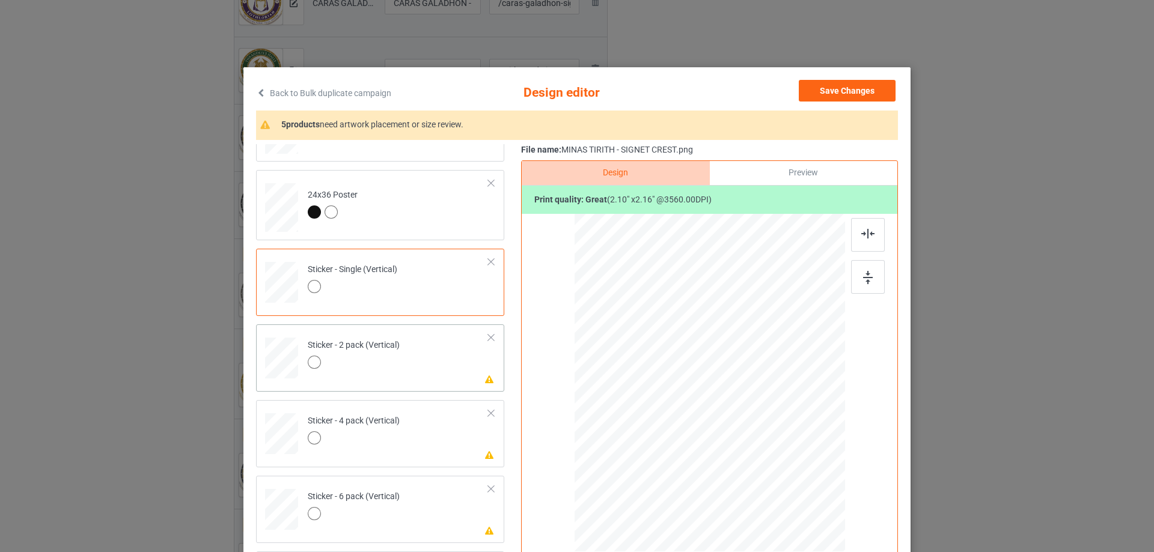
click at [414, 378] on td "Please review artwork placement Sticker - 2 pack (Vertical)" at bounding box center [398, 355] width 194 height 53
click at [867, 275] on img at bounding box center [868, 277] width 10 height 13
click at [861, 238] on img at bounding box center [867, 234] width 13 height 10
click at [433, 417] on td "Please review artwork placement Sticker - 4 pack (Vertical)" at bounding box center [398, 431] width 194 height 53
click at [868, 279] on img at bounding box center [868, 277] width 10 height 13
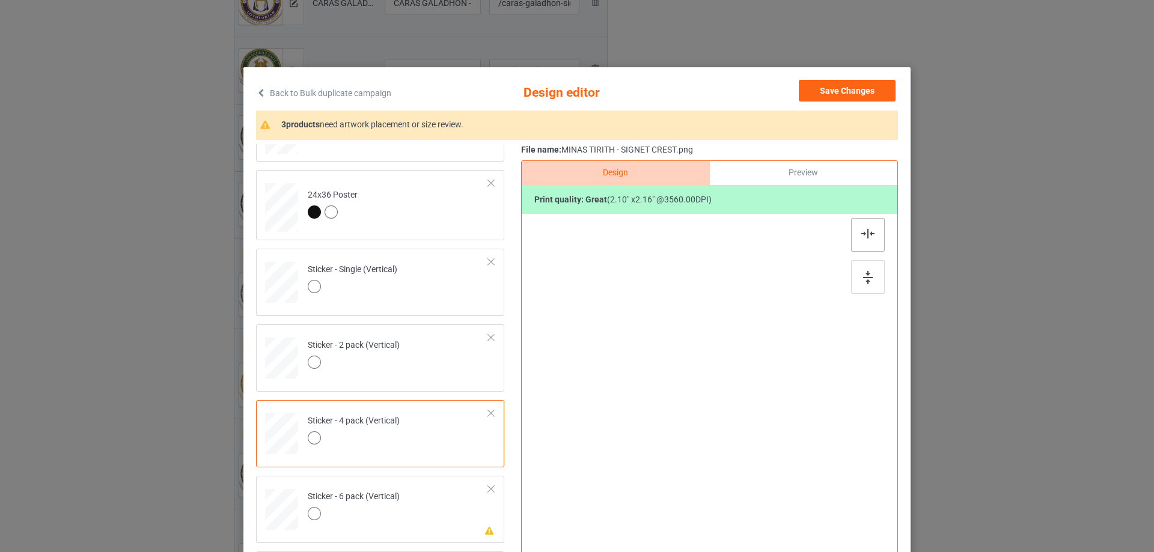
click at [861, 229] on img at bounding box center [867, 234] width 13 height 10
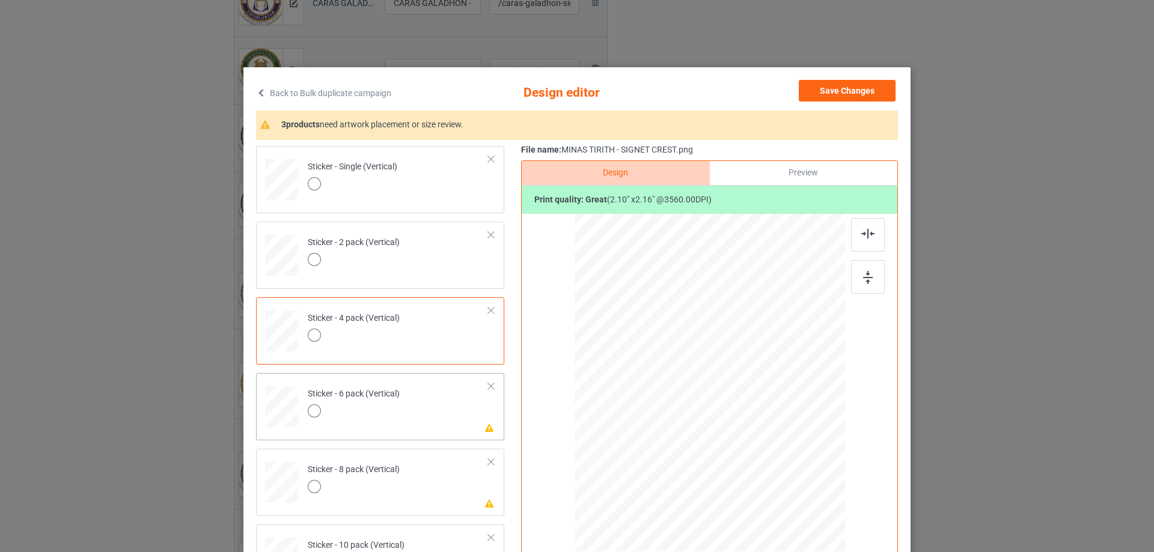
scroll to position [781, 0]
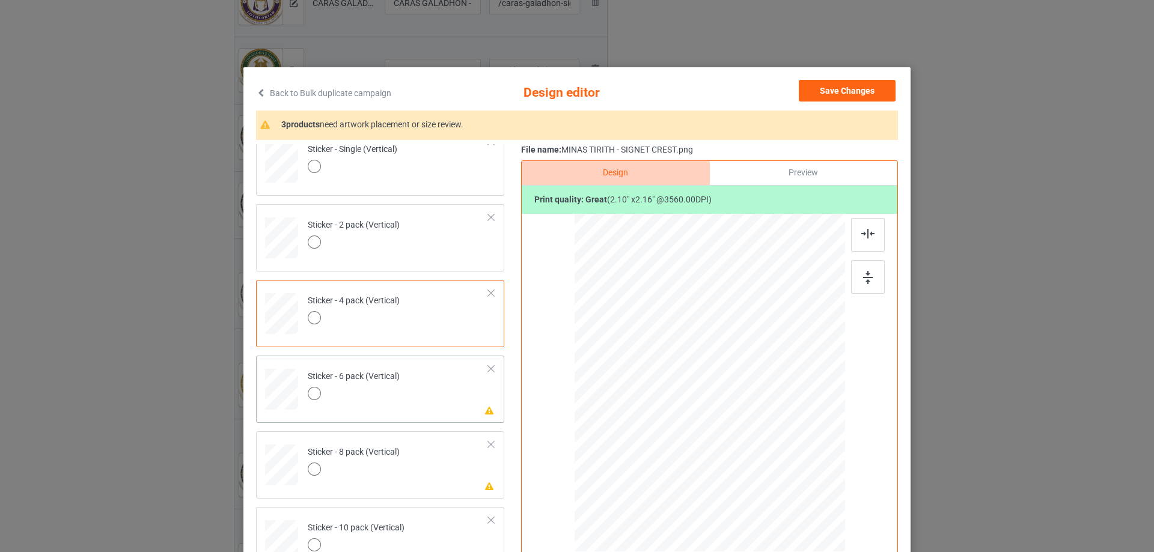
click at [433, 380] on td "Please review artwork placement Sticker - 6 pack (Vertical)" at bounding box center [398, 387] width 194 height 53
click at [863, 279] on img at bounding box center [868, 277] width 10 height 13
click at [861, 238] on img at bounding box center [867, 234] width 13 height 10
click at [388, 466] on div at bounding box center [354, 471] width 92 height 17
click at [863, 280] on img at bounding box center [868, 277] width 10 height 13
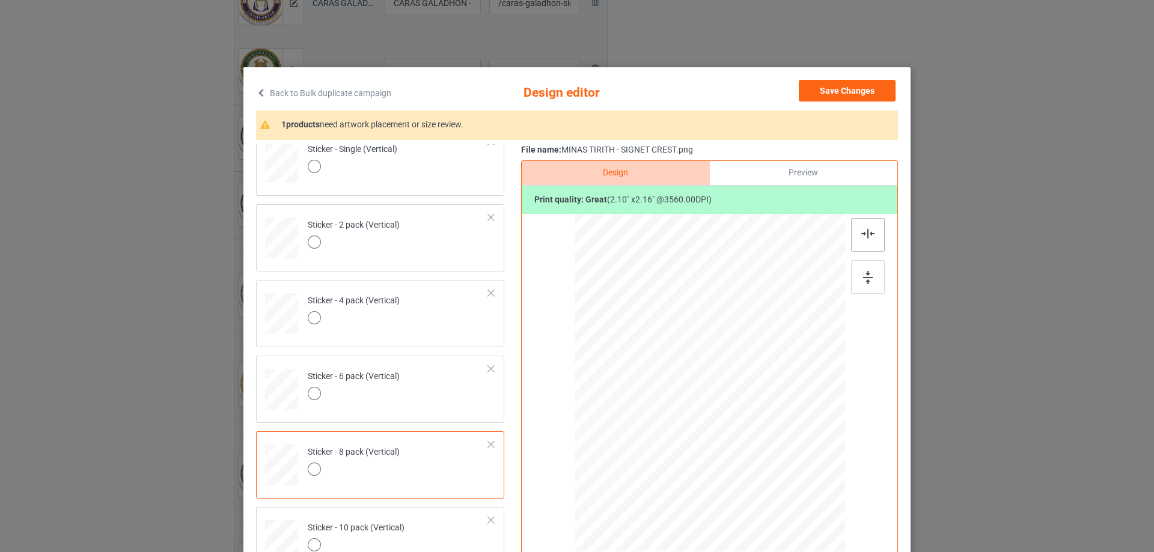
click at [868, 241] on div at bounding box center [868, 235] width 34 height 34
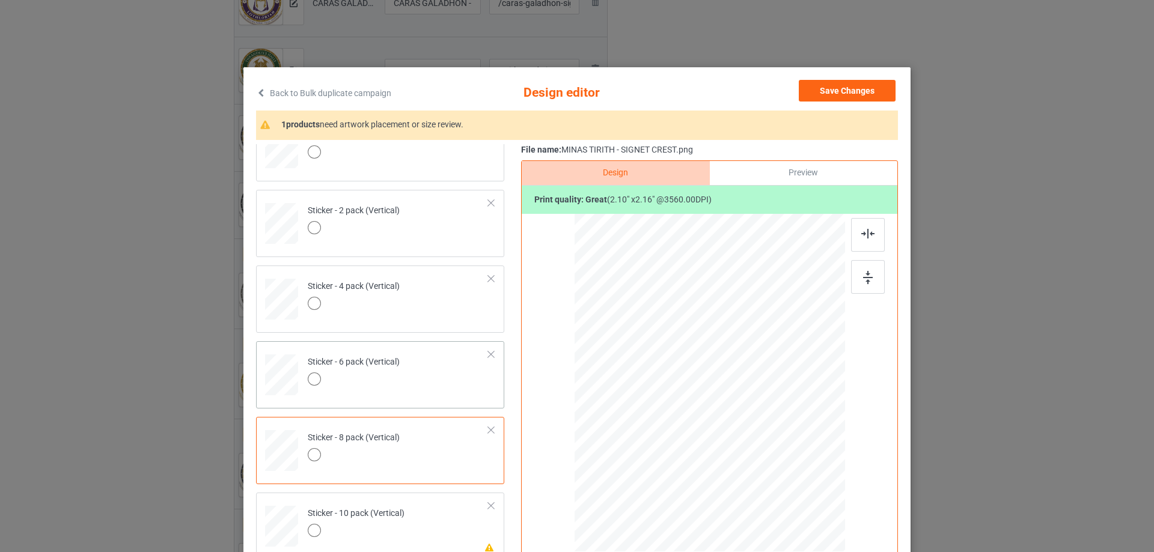
scroll to position [819, 0]
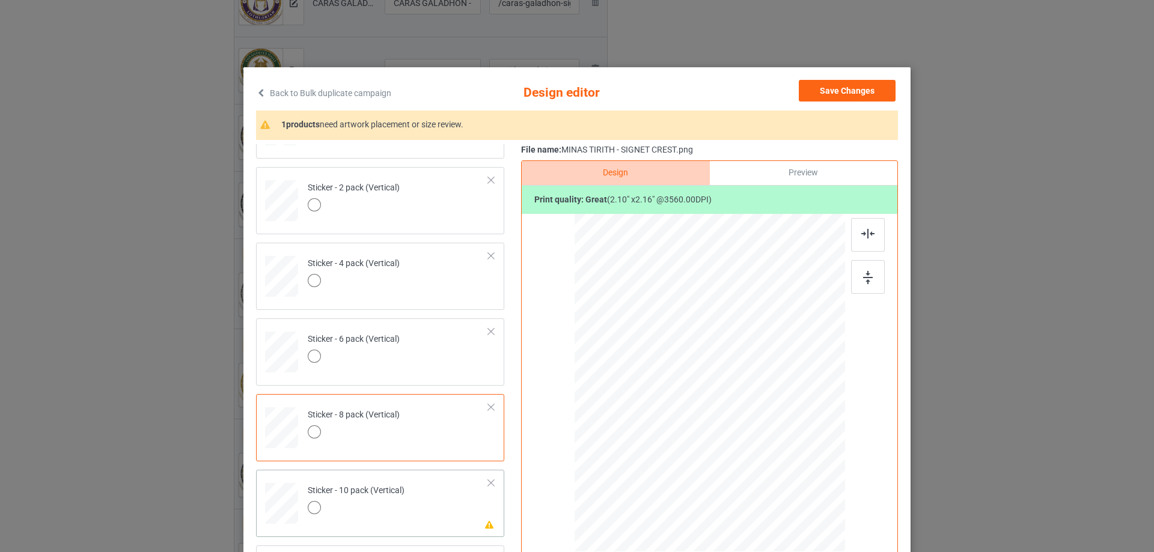
click at [403, 504] on td "Please review artwork placement Sticker - 10 pack (Vertical)" at bounding box center [398, 501] width 194 height 53
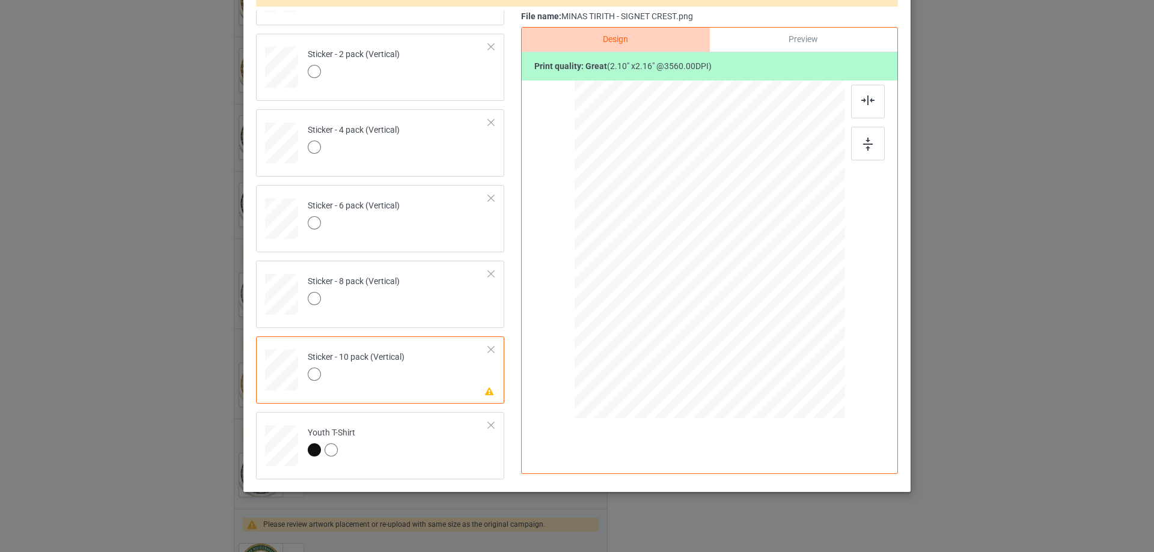
scroll to position [141, 0]
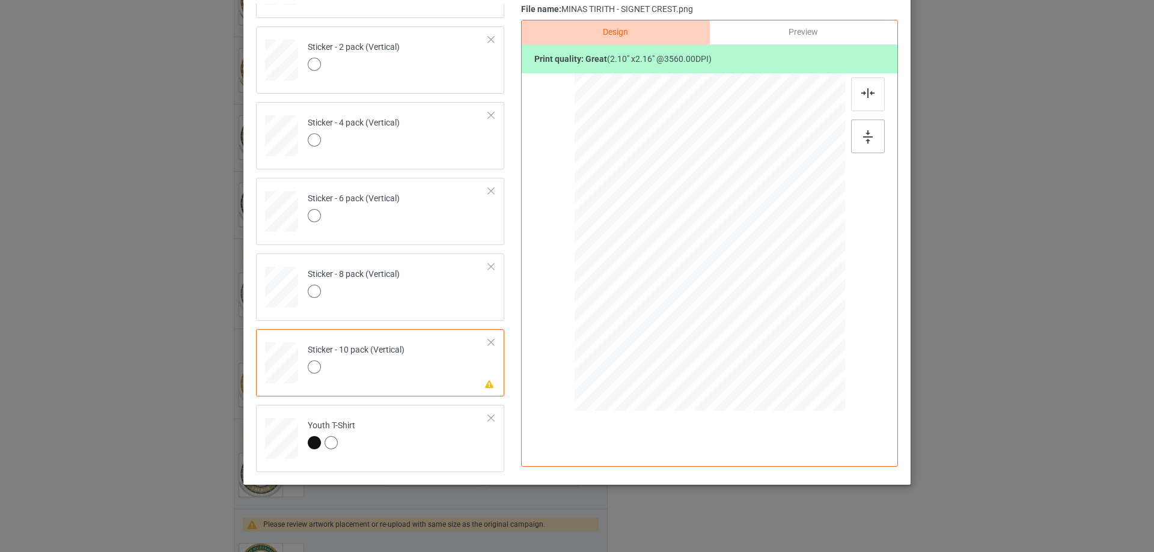
click at [852, 139] on div at bounding box center [868, 137] width 34 height 34
click at [861, 94] on img at bounding box center [867, 93] width 13 height 10
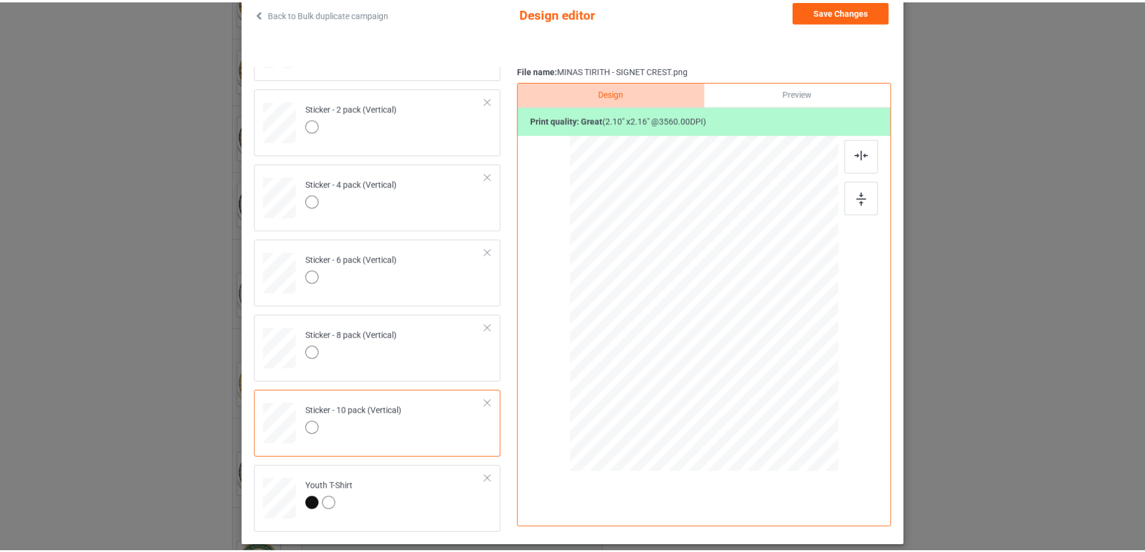
scroll to position [21, 0]
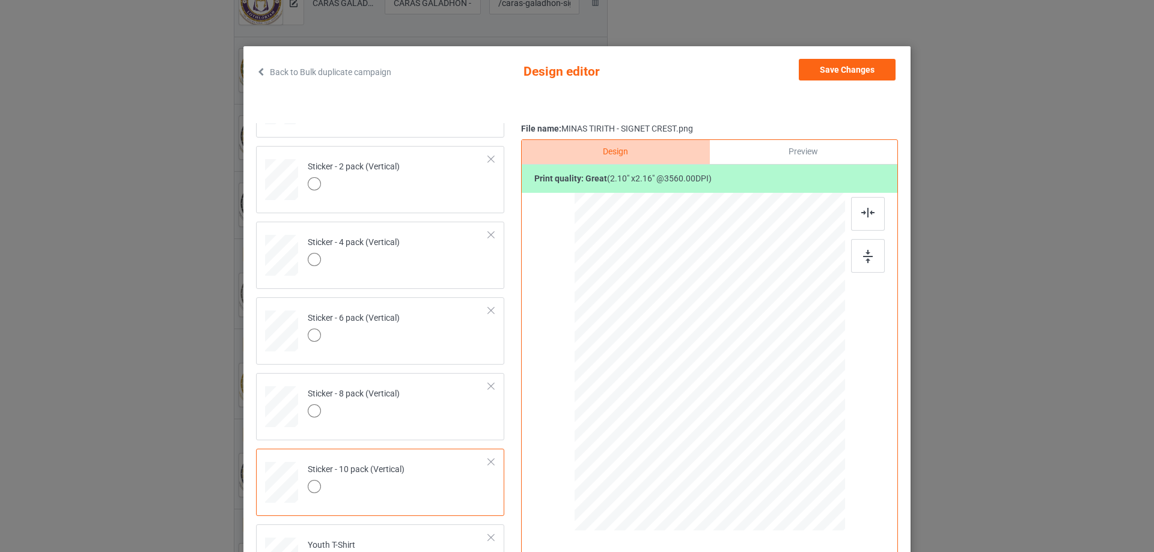
click at [852, 82] on div "Save Changes" at bounding box center [848, 72] width 99 height 26
click at [848, 75] on button "Save Changes" at bounding box center [847, 70] width 97 height 22
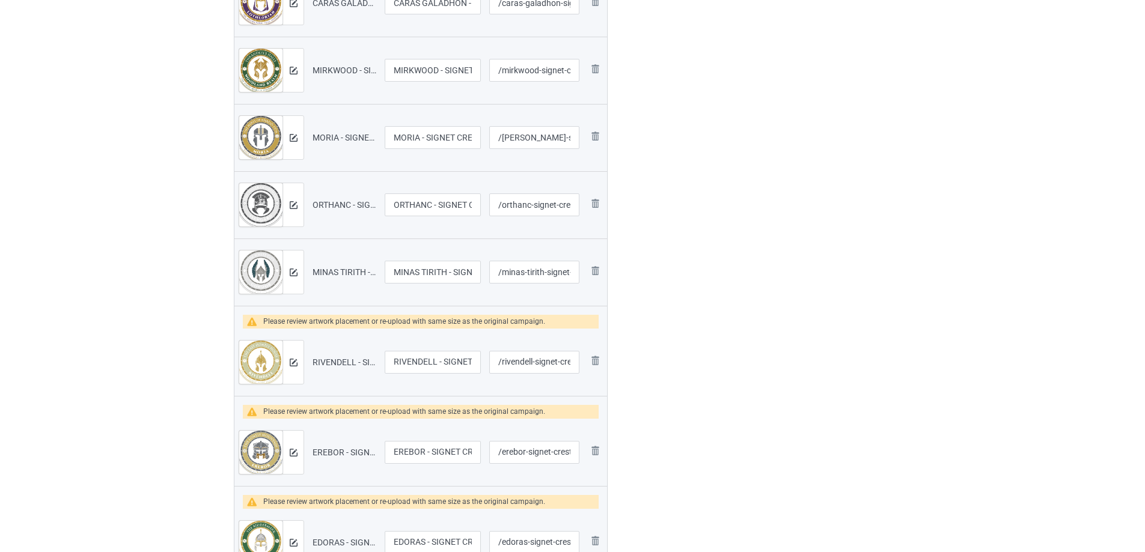
click at [850, 61] on div "Edit artwork You can adjust your artwork position, and upload files for double-…" at bounding box center [811, 111] width 217 height 1136
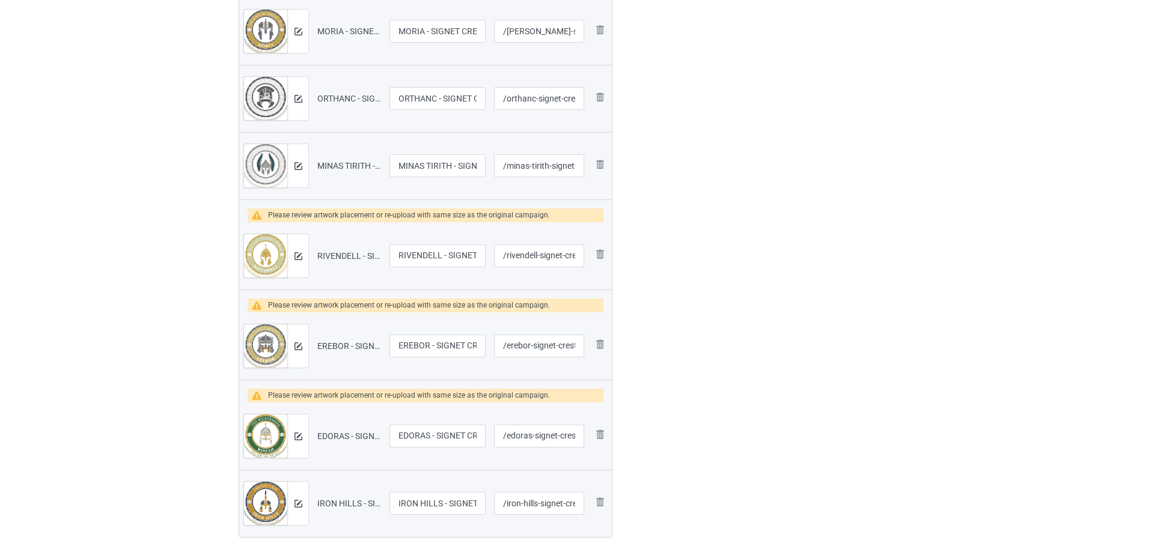
scroll to position [661, 0]
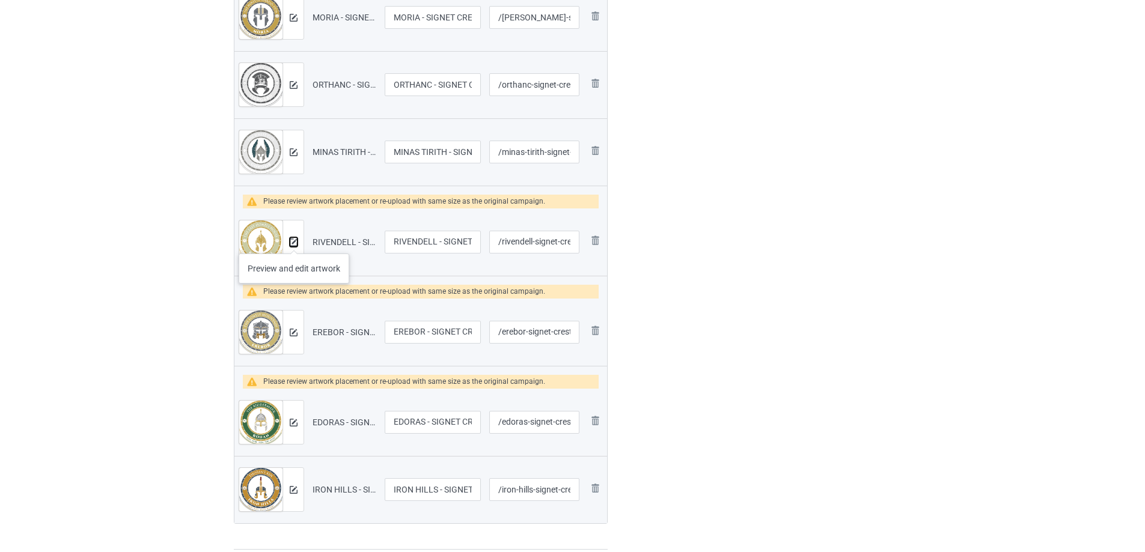
click at [294, 242] on img at bounding box center [294, 243] width 8 height 8
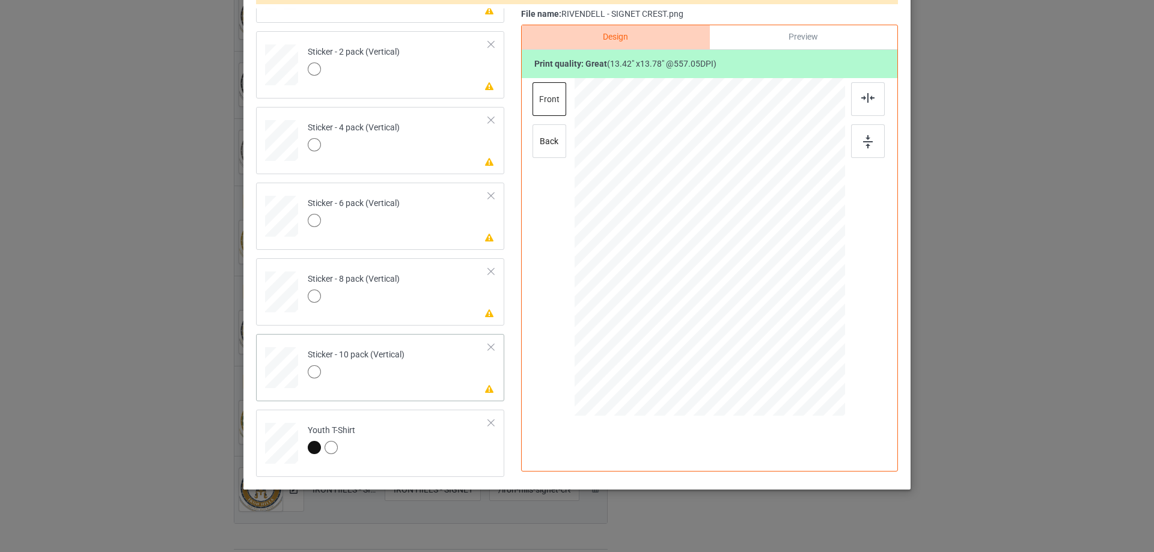
scroll to position [141, 0]
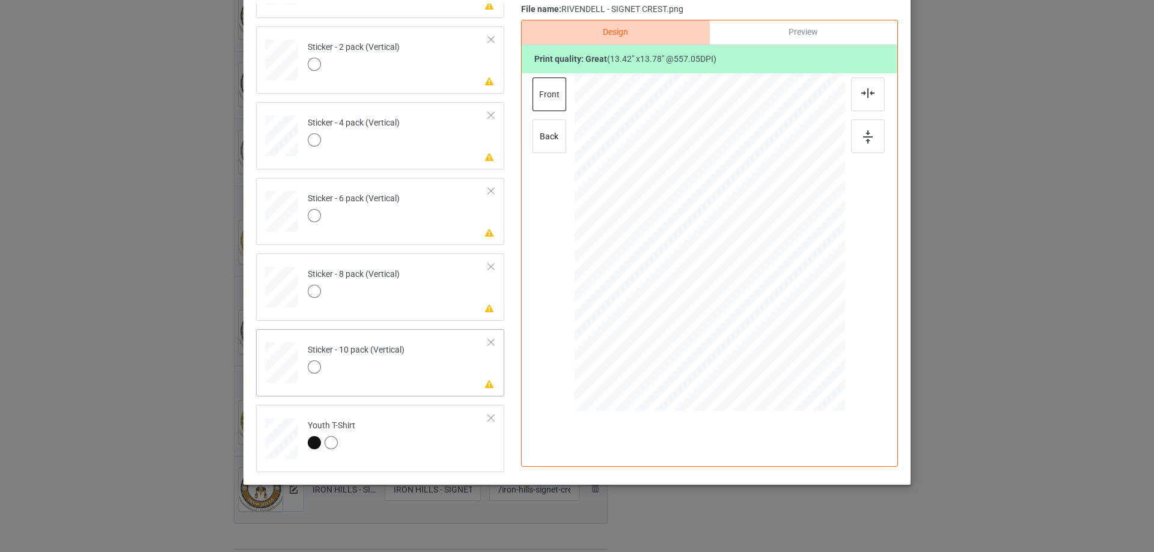
click at [447, 370] on td "Please review artwork placement Sticker - 10 pack (Vertical)" at bounding box center [398, 360] width 194 height 53
drag, startPoint x: 859, startPoint y: 130, endPoint x: 859, endPoint y: 95, distance: 34.9
click at [859, 129] on div at bounding box center [868, 137] width 34 height 34
click at [861, 95] on img at bounding box center [867, 93] width 13 height 10
click at [377, 305] on td "Please review artwork placement Sticker - 8 pack (Vertical)" at bounding box center [398, 284] width 194 height 53
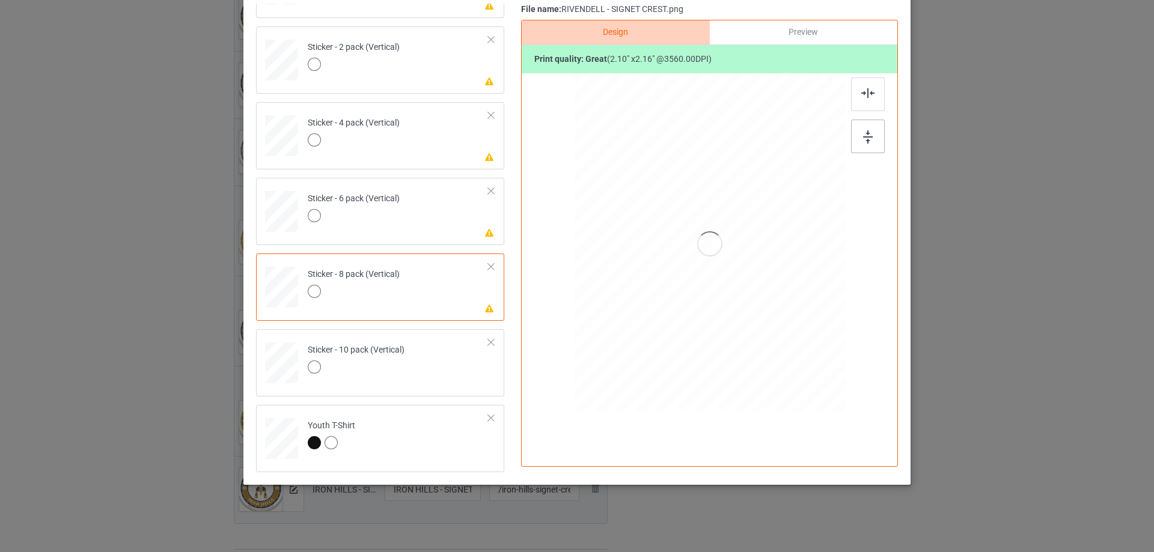
click at [863, 135] on img at bounding box center [868, 136] width 10 height 13
click at [861, 94] on img at bounding box center [867, 93] width 13 height 10
click at [417, 222] on td "Please review artwork placement Sticker - 6 pack (Vertical)" at bounding box center [398, 209] width 194 height 53
click at [870, 130] on div at bounding box center [868, 137] width 34 height 34
click at [868, 91] on img at bounding box center [867, 93] width 13 height 10
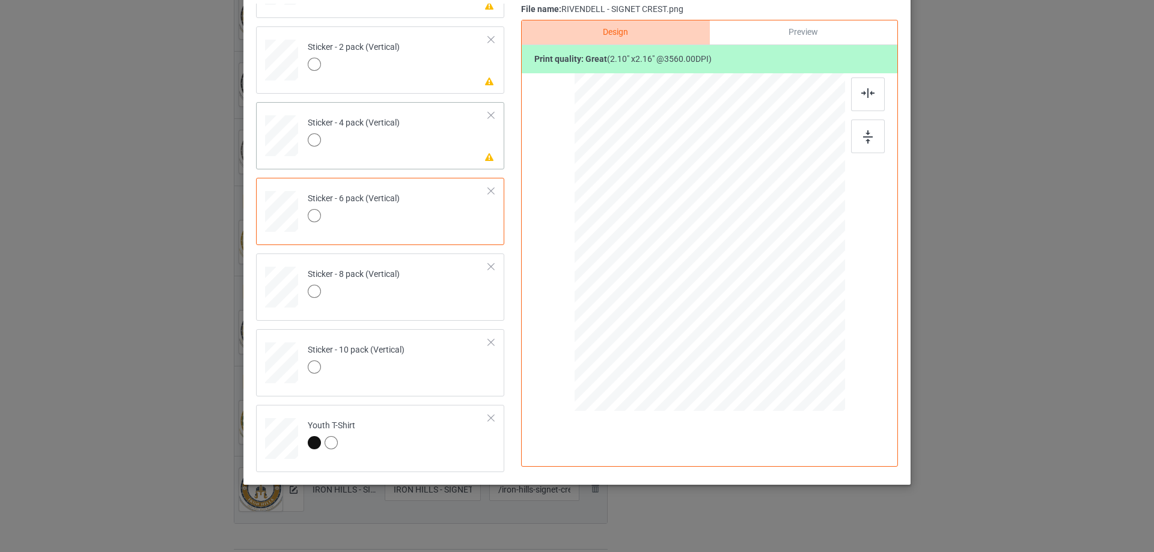
click at [450, 147] on td "Please review artwork placement Sticker - 4 pack (Vertical)" at bounding box center [398, 133] width 194 height 53
click at [843, 135] on div at bounding box center [710, 229] width 313 height 313
click at [854, 139] on div at bounding box center [868, 137] width 34 height 34
click at [865, 88] on img at bounding box center [867, 93] width 13 height 10
click at [398, 72] on td "Please review artwork placement Sticker - 2 pack (Vertical)" at bounding box center [398, 57] width 194 height 53
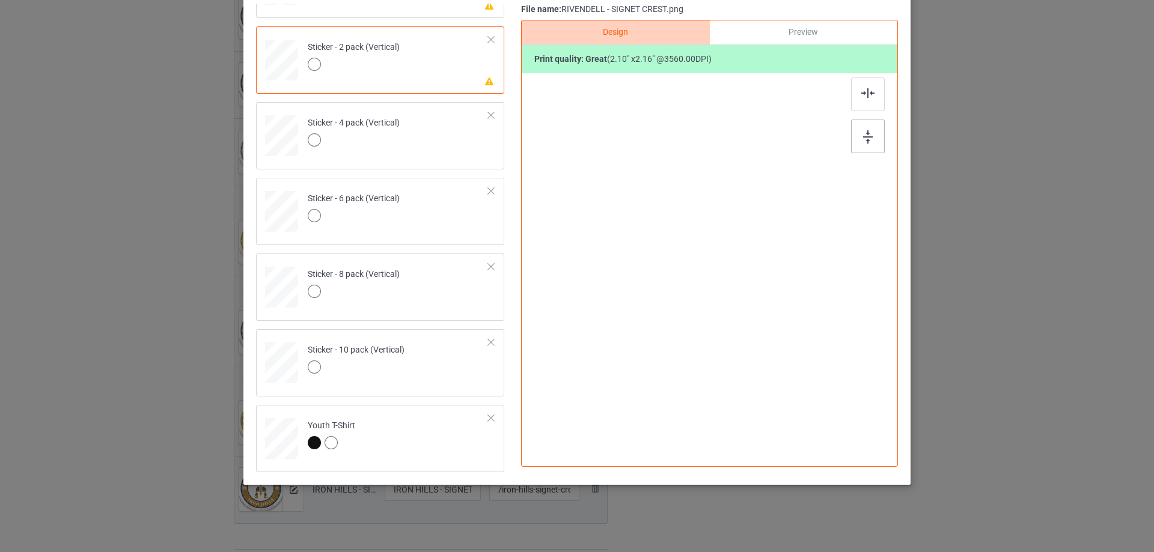
click at [865, 131] on img at bounding box center [868, 136] width 10 height 13
click at [865, 85] on div at bounding box center [868, 95] width 34 height 34
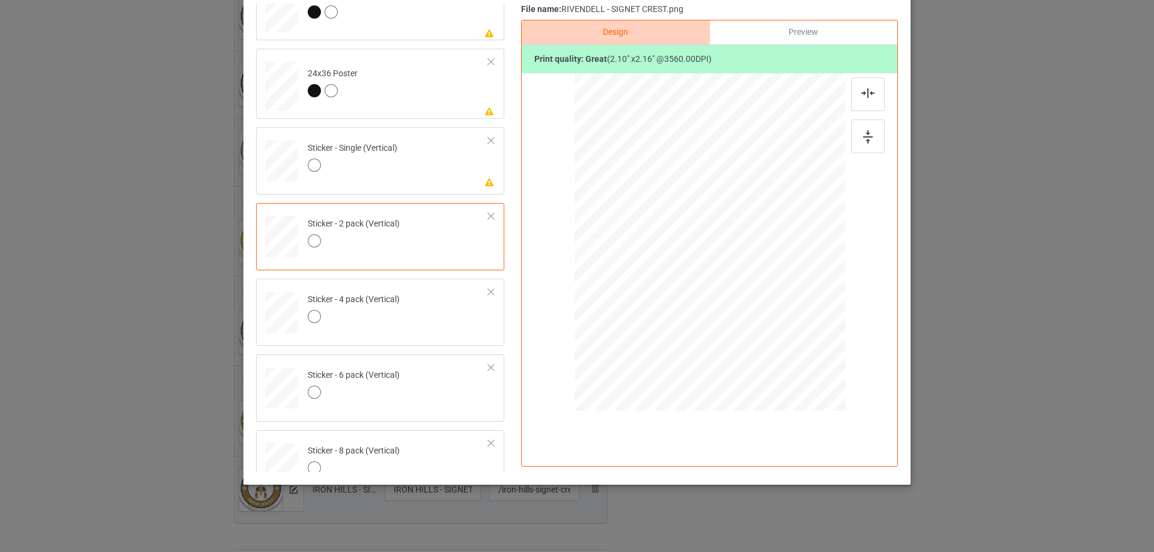
scroll to position [638, 0]
click at [417, 143] on td "Please review artwork placement Sticker - Single (Vertical)" at bounding box center [398, 162] width 194 height 53
click at [858, 138] on div at bounding box center [868, 137] width 34 height 34
click at [864, 87] on div at bounding box center [868, 95] width 34 height 34
click at [454, 97] on td "Please review artwork placement 24x36 Poster" at bounding box center [398, 87] width 194 height 61
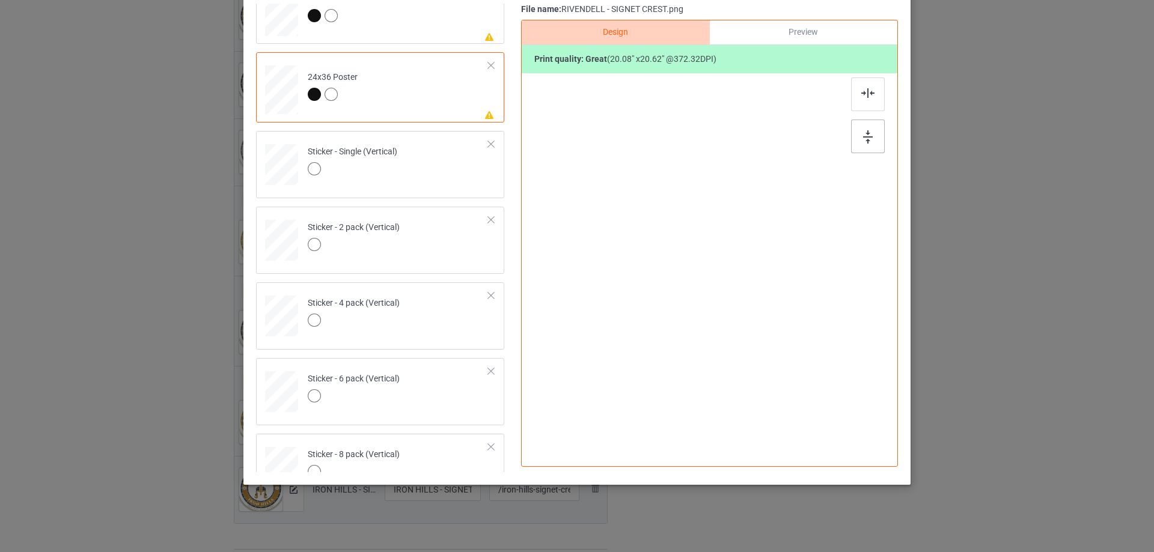
click at [856, 138] on div at bounding box center [868, 137] width 34 height 34
click at [855, 99] on div at bounding box center [868, 94] width 34 height 34
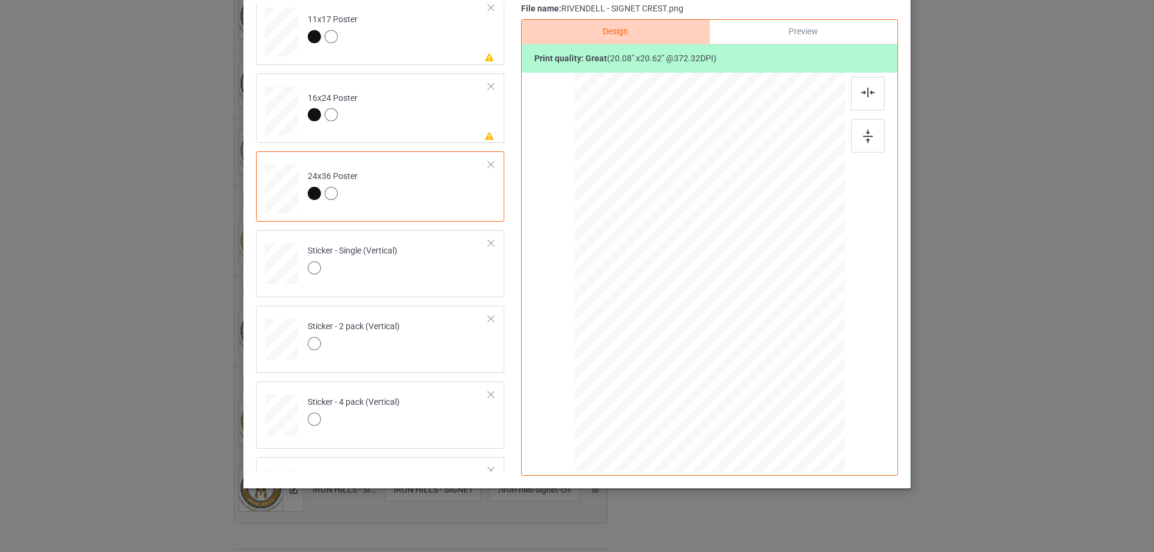
scroll to position [518, 0]
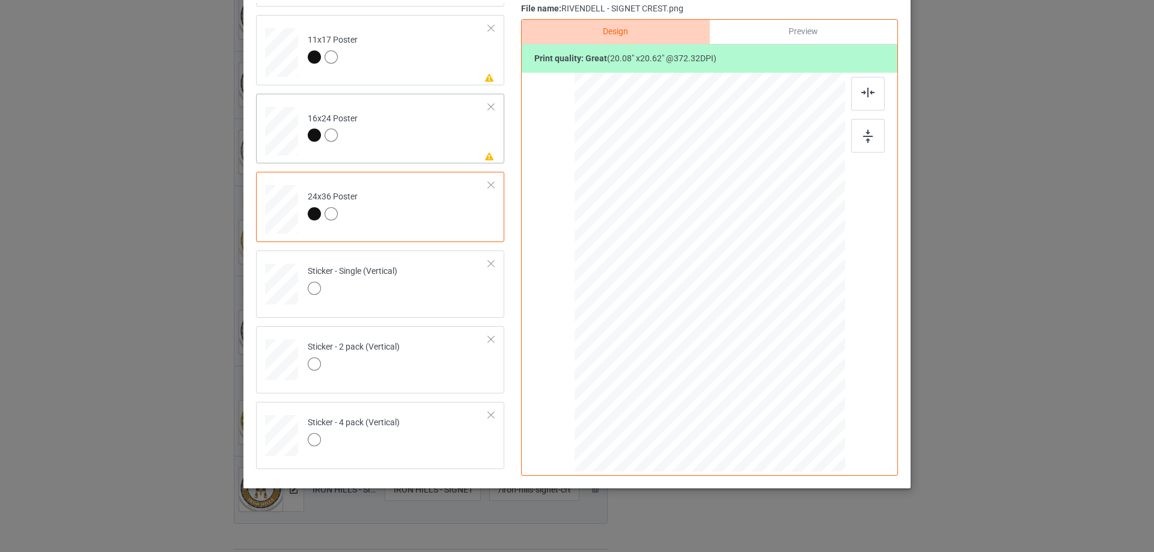
click at [432, 148] on td "Please review artwork placement 16x24 Poster" at bounding box center [398, 129] width 194 height 61
click at [851, 131] on div at bounding box center [868, 136] width 34 height 34
click at [853, 86] on div at bounding box center [868, 94] width 34 height 34
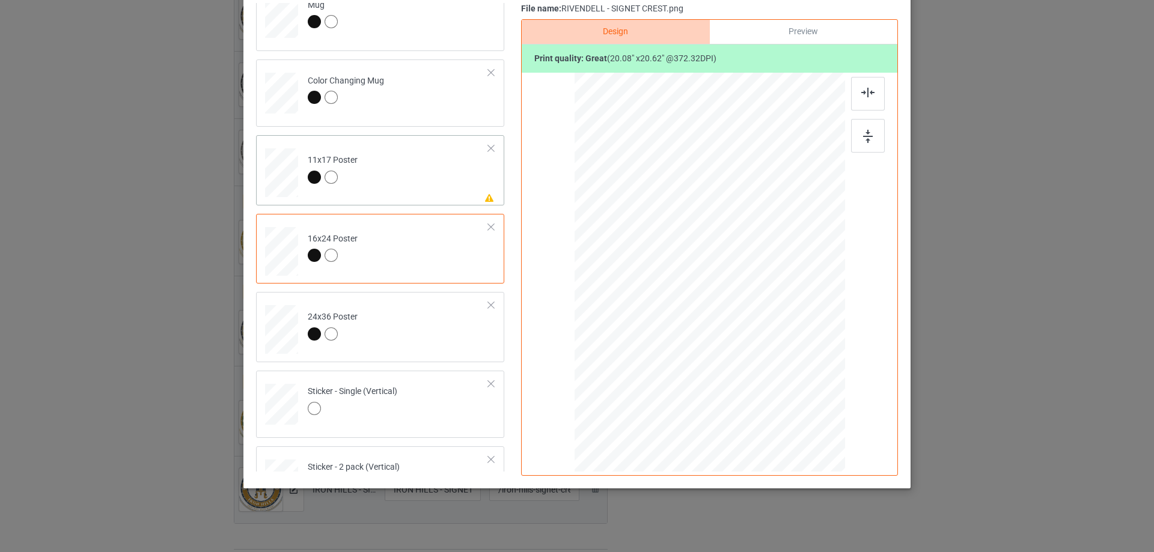
click at [444, 165] on td "Please review artwork placement 11x17 Poster" at bounding box center [398, 170] width 194 height 61
click at [873, 142] on div at bounding box center [868, 136] width 34 height 34
click at [860, 99] on div at bounding box center [868, 94] width 34 height 34
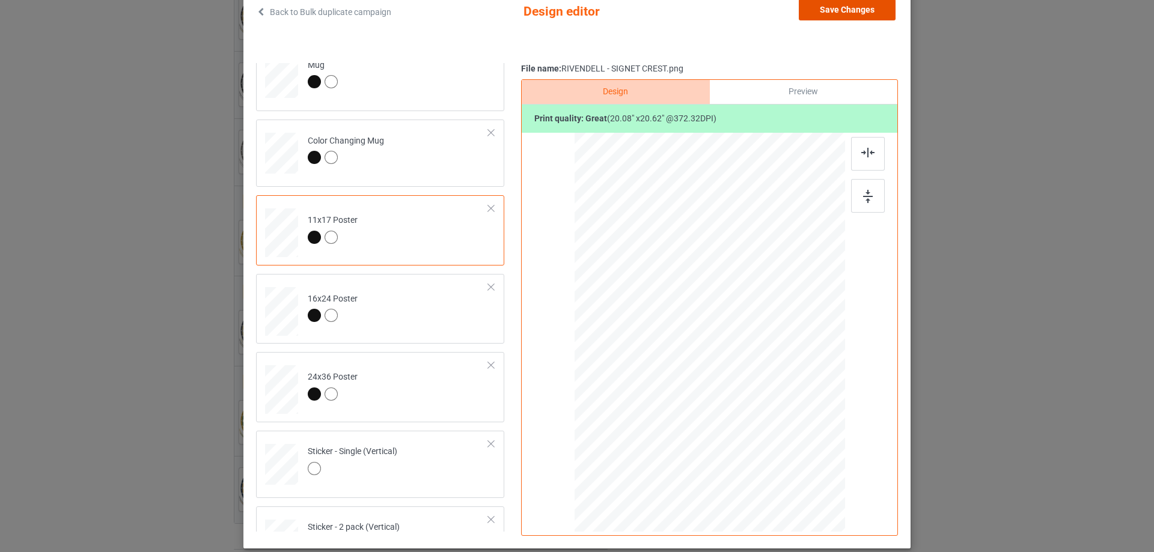
click at [863, 17] on button "Save Changes" at bounding box center [847, 10] width 97 height 22
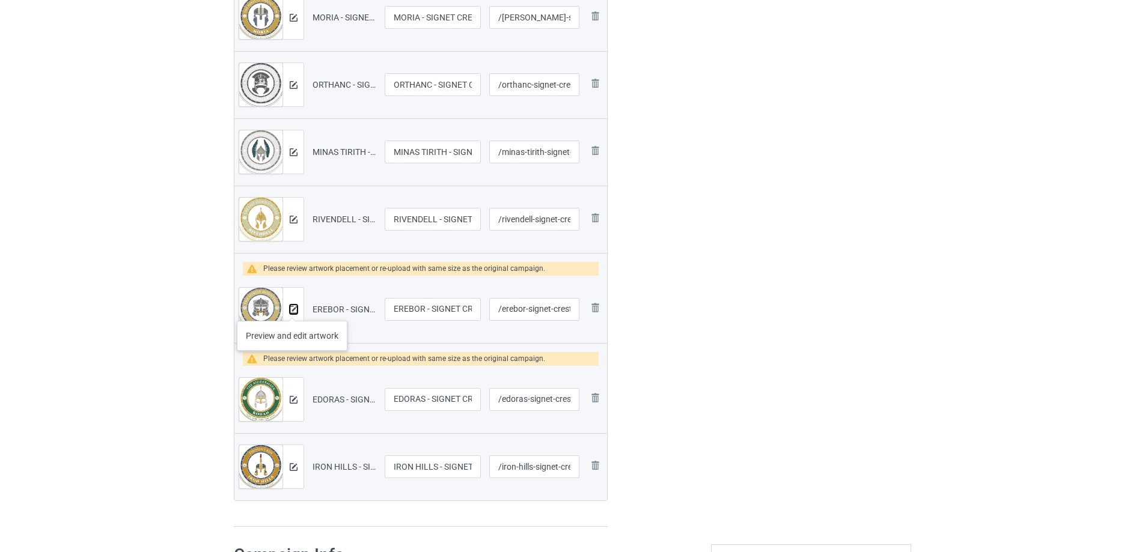
click at [292, 309] on img at bounding box center [294, 310] width 8 height 8
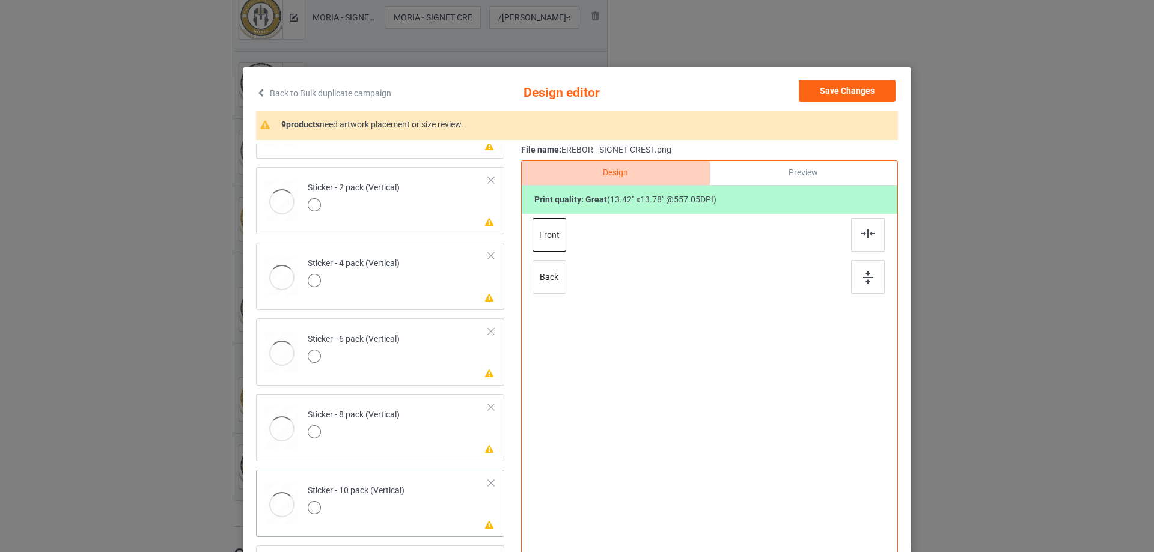
scroll to position [141, 0]
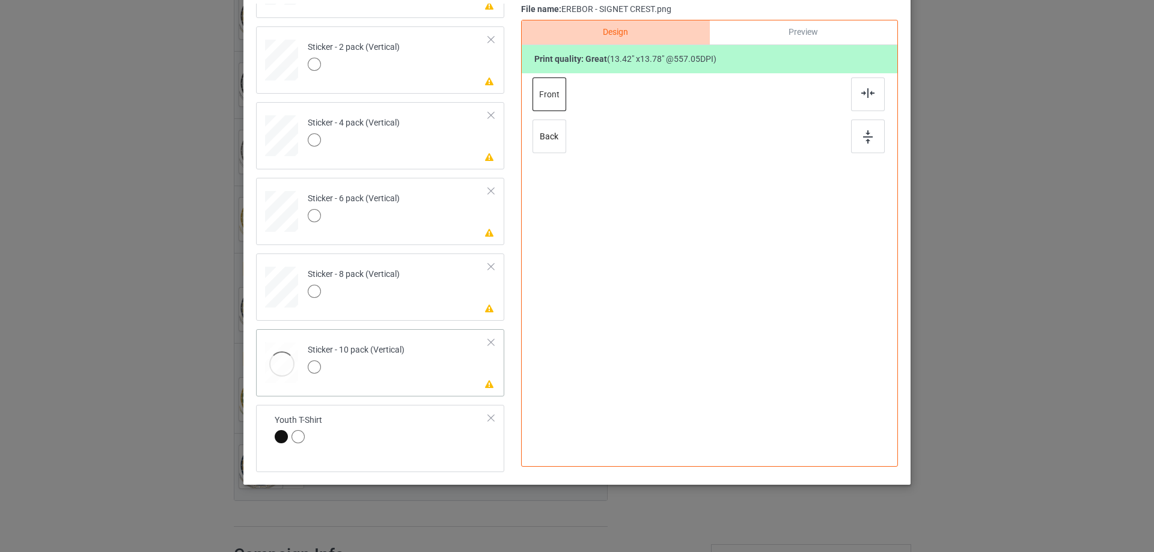
click at [441, 367] on td "Please review artwork placement Sticker - 10 pack (Vertical)" at bounding box center [398, 360] width 194 height 53
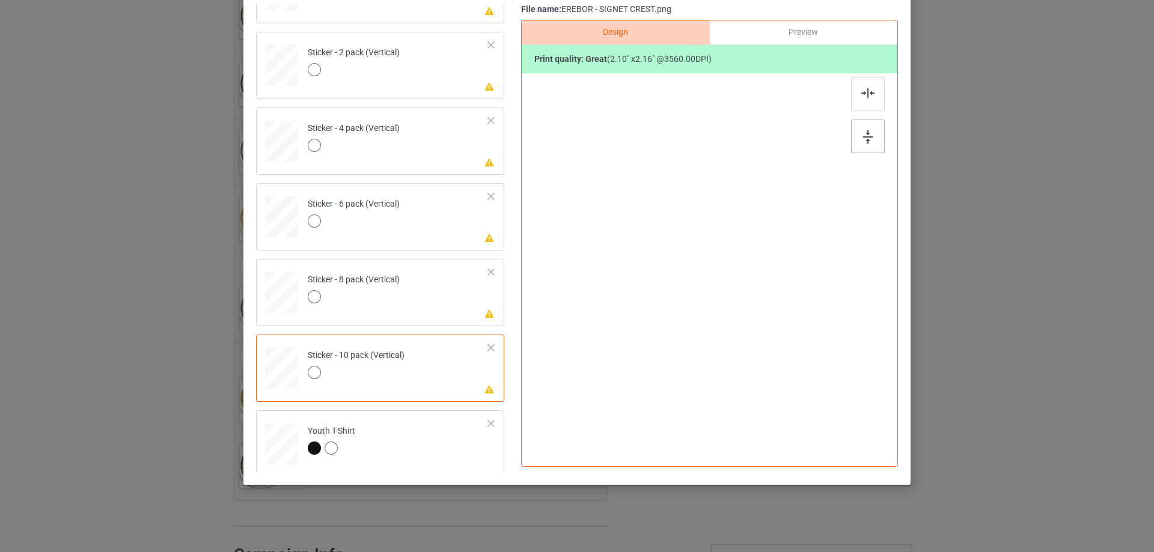
scroll to position [819, 0]
click at [873, 133] on div at bounding box center [868, 137] width 34 height 34
click at [863, 100] on div at bounding box center [868, 95] width 34 height 34
click at [460, 293] on td "Please review artwork placement Sticker - 8 pack (Vertical)" at bounding box center [398, 284] width 194 height 53
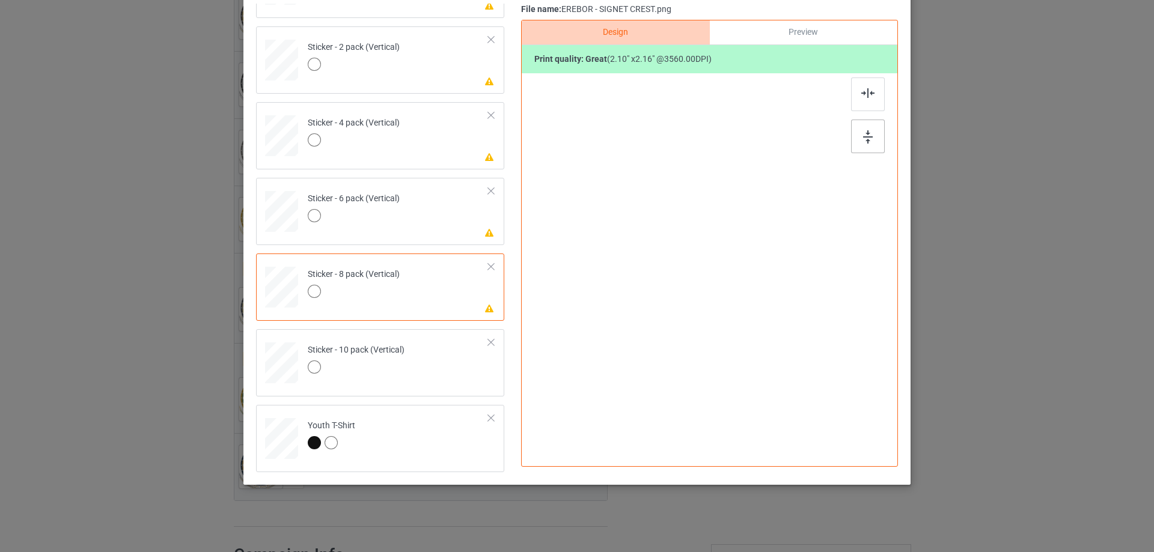
click at [872, 129] on div at bounding box center [868, 137] width 34 height 34
click at [861, 88] on img at bounding box center [867, 93] width 13 height 10
click at [452, 222] on td "Please review artwork placement Sticker - 6 pack (Vertical)" at bounding box center [398, 209] width 194 height 53
click at [863, 135] on img at bounding box center [868, 136] width 10 height 13
click at [855, 88] on div at bounding box center [868, 95] width 34 height 34
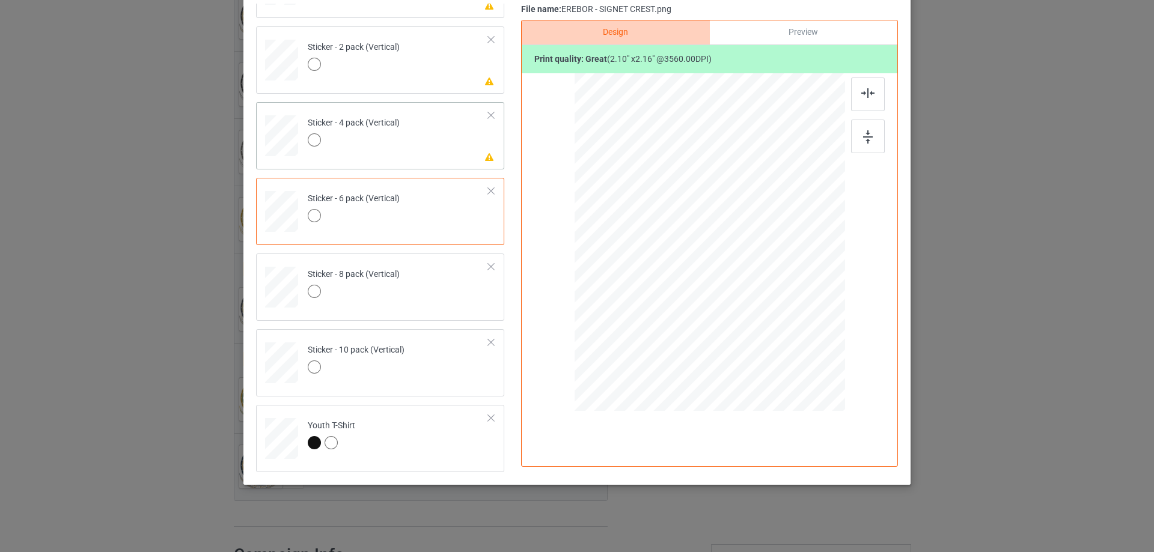
click at [446, 155] on td "Please review artwork placement Sticker - 4 pack (Vertical)" at bounding box center [398, 133] width 194 height 53
drag, startPoint x: 861, startPoint y: 134, endPoint x: 863, endPoint y: 109, distance: 25.3
click at [863, 134] on img at bounding box center [868, 136] width 10 height 13
click at [864, 93] on img at bounding box center [867, 93] width 13 height 10
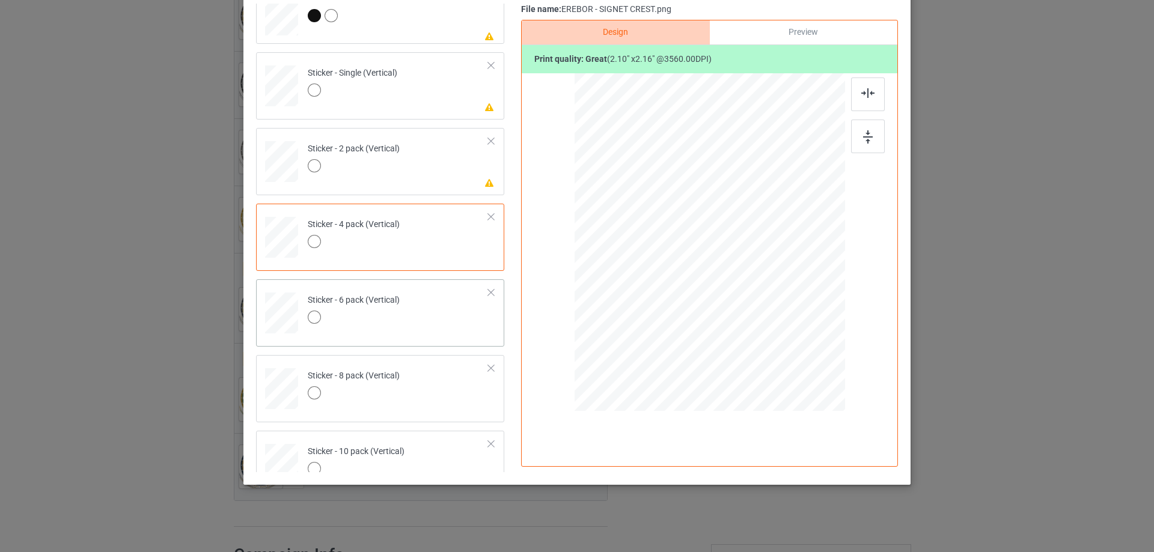
scroll to position [698, 0]
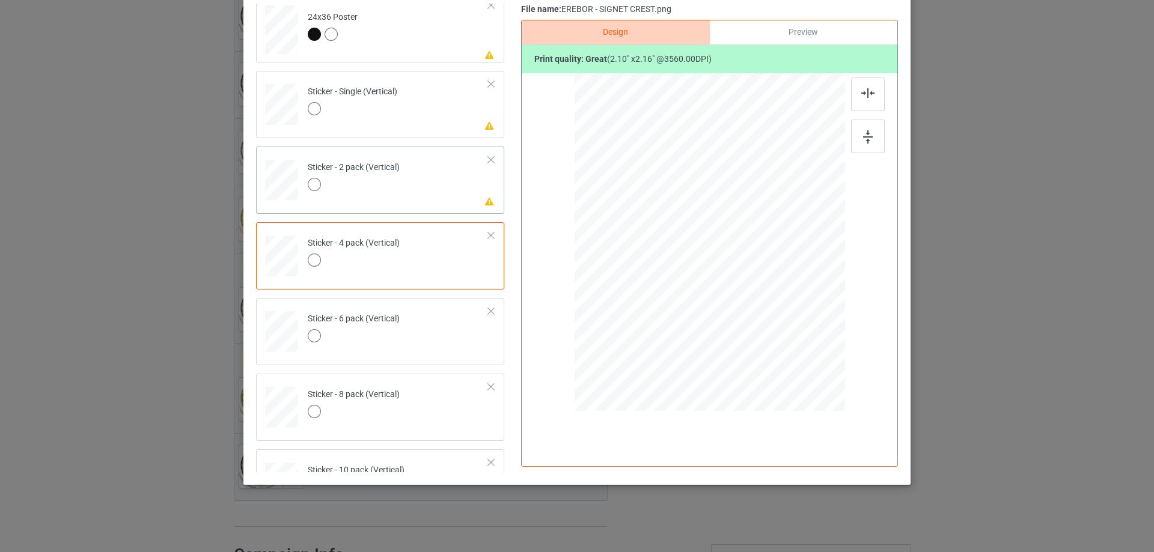
click at [439, 204] on div "Please review artwork placement Sticker - 2 pack (Vertical)" at bounding box center [380, 180] width 248 height 67
drag, startPoint x: 864, startPoint y: 144, endPoint x: 864, endPoint y: 78, distance: 66.1
click at [864, 144] on div at bounding box center [868, 137] width 34 height 34
click at [864, 78] on div at bounding box center [868, 95] width 34 height 34
click at [442, 107] on td "Please review artwork placement Sticker - Single (Vertical)" at bounding box center [398, 102] width 194 height 53
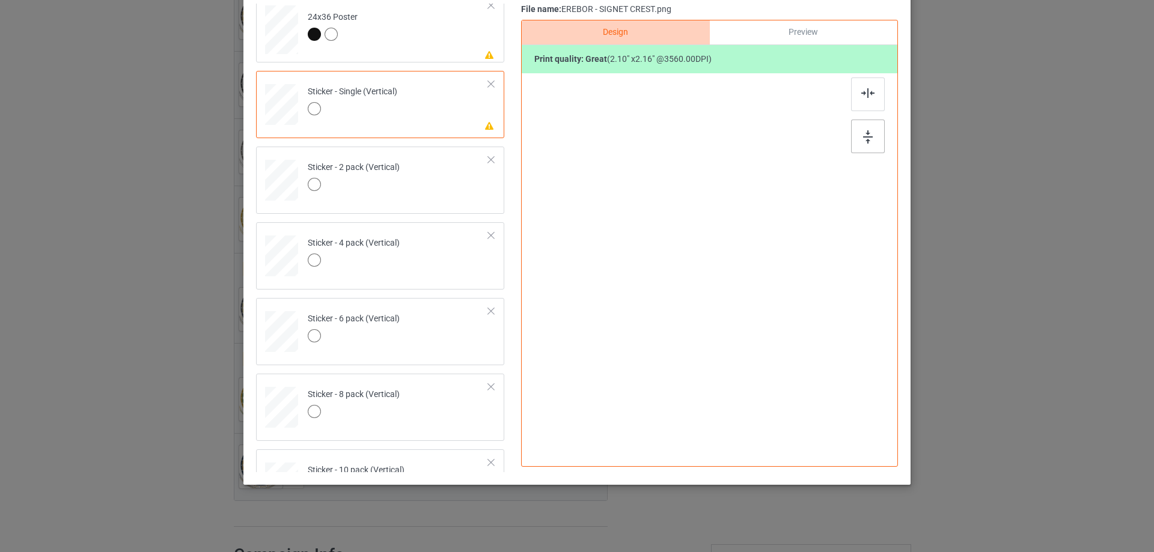
click at [871, 130] on div at bounding box center [868, 137] width 34 height 34
click at [864, 102] on div at bounding box center [868, 95] width 34 height 34
click at [450, 54] on td "Please review artwork placement 24x36 Poster" at bounding box center [398, 27] width 194 height 61
click at [873, 130] on div at bounding box center [868, 137] width 34 height 34
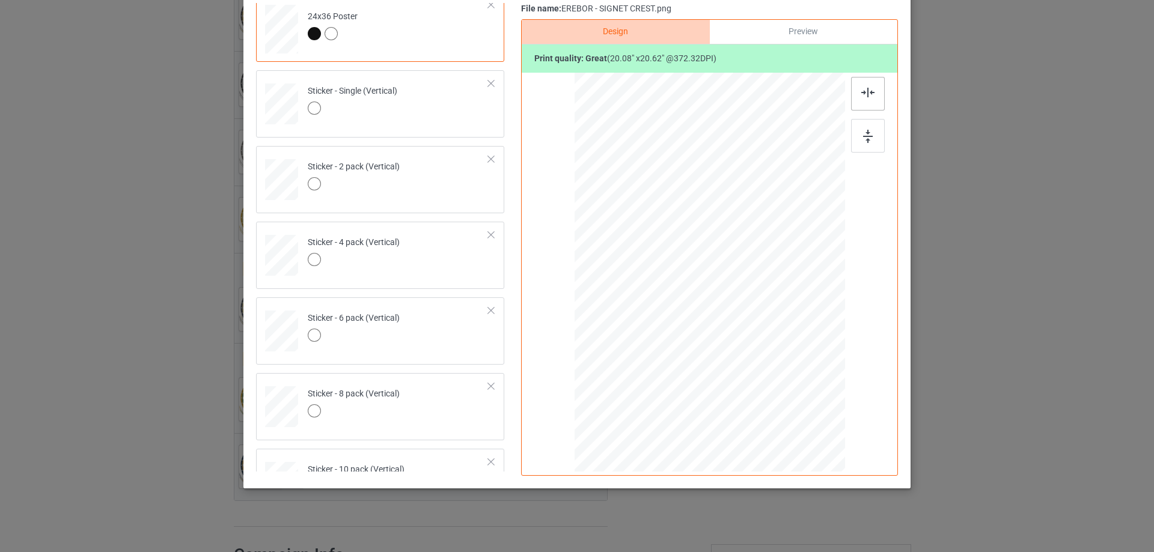
click at [855, 91] on div at bounding box center [868, 94] width 34 height 34
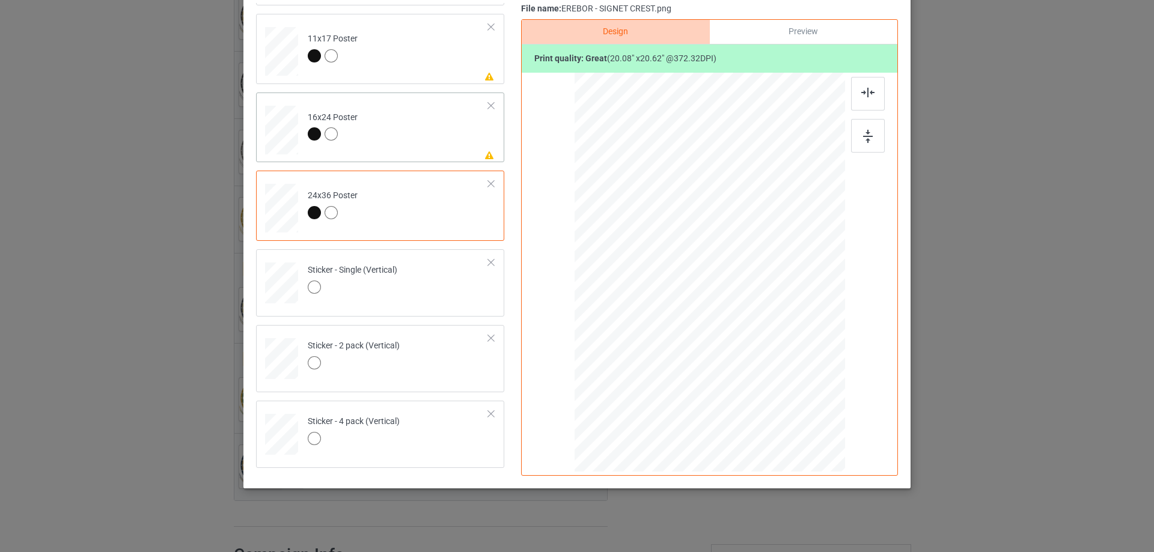
scroll to position [518, 0]
click at [429, 129] on td "Please review artwork placement 16x24 Poster" at bounding box center [398, 129] width 194 height 61
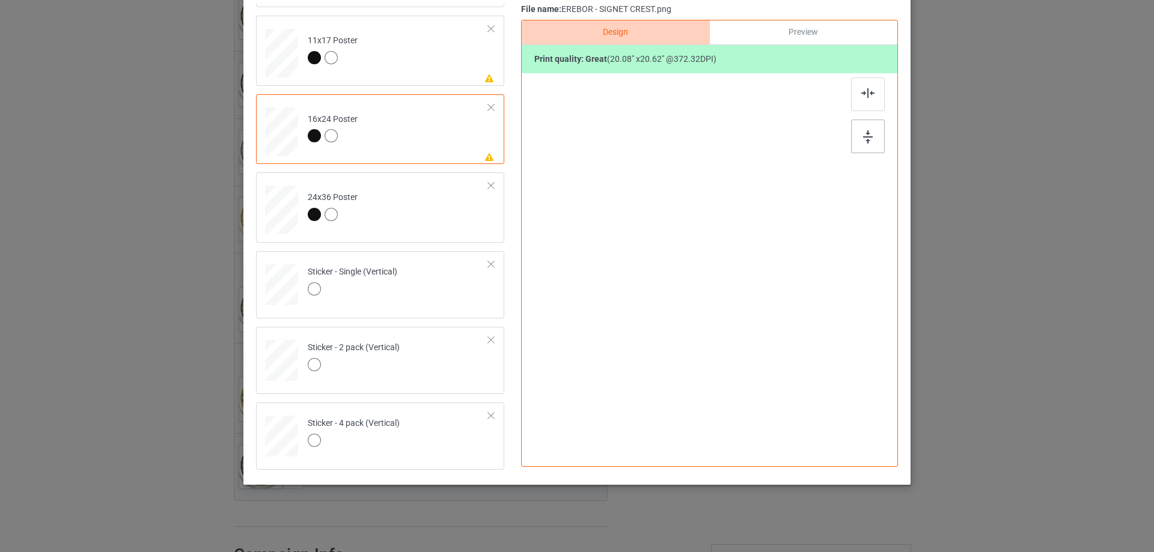
drag, startPoint x: 879, startPoint y: 135, endPoint x: 869, endPoint y: 123, distance: 15.3
click at [878, 134] on div at bounding box center [868, 137] width 34 height 34
click at [861, 99] on div at bounding box center [868, 94] width 34 height 34
click at [422, 58] on td "Please review artwork placement 11x17 Poster" at bounding box center [398, 50] width 194 height 61
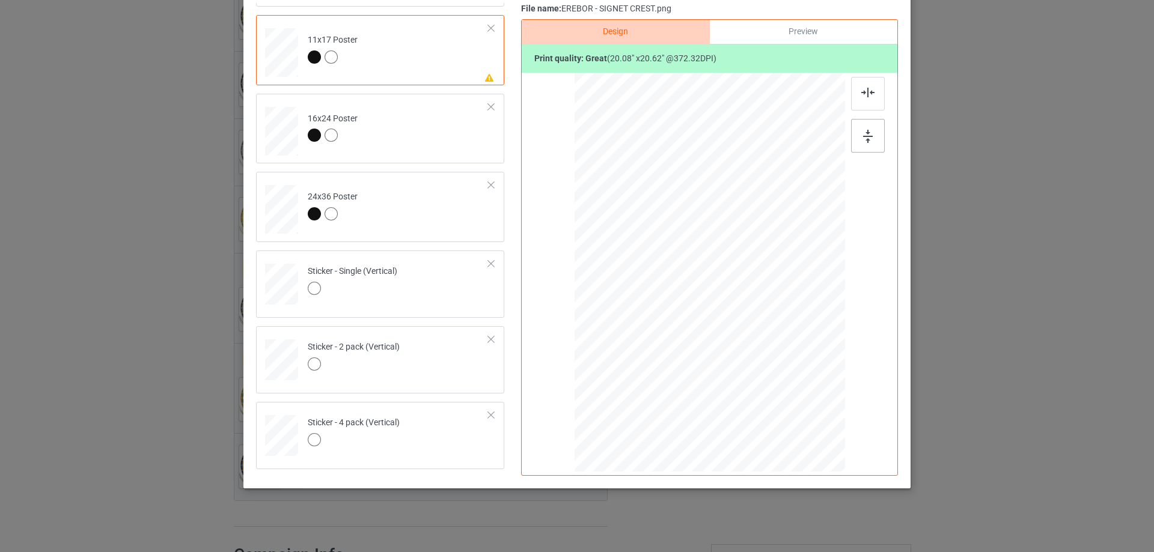
click at [872, 141] on div at bounding box center [868, 136] width 34 height 34
click at [864, 94] on img at bounding box center [867, 93] width 13 height 10
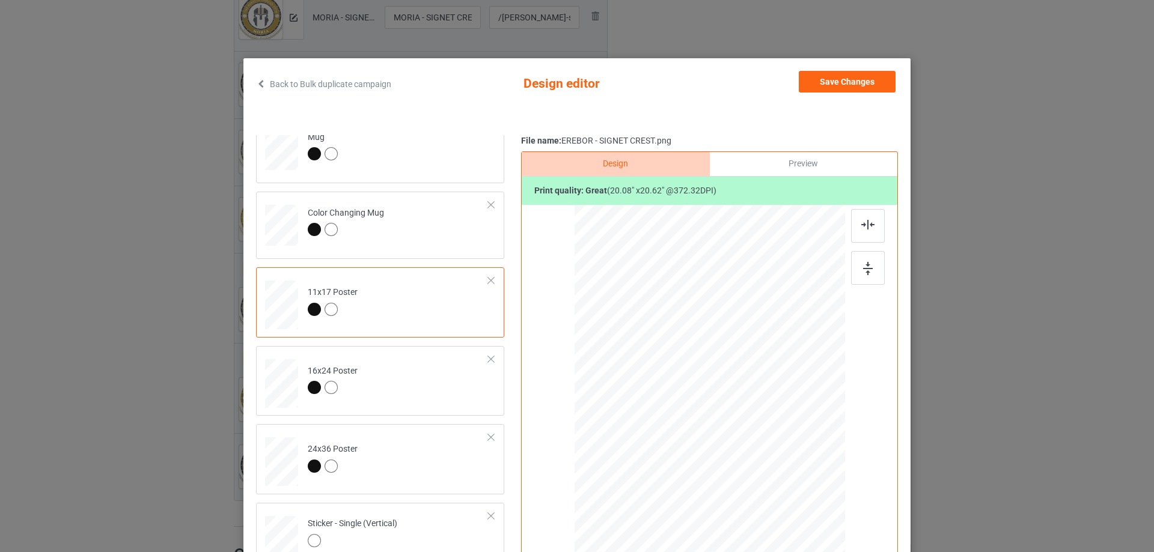
scroll to position [0, 0]
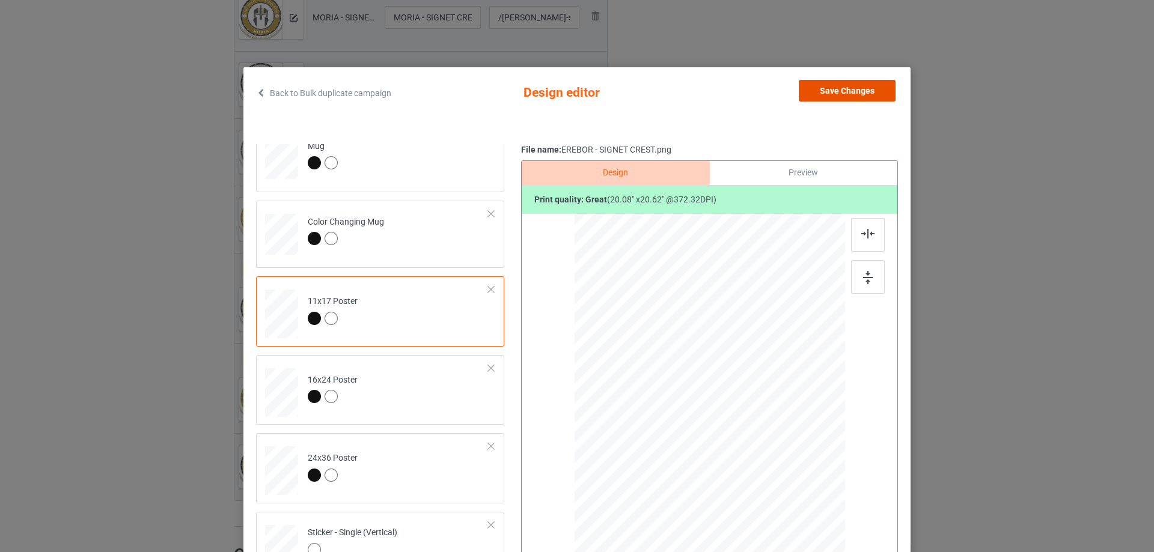
click at [858, 86] on button "Save Changes" at bounding box center [847, 91] width 97 height 22
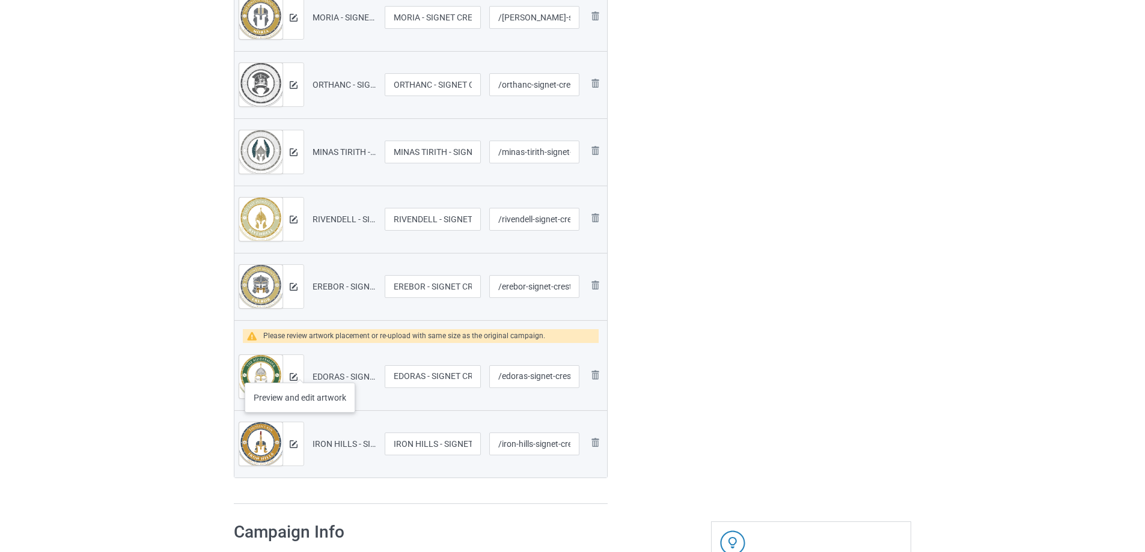
click at [300, 371] on div at bounding box center [292, 376] width 21 height 43
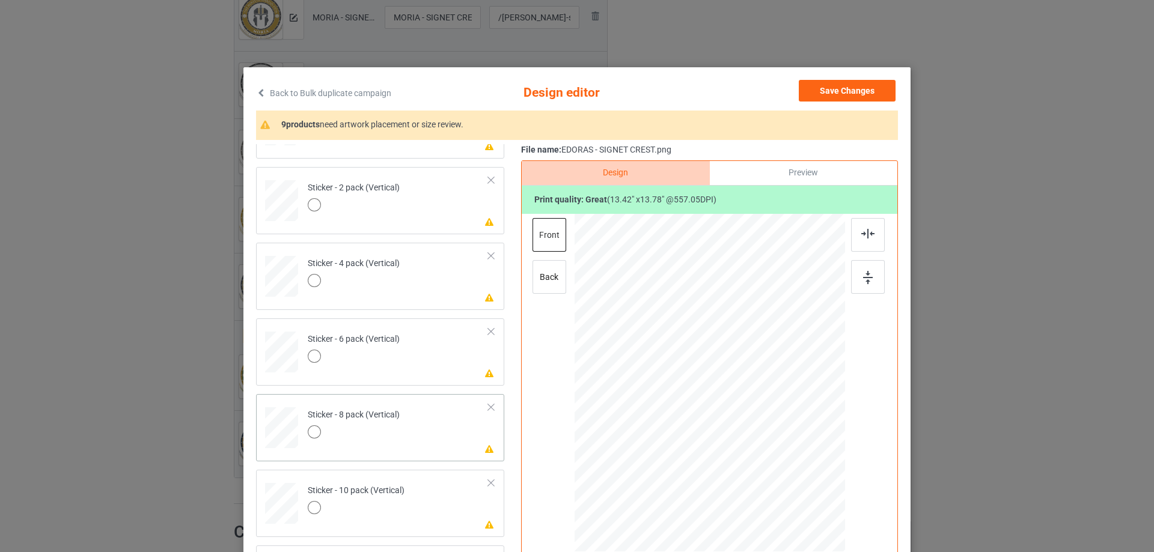
scroll to position [120, 0]
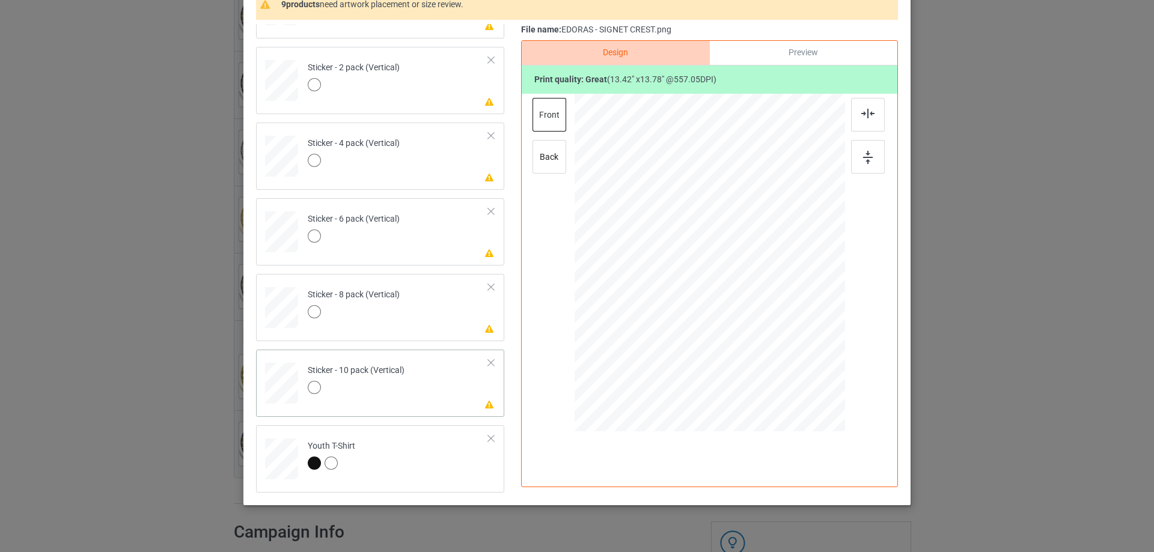
click at [453, 406] on td "Please review artwork placement Sticker - 10 pack (Vertical)" at bounding box center [398, 381] width 194 height 53
click at [868, 152] on img at bounding box center [868, 157] width 10 height 13
drag, startPoint x: 856, startPoint y: 117, endPoint x: 664, endPoint y: 166, distance: 199.0
click at [856, 117] on div at bounding box center [868, 115] width 34 height 34
drag, startPoint x: 431, startPoint y: 304, endPoint x: 520, endPoint y: 288, distance: 90.9
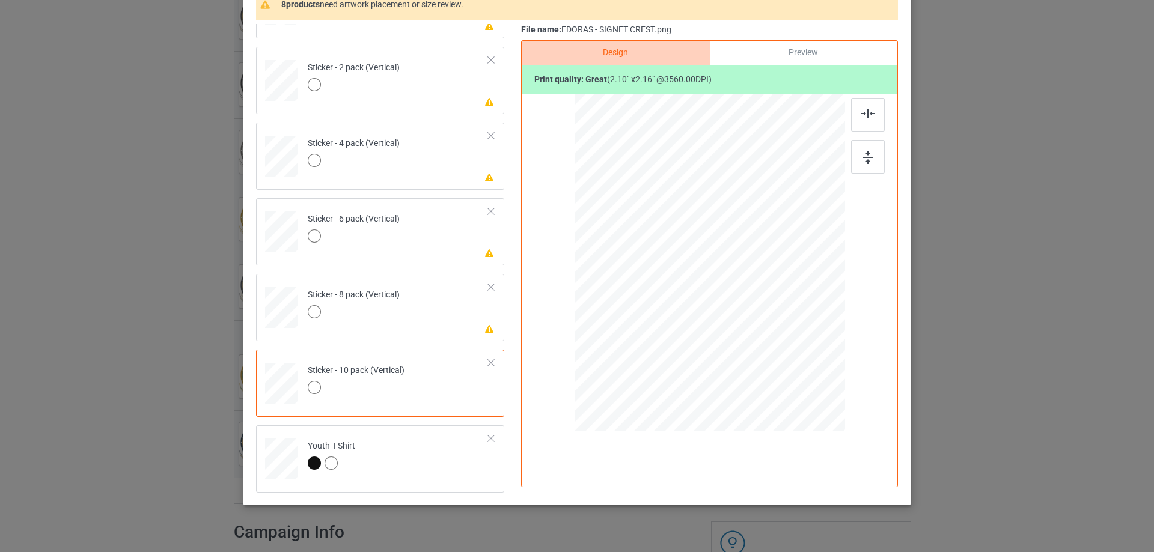
click at [431, 304] on td "Please review artwork placement Sticker - 8 pack (Vertical)" at bounding box center [398, 305] width 194 height 53
click at [872, 153] on div at bounding box center [868, 157] width 34 height 34
click at [862, 117] on img at bounding box center [867, 114] width 13 height 10
drag, startPoint x: 439, startPoint y: 232, endPoint x: 528, endPoint y: 216, distance: 90.9
click at [438, 232] on td "Please review artwork placement Sticker - 6 pack (Vertical)" at bounding box center [398, 229] width 194 height 53
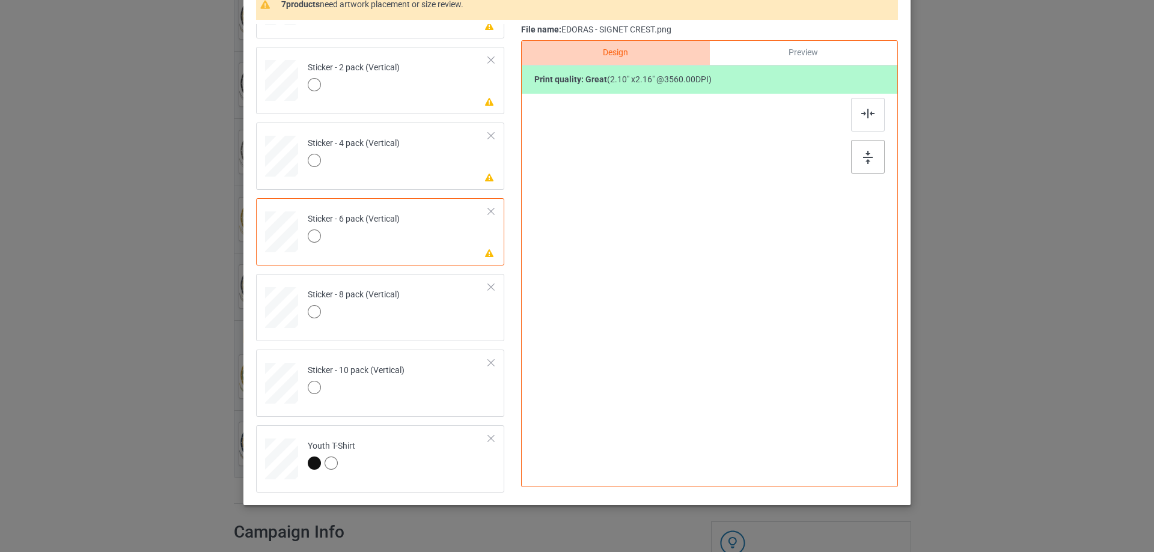
click at [873, 153] on div at bounding box center [868, 157] width 34 height 34
click at [864, 119] on div at bounding box center [868, 115] width 34 height 34
click at [395, 164] on div at bounding box center [354, 162] width 92 height 17
click at [862, 150] on div at bounding box center [868, 157] width 34 height 34
click at [862, 111] on img at bounding box center [867, 114] width 13 height 10
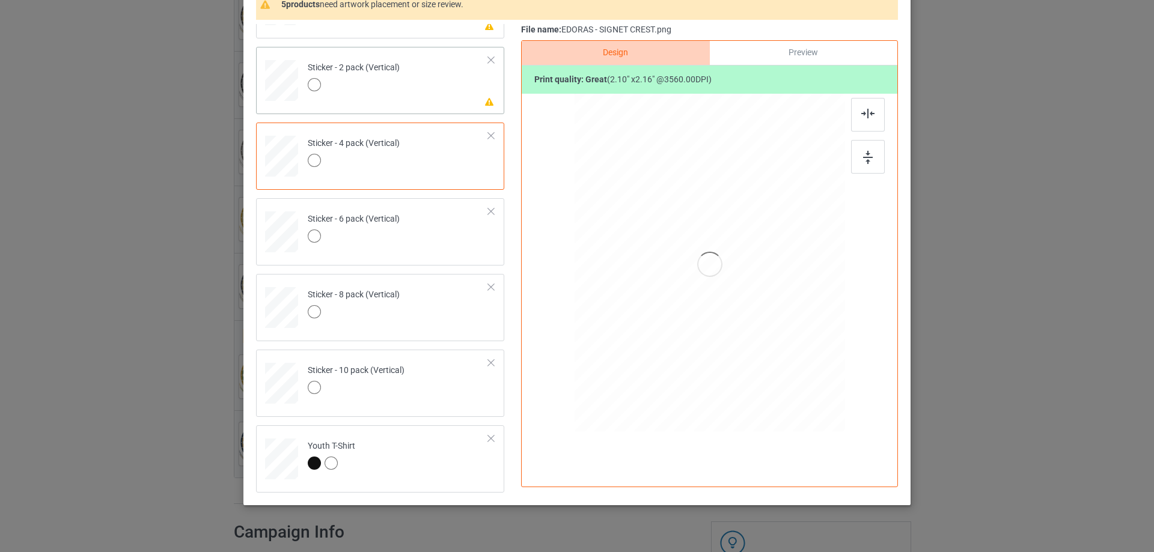
click at [427, 84] on td "Please review artwork placement Sticker - 2 pack (Vertical)" at bounding box center [398, 78] width 194 height 53
click at [881, 146] on div at bounding box center [869, 140] width 36 height 84
click at [870, 148] on div at bounding box center [868, 157] width 34 height 34
drag, startPoint x: 867, startPoint y: 111, endPoint x: 807, endPoint y: 145, distance: 69.2
click at [866, 111] on img at bounding box center [867, 114] width 13 height 10
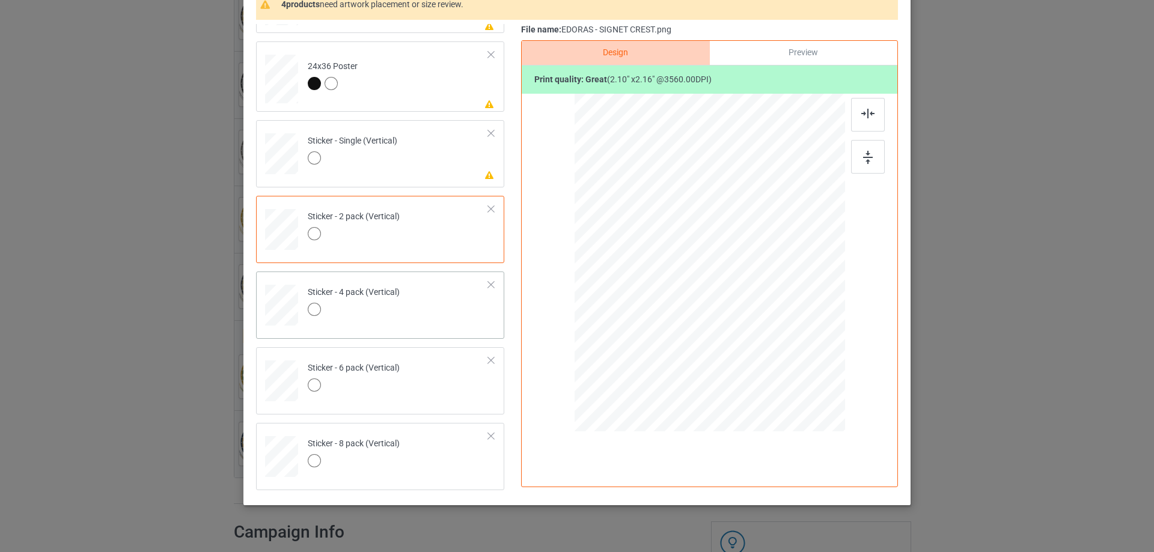
scroll to position [638, 0]
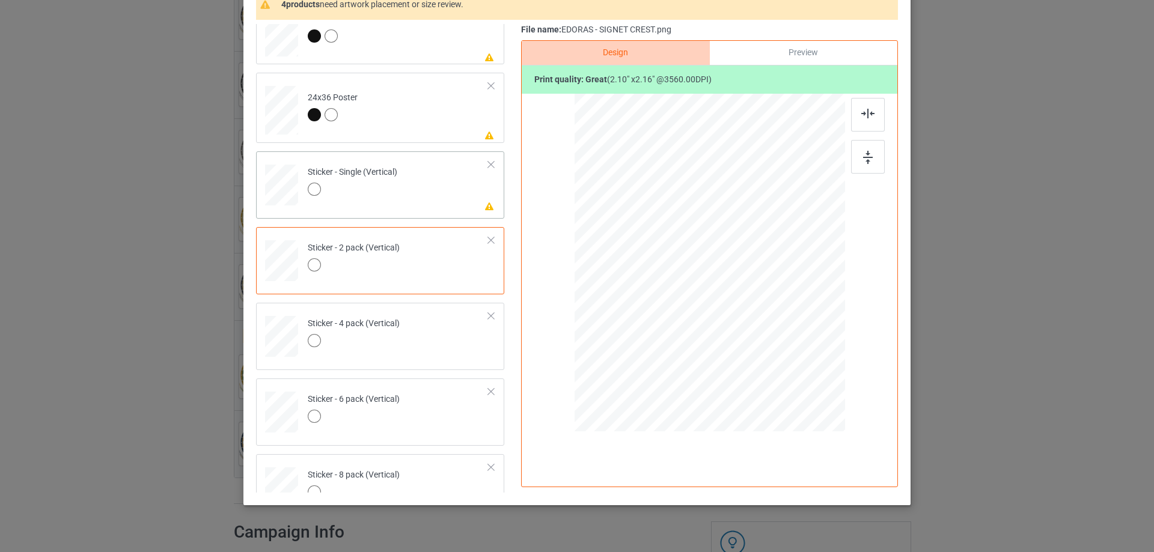
click at [442, 174] on td "Please review artwork placement Sticker - Single (Vertical)" at bounding box center [398, 182] width 194 height 53
click at [875, 159] on div at bounding box center [868, 157] width 34 height 34
click at [864, 109] on img at bounding box center [867, 114] width 13 height 10
click at [447, 124] on td "Please review artwork placement 24x36 Poster" at bounding box center [398, 108] width 194 height 61
click at [884, 154] on div "Design Preview Print quality: great ( 20.08 " x 20.62 " @ 372.32 DPI)" at bounding box center [709, 263] width 377 height 447
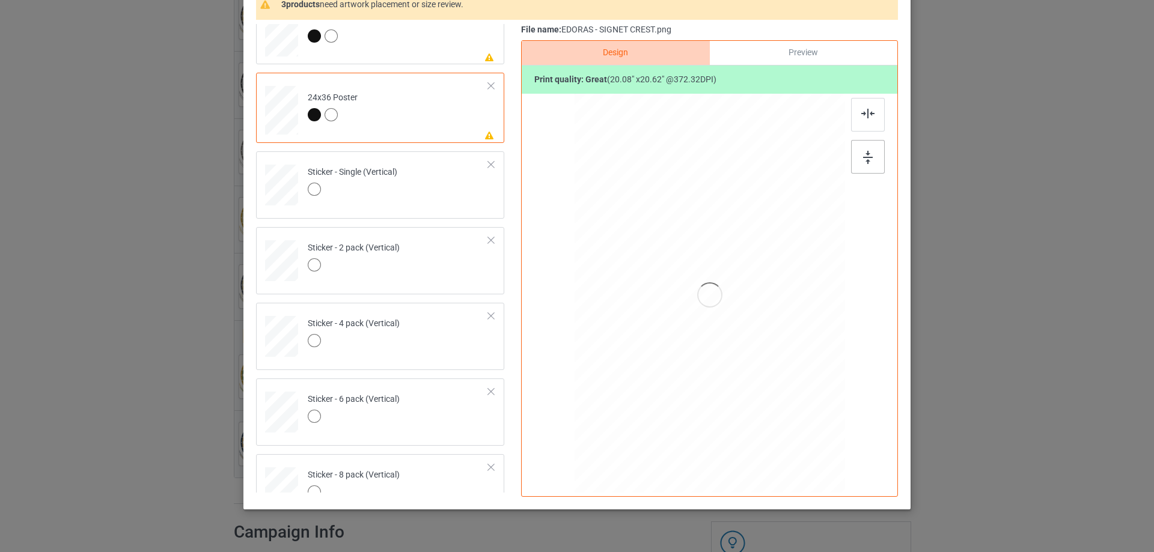
click at [864, 150] on div at bounding box center [868, 157] width 34 height 34
click at [862, 112] on img at bounding box center [867, 114] width 13 height 10
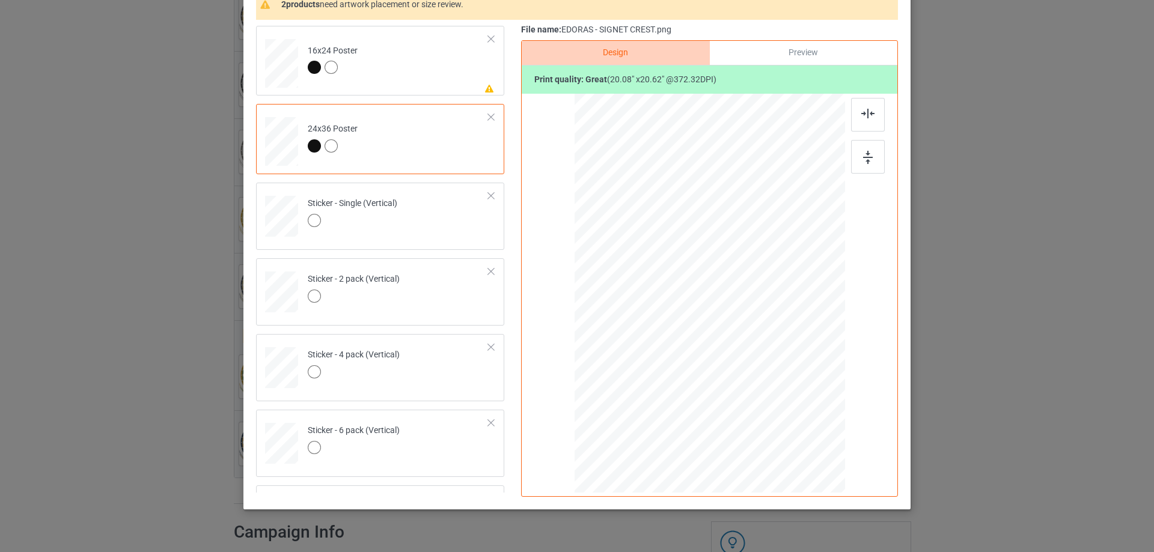
scroll to position [518, 0]
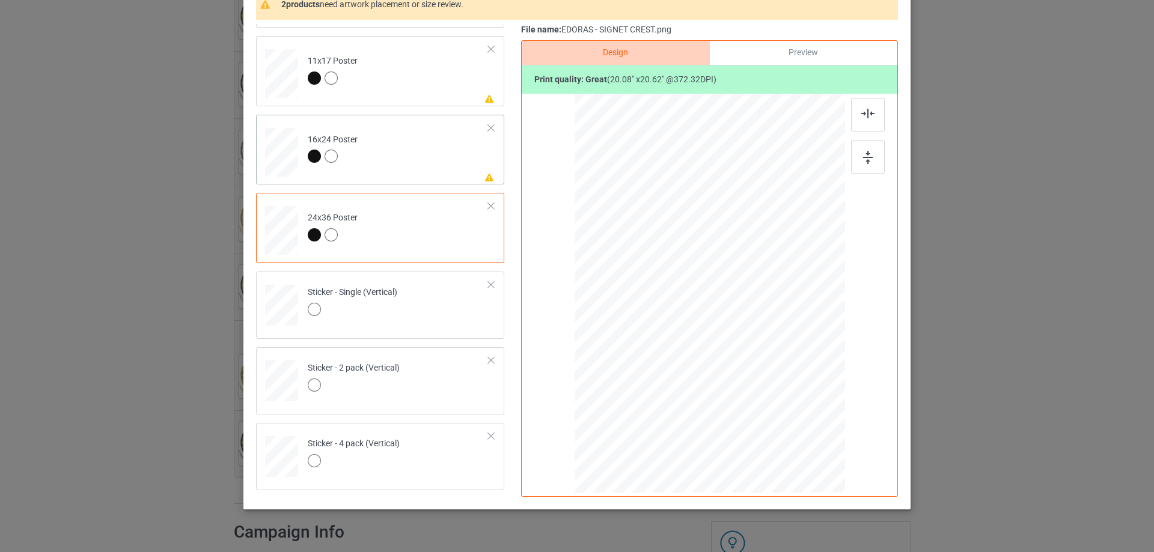
click at [444, 167] on td "Please review artwork placement 16x24 Poster" at bounding box center [398, 150] width 194 height 61
click at [881, 157] on div at bounding box center [868, 157] width 34 height 34
click at [863, 151] on img at bounding box center [868, 157] width 10 height 13
click at [865, 123] on div at bounding box center [868, 115] width 34 height 34
click at [424, 85] on td "Please review artwork placement 11x17 Poster" at bounding box center [398, 71] width 194 height 61
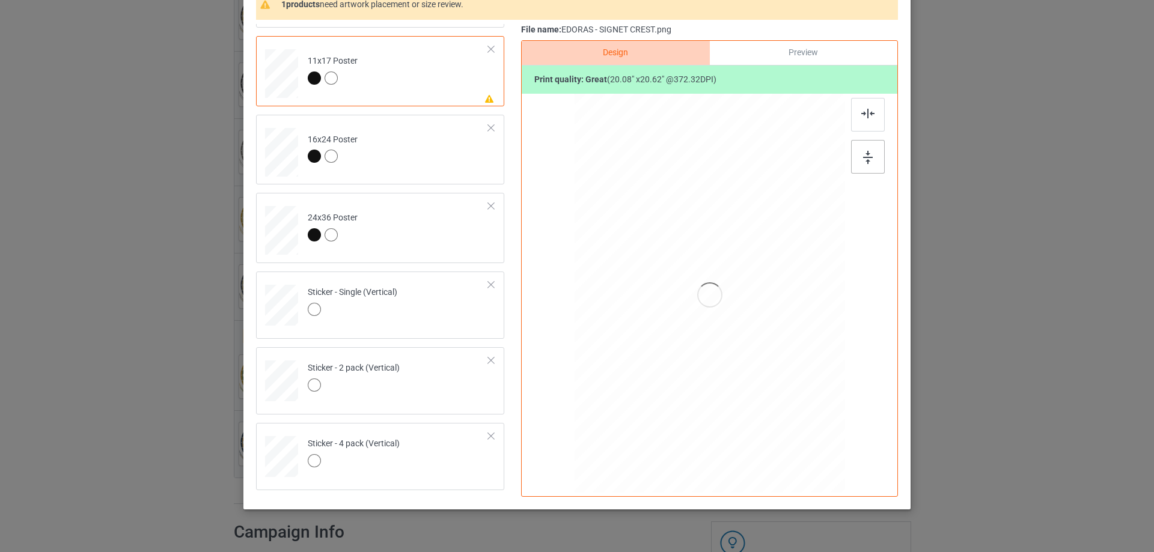
click at [870, 151] on div at bounding box center [868, 157] width 34 height 34
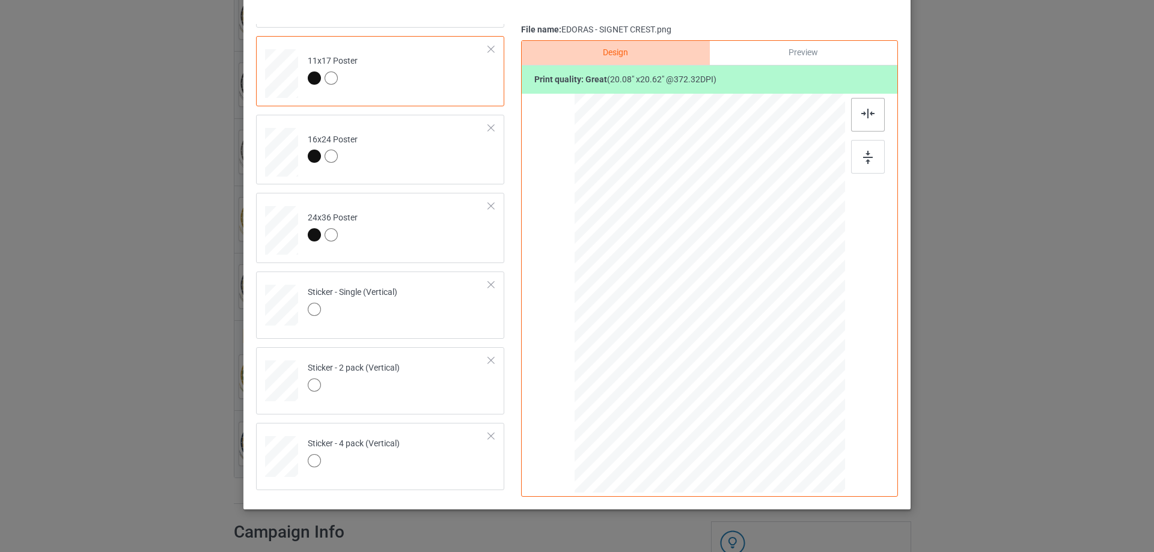
click at [861, 109] on img at bounding box center [867, 114] width 13 height 10
click at [866, 112] on img at bounding box center [867, 114] width 13 height 10
click at [867, 168] on div at bounding box center [868, 157] width 34 height 34
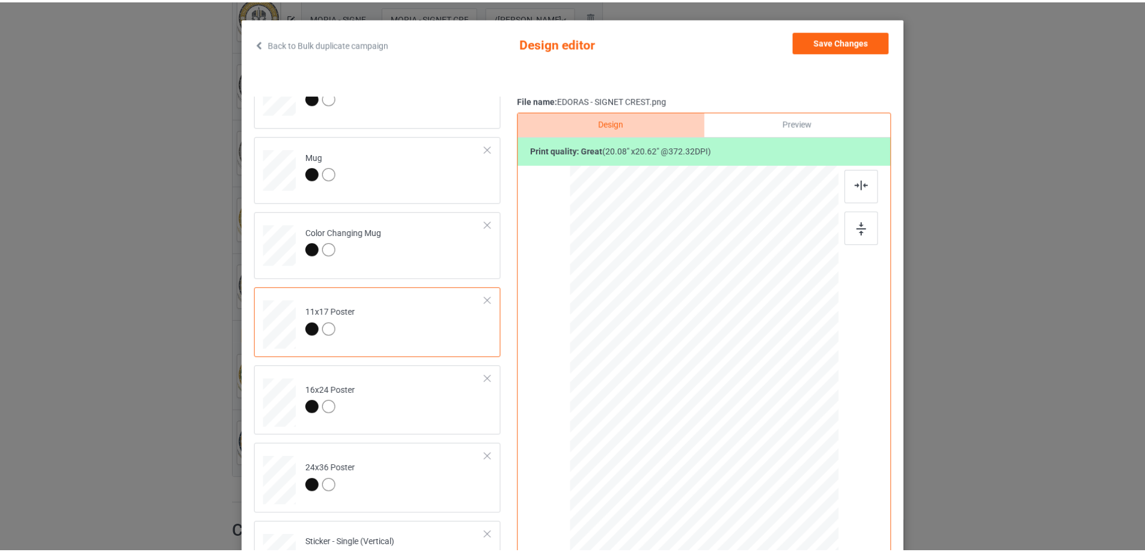
scroll to position [0, 0]
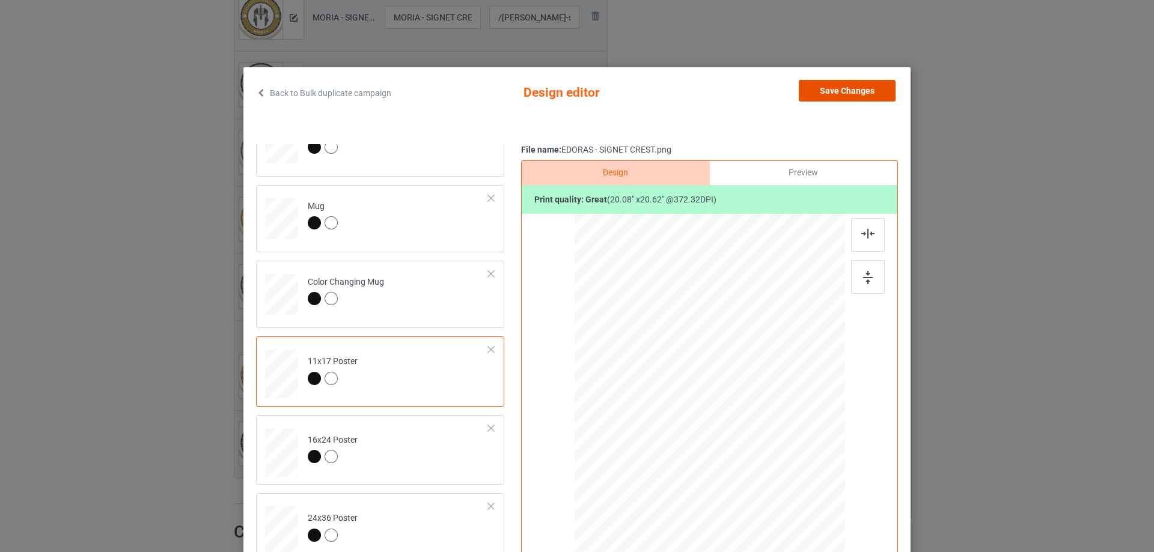
click at [850, 80] on button "Save Changes" at bounding box center [847, 91] width 97 height 22
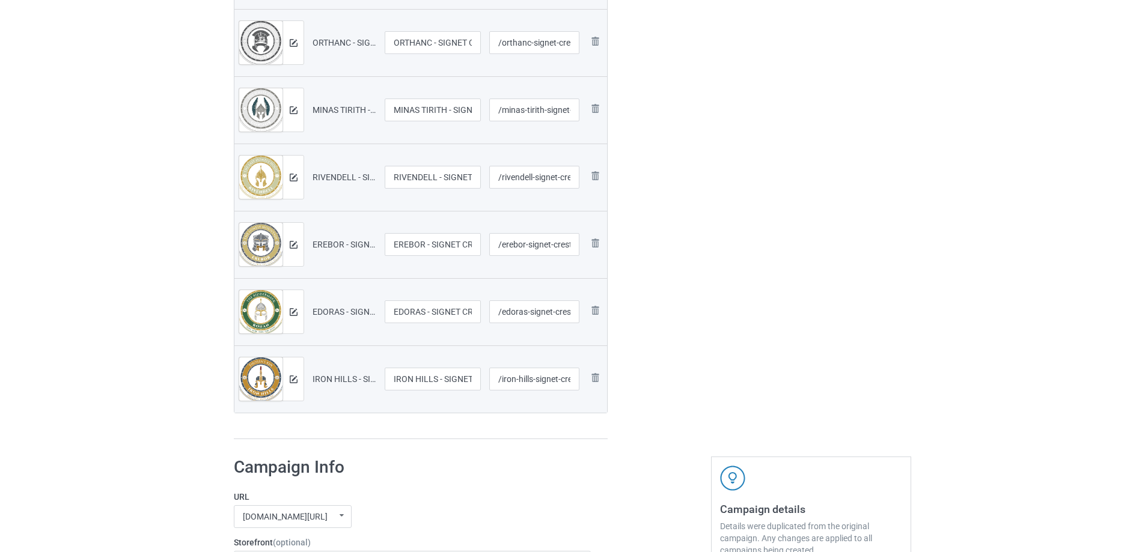
scroll to position [697, 0]
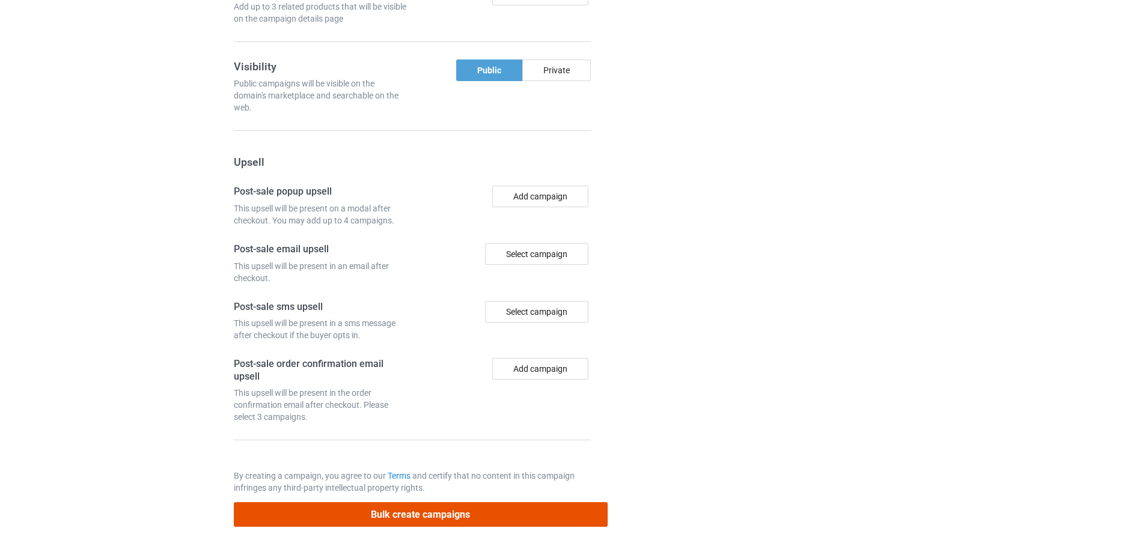
click at [495, 508] on button "Bulk create campaigns" at bounding box center [421, 514] width 374 height 25
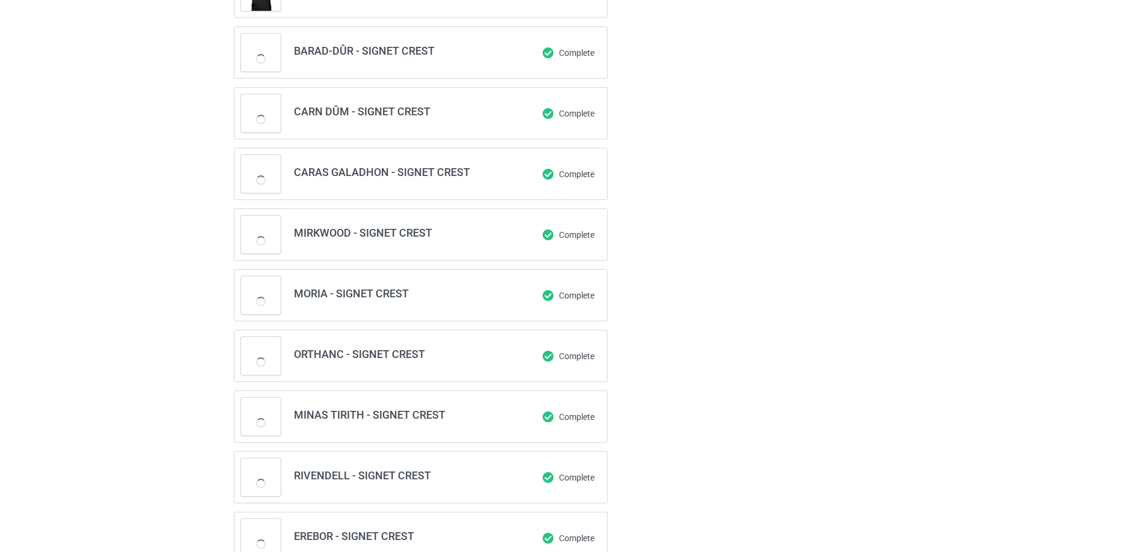
scroll to position [127, 0]
